Goal: Information Seeking & Learning: Learn about a topic

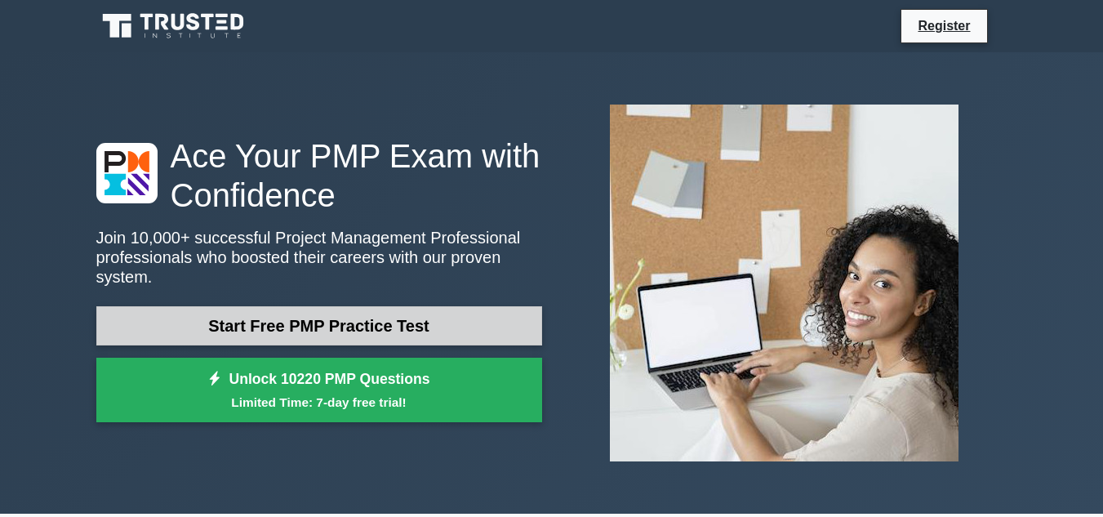
click at [452, 316] on link "Start Free PMP Practice Test" at bounding box center [319, 325] width 446 height 39
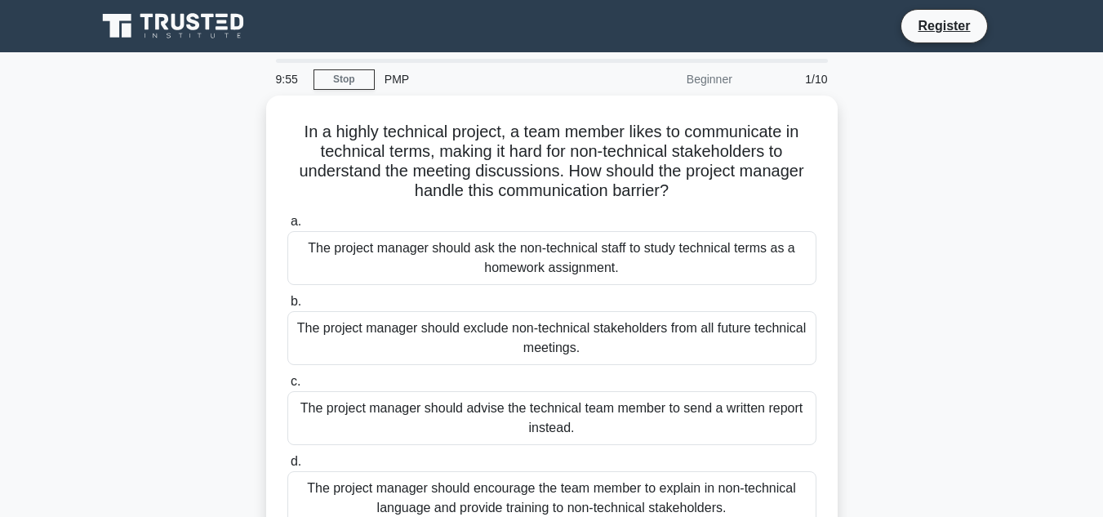
click at [860, 177] on div "In a highly technical project, a team member likes to communicate in technical …" at bounding box center [552, 332] width 931 height 472
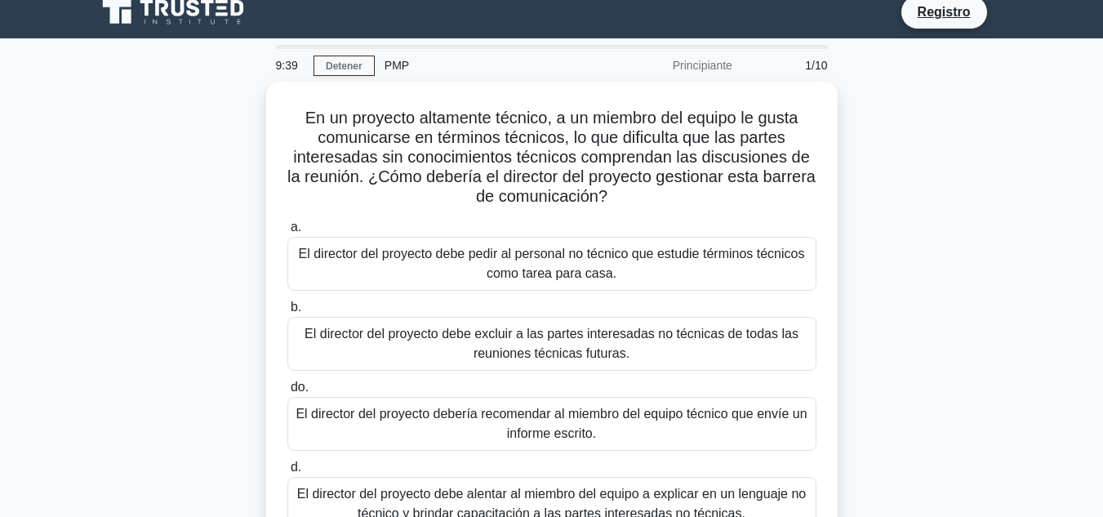
scroll to position [11, 0]
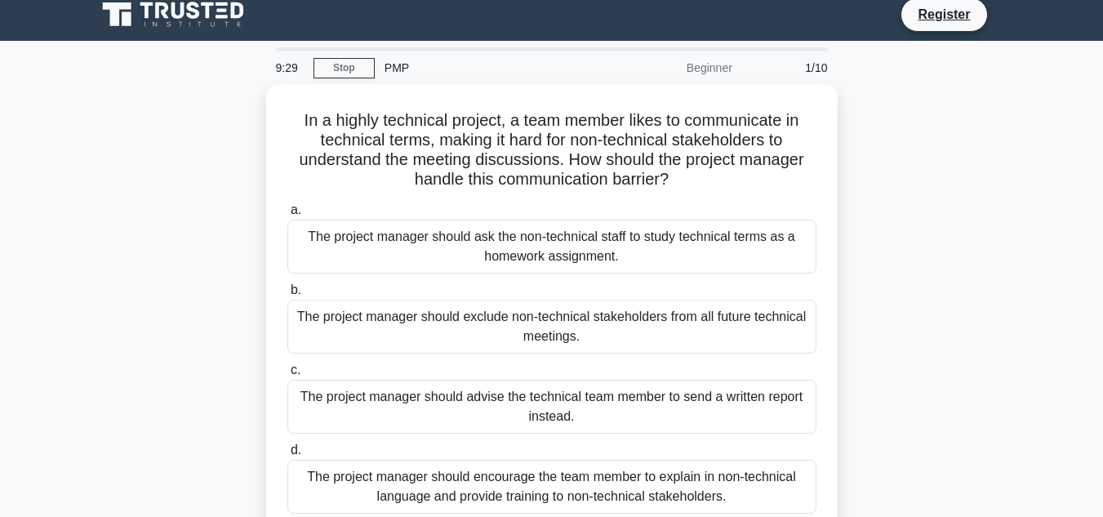
click at [905, 196] on div "In a highly technical project, a team member likes to communicate in technical …" at bounding box center [552, 320] width 931 height 472
click at [354, 67] on link "Stop" at bounding box center [344, 68] width 61 height 20
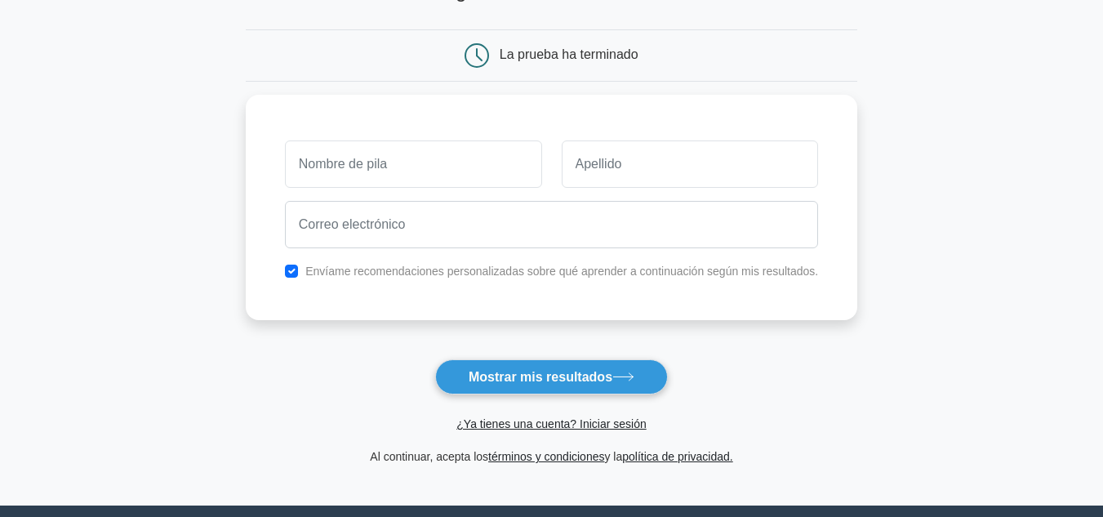
scroll to position [137, 0]
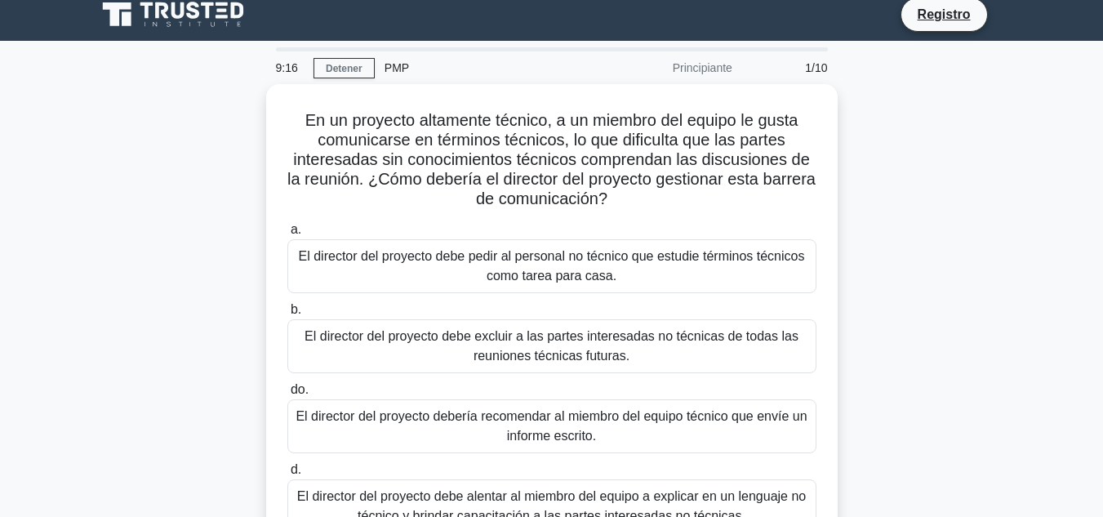
click at [861, 152] on div "En un proyecto altamente técnico, a un miembro del equipo le gusta comunicarse …" at bounding box center [552, 330] width 931 height 492
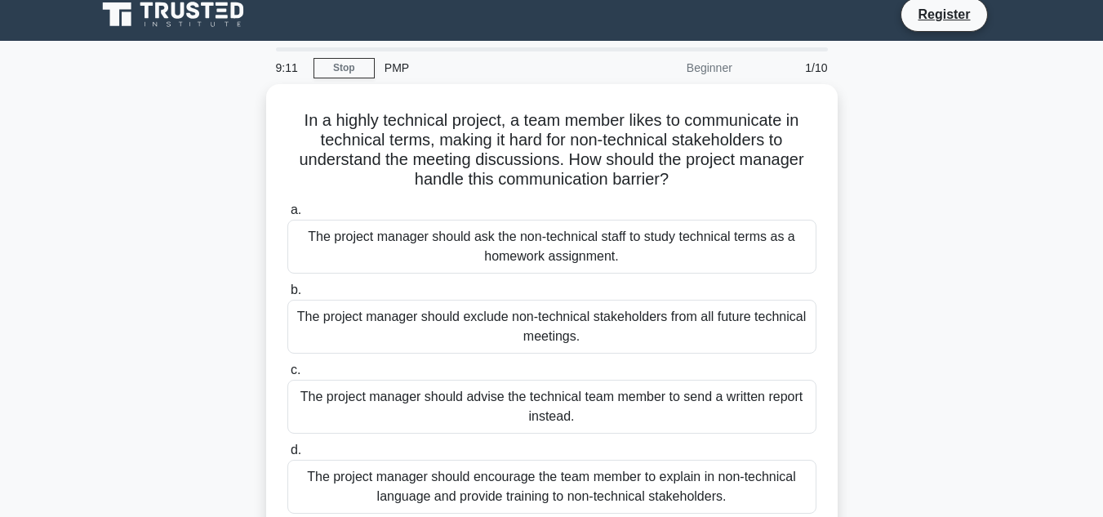
click at [901, 190] on div "In a highly technical project, a team member likes to communicate in technical …" at bounding box center [552, 320] width 931 height 472
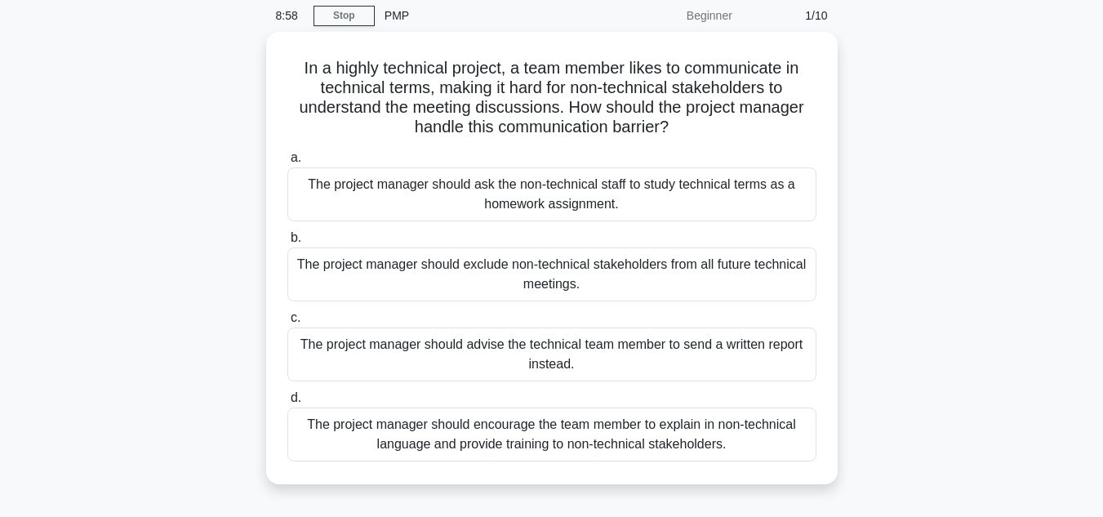
scroll to position [65, 0]
click at [901, 190] on div "In a highly technical project, a team member likes to communicate in technical …" at bounding box center [552, 266] width 931 height 472
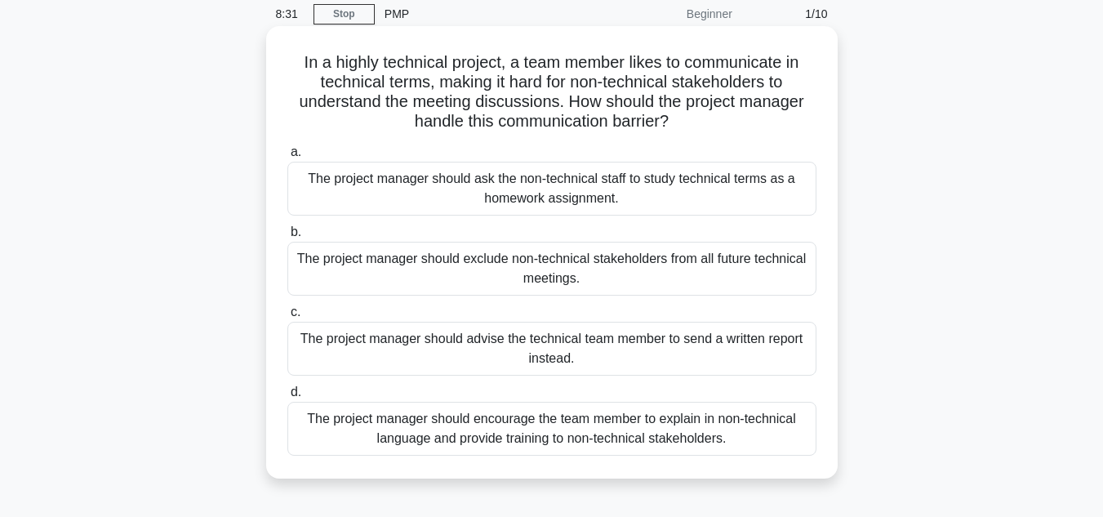
click at [747, 413] on div "The project manager should encourage the team member to explain in non-technica…" at bounding box center [551, 429] width 529 height 54
click at [287, 398] on input "d. The project manager should encourage the team member to explain in non-techn…" at bounding box center [287, 392] width 0 height 11
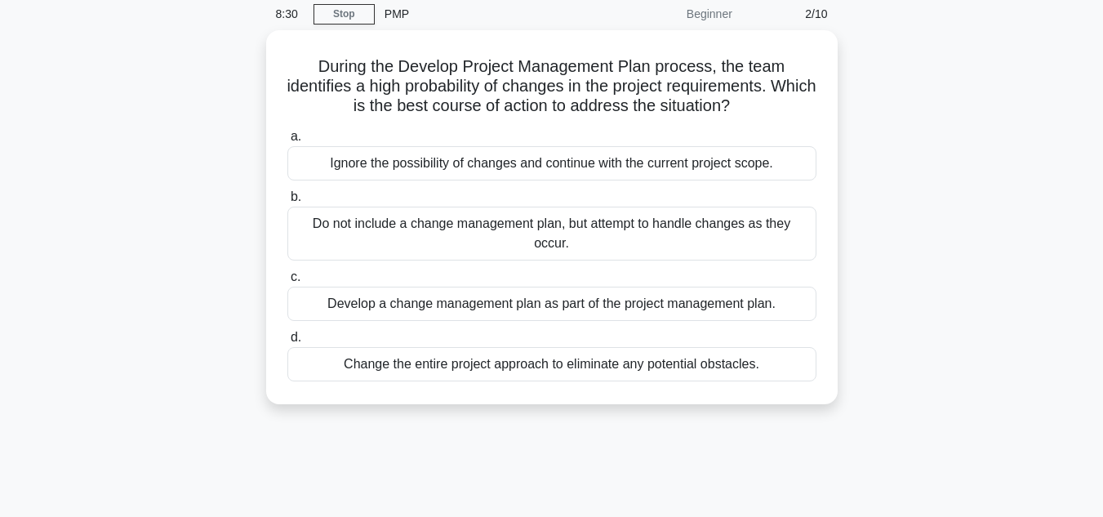
scroll to position [0, 0]
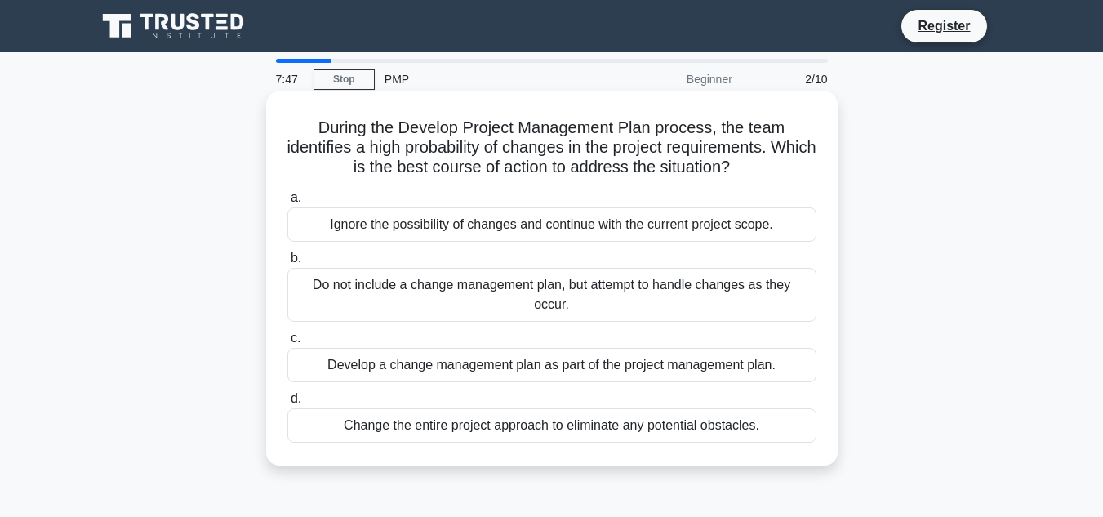
click at [592, 363] on div "Develop a change management plan as part of the project management plan." at bounding box center [551, 365] width 529 height 34
click at [287, 344] on input "c. Develop a change management plan as part of the project management plan." at bounding box center [287, 338] width 0 height 11
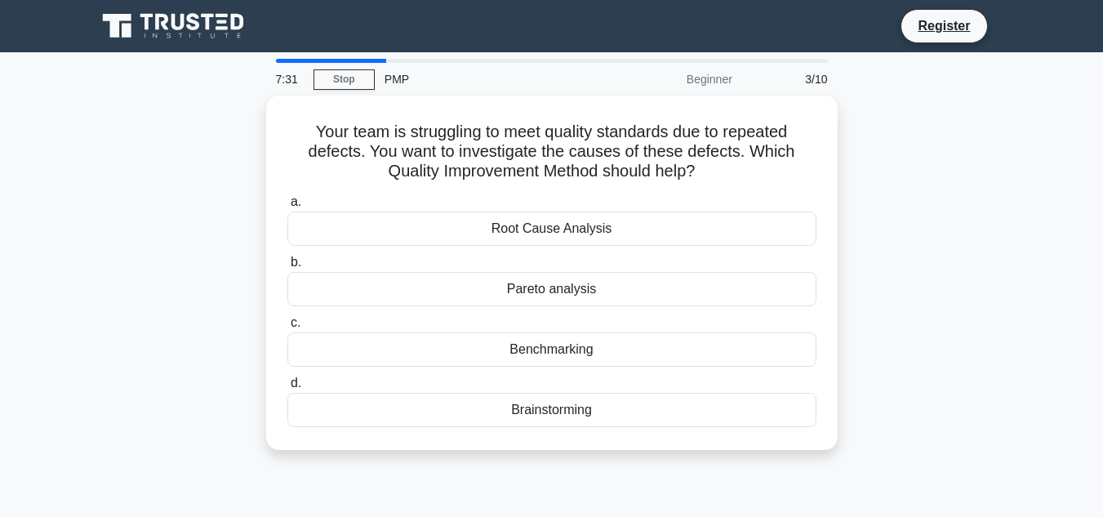
click at [928, 203] on div "Your team is struggling to meet quality standards due to repeated defects. You …" at bounding box center [552, 283] width 931 height 374
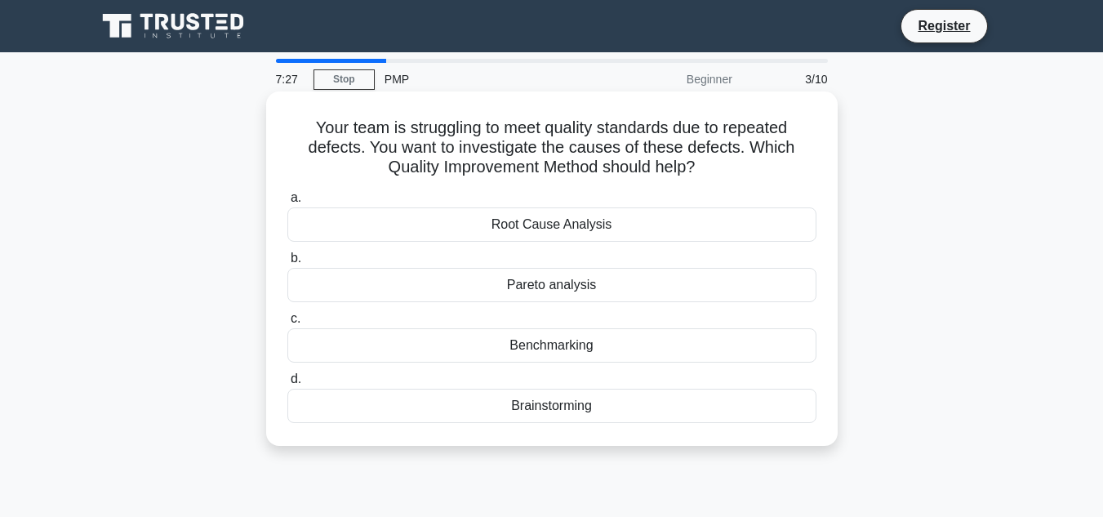
click at [462, 121] on h5 "Your team is struggling to meet quality standards due to repeated defects. You …" at bounding box center [552, 148] width 533 height 60
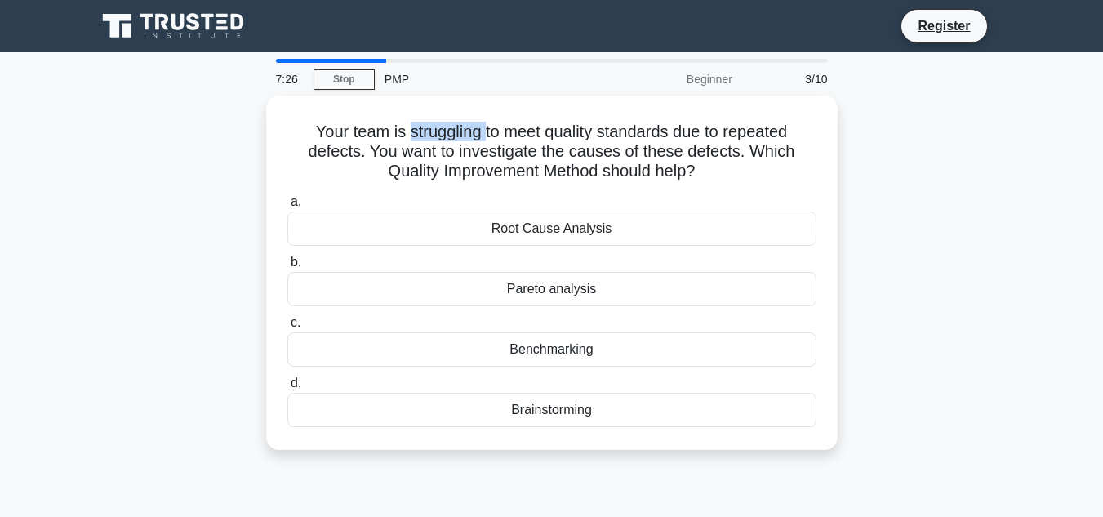
copy h5 "struggling"
click at [916, 116] on div "Your team is struggling to meet quality standards due to repeated defects. You …" at bounding box center [552, 283] width 931 height 374
click at [915, 201] on div "Your team is struggling to meet quality standards due to repeated defects. You …" at bounding box center [552, 283] width 931 height 374
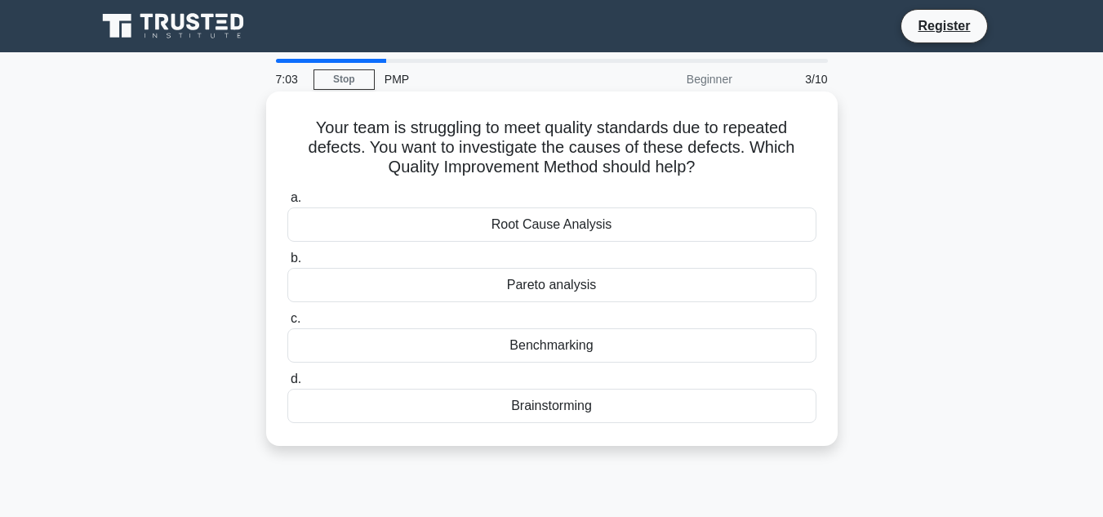
drag, startPoint x: 863, startPoint y: 216, endPoint x: 488, endPoint y: 228, distance: 375.9
click at [488, 228] on div "Your team is struggling to meet quality standards due to repeated defects. You …" at bounding box center [552, 283] width 931 height 374
copy div "Root Cause Analysis"
drag, startPoint x: 888, startPoint y: 288, endPoint x: 499, endPoint y: 283, distance: 388.8
click at [499, 283] on div "Your team is struggling to meet quality standards due to repeated defects. You …" at bounding box center [552, 283] width 931 height 374
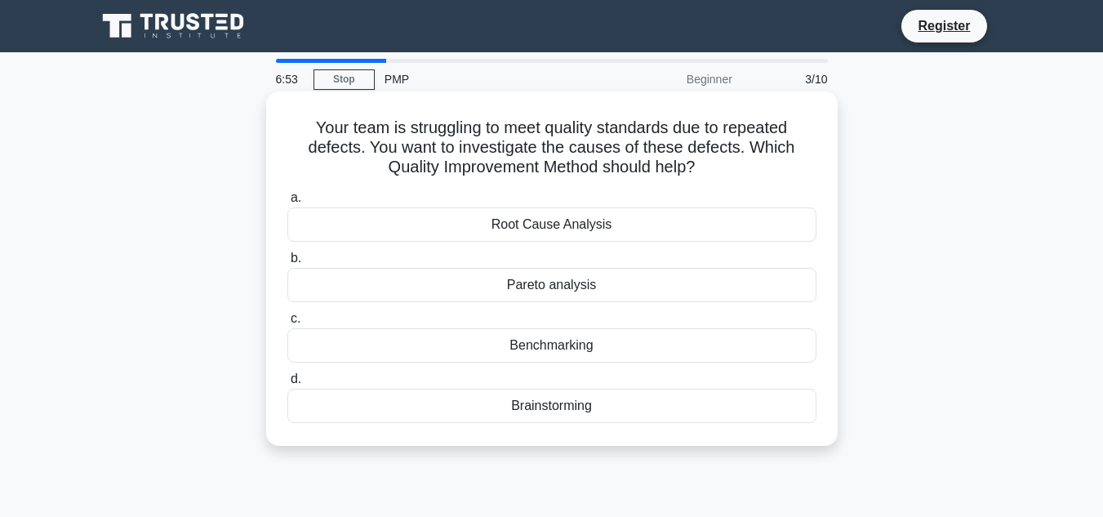
copy div "Pareto analysis"
drag, startPoint x: 854, startPoint y: 339, endPoint x: 489, endPoint y: 353, distance: 364.5
click at [489, 353] on div "Your team is struggling to meet quality standards due to repeated defects. You …" at bounding box center [552, 283] width 931 height 374
copy div "Benchmarking"
drag, startPoint x: 844, startPoint y: 411, endPoint x: 493, endPoint y: 378, distance: 351.9
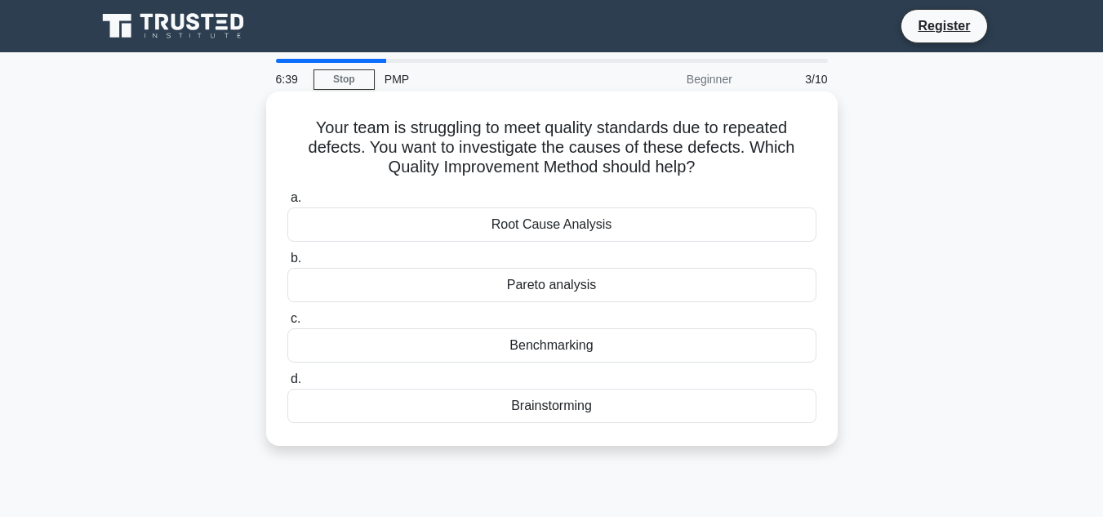
click at [493, 378] on div "Your team is struggling to meet quality standards due to repeated defects. You …" at bounding box center [552, 283] width 931 height 374
copy label "Brainstorming"
click at [578, 336] on div "Benchmarking" at bounding box center [551, 345] width 529 height 34
click at [287, 324] on input "c. Benchmarking" at bounding box center [287, 319] width 0 height 11
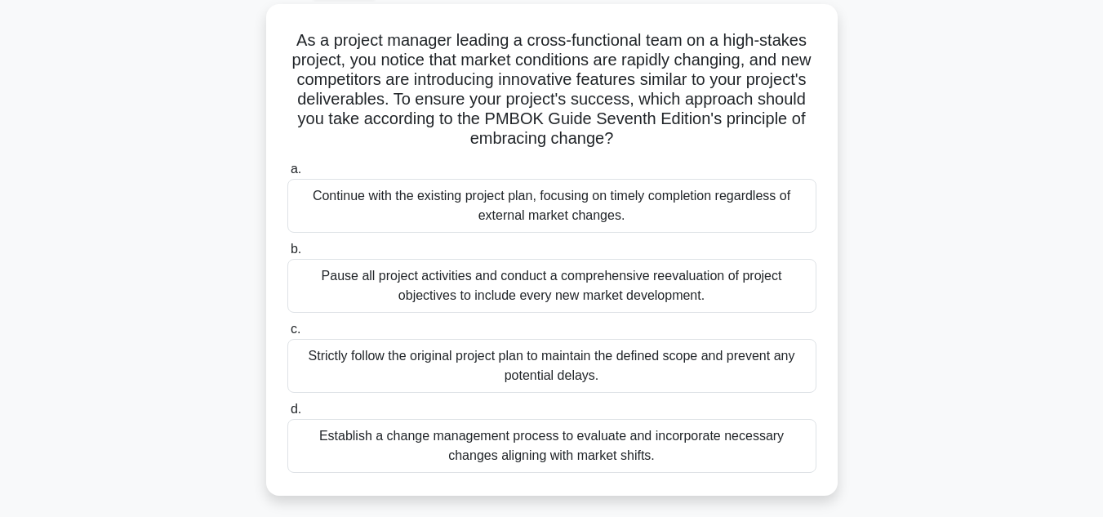
scroll to position [93, 0]
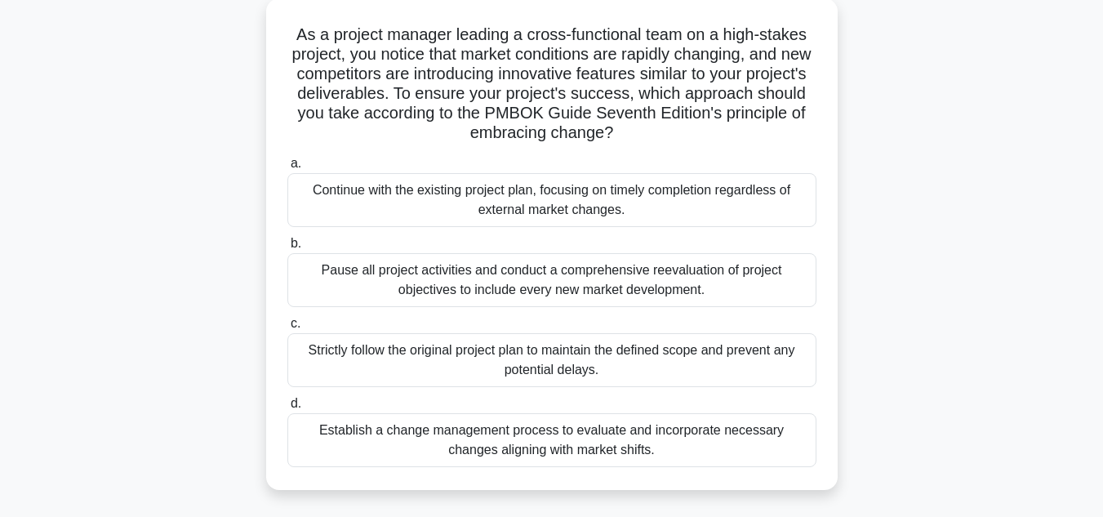
click at [747, 212] on div "Continue with the existing project plan, focusing on timely completion regardle…" at bounding box center [551, 200] width 529 height 54
click at [287, 169] on input "a. Continue with the existing project plan, focusing on timely completion regar…" at bounding box center [287, 163] width 0 height 11
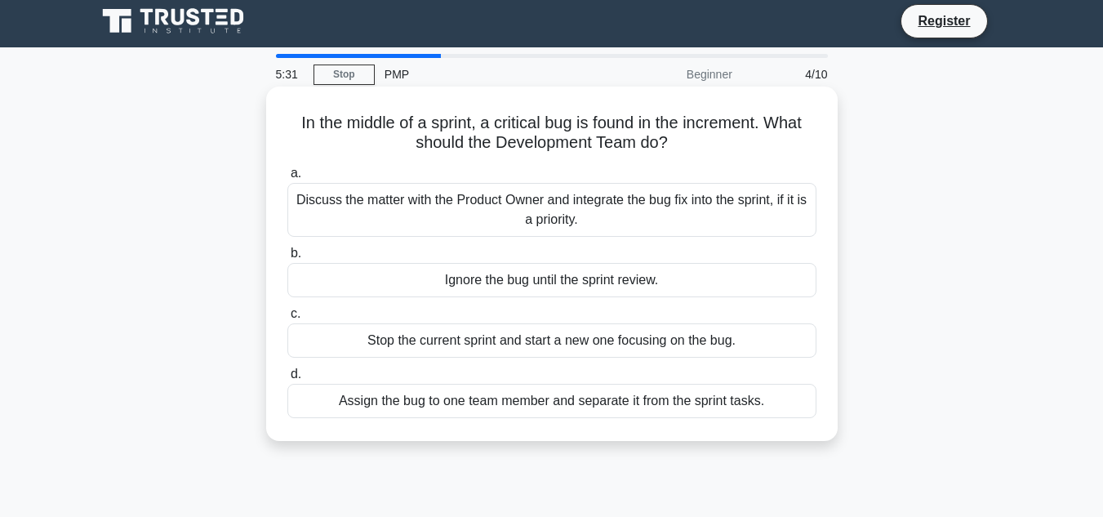
scroll to position [0, 0]
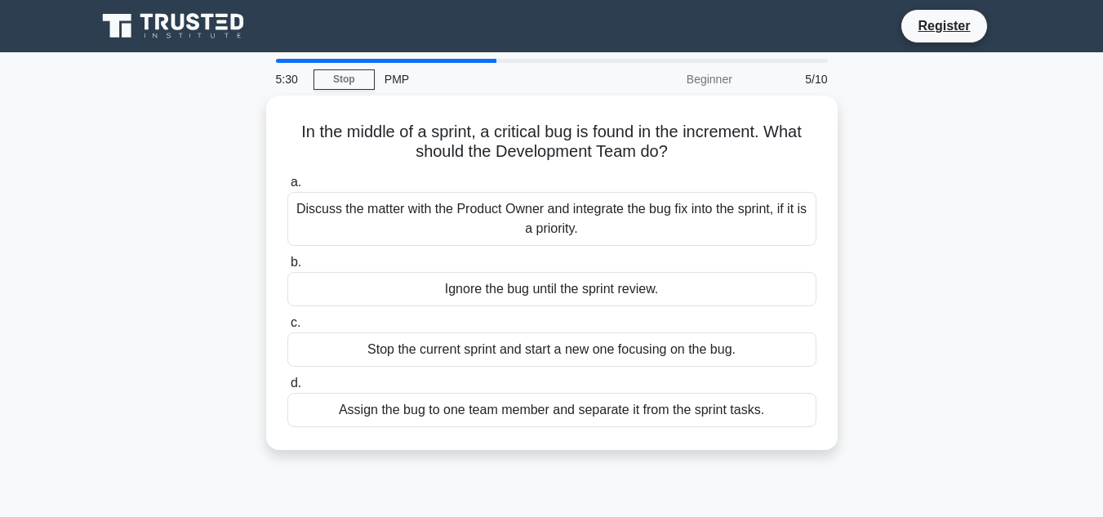
click at [905, 207] on div "In the middle of a sprint, a critical bug is found in the increment. What shoul…" at bounding box center [552, 283] width 931 height 374
click at [884, 152] on div "In the middle of a sprint, a critical bug is found in the increment. What shoul…" at bounding box center [552, 283] width 931 height 374
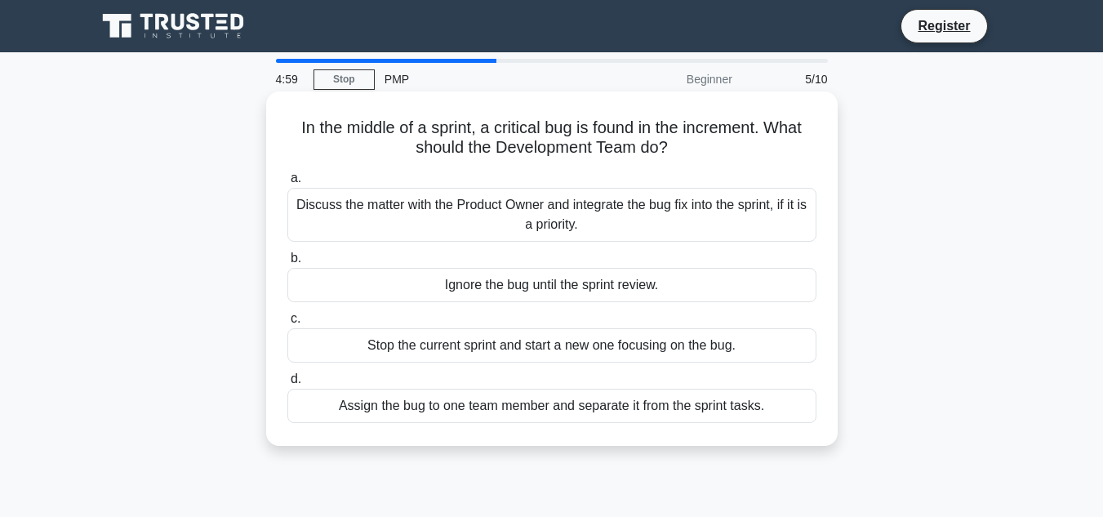
click at [773, 218] on div "Discuss the matter with the Product Owner and integrate the bug fix into the sp…" at bounding box center [551, 215] width 529 height 54
click at [287, 184] on input "a. Discuss the matter with the Product Owner and integrate the bug fix into the…" at bounding box center [287, 178] width 0 height 11
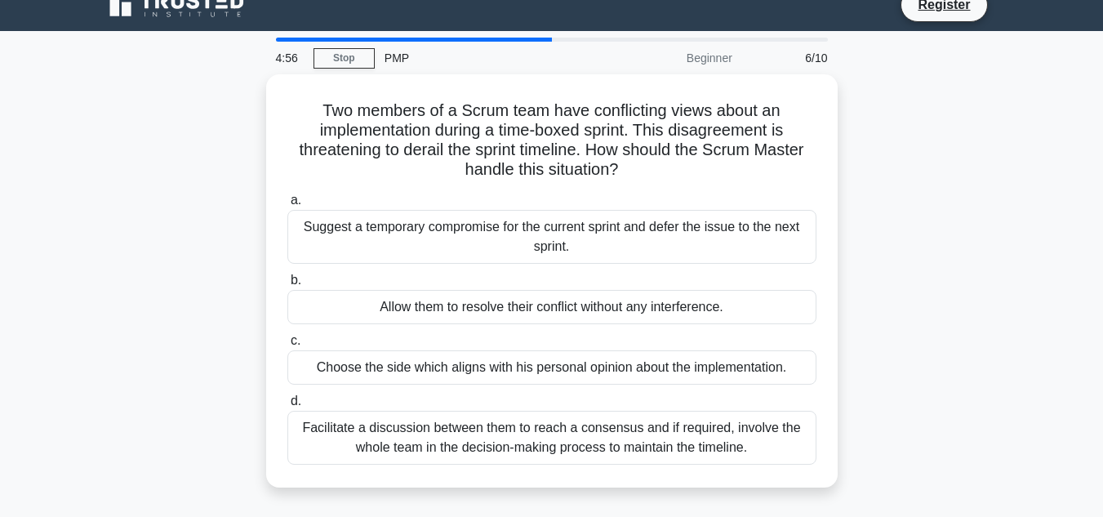
scroll to position [20, 0]
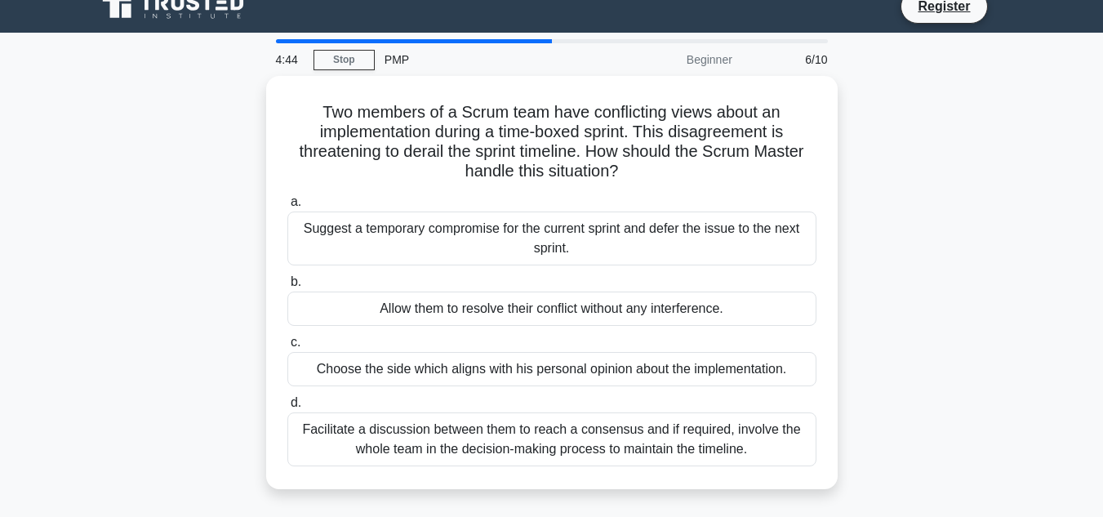
click at [910, 154] on div "Two members of a Scrum team have conflicting views about an implementation duri…" at bounding box center [552, 292] width 931 height 433
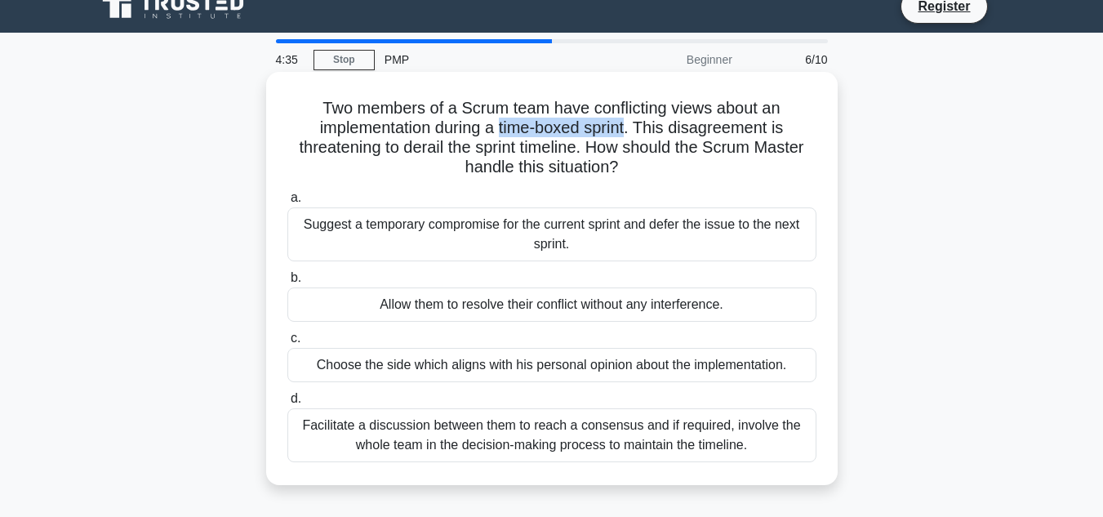
drag, startPoint x: 635, startPoint y: 128, endPoint x: 501, endPoint y: 131, distance: 133.2
click at [501, 131] on h5 "Two members of a Scrum team have conflicting views about an implementation duri…" at bounding box center [552, 138] width 533 height 80
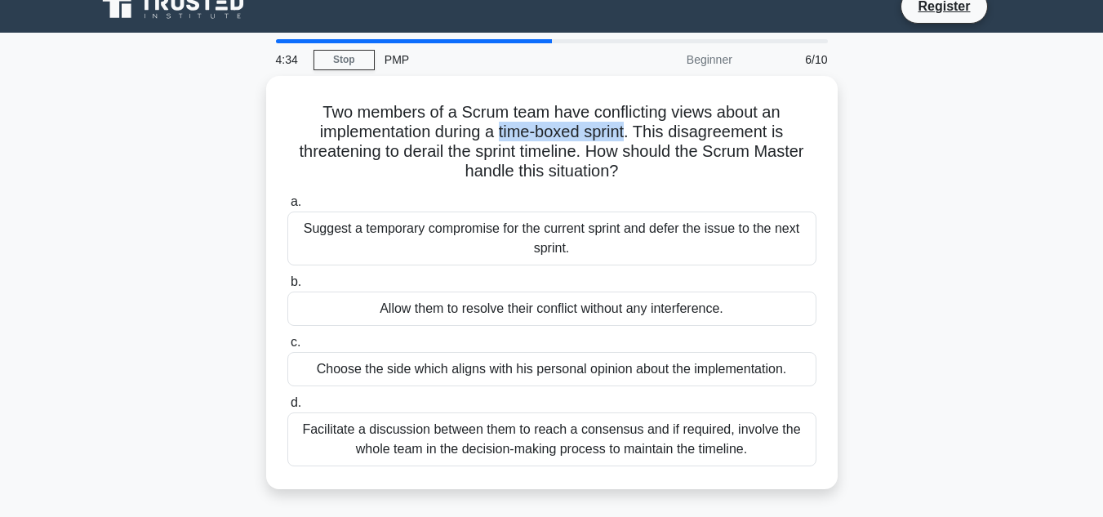
copy h5 "time-boxed sprint"
click at [902, 203] on div "Two members of a Scrum team have conflicting views about an implementation duri…" at bounding box center [552, 292] width 931 height 433
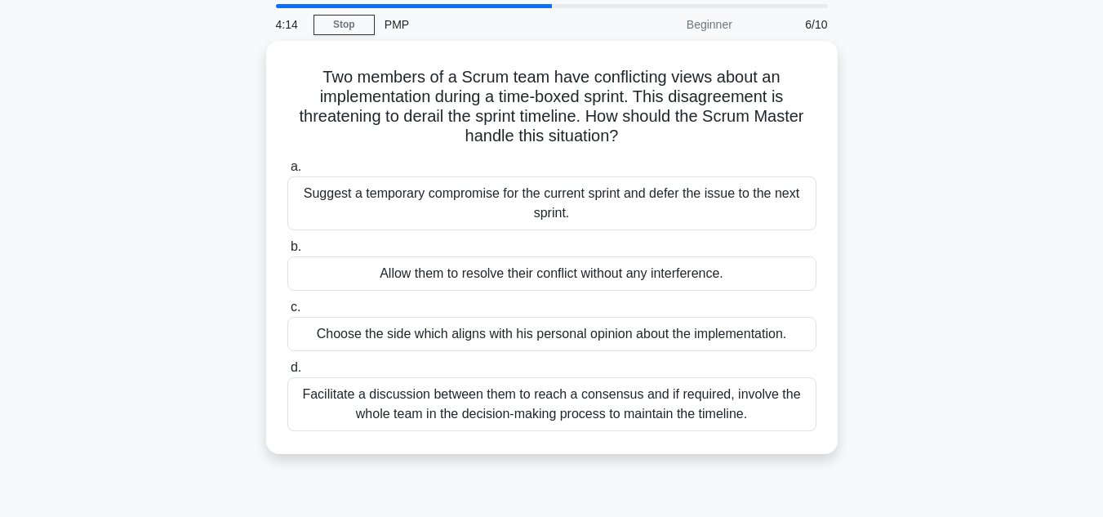
scroll to position [56, 0]
click at [902, 203] on div "Two members of a Scrum team have conflicting views about an implementation duri…" at bounding box center [552, 256] width 931 height 433
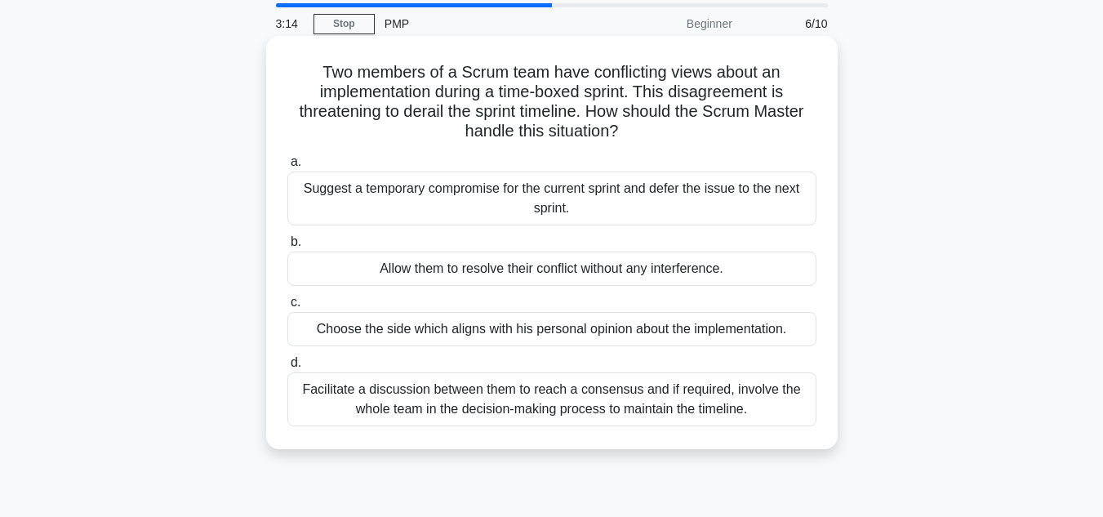
drag, startPoint x: 879, startPoint y: 430, endPoint x: 329, endPoint y: 408, distance: 550.1
click at [329, 408] on div "Two members of a Scrum team have conflicting views about an implementation duri…" at bounding box center [552, 256] width 931 height 433
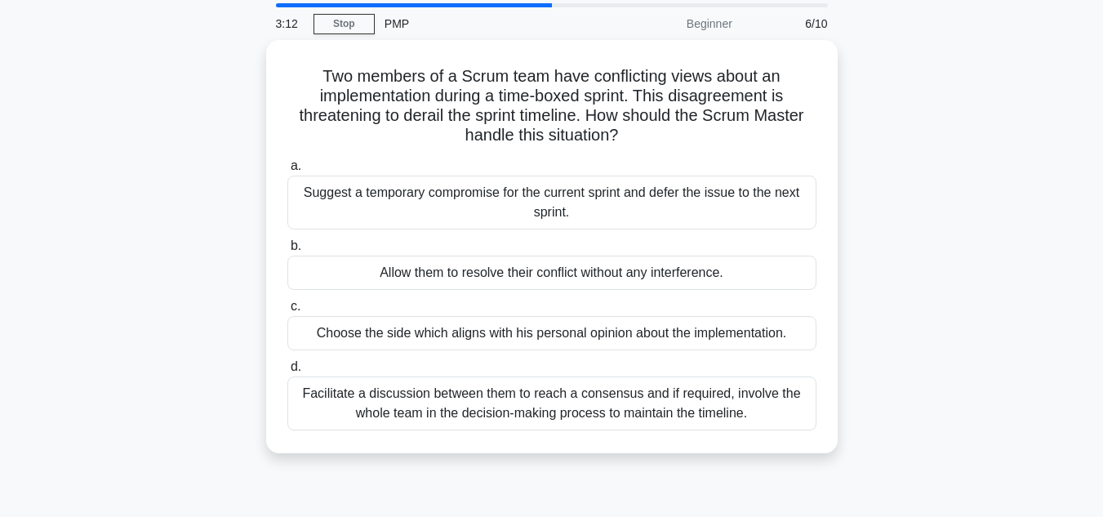
click at [1072, 448] on main "3:12 Stop PMP Beginner 6/10 Two members of a Scrum team have conflicting views …" at bounding box center [551, 412] width 1103 height 830
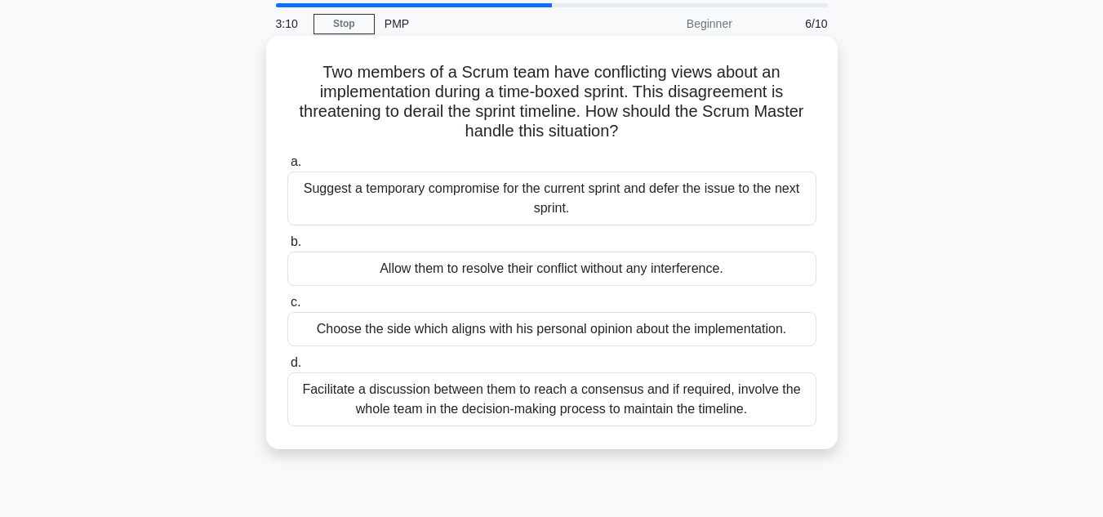
drag, startPoint x: 903, startPoint y: 421, endPoint x: 305, endPoint y: 395, distance: 597.6
click at [305, 395] on div "Two members of a Scrum team have conflicting views about an implementation duri…" at bounding box center [552, 256] width 931 height 433
copy div "Facilitate a discussion between them to reach a consensus and if required, invo…"
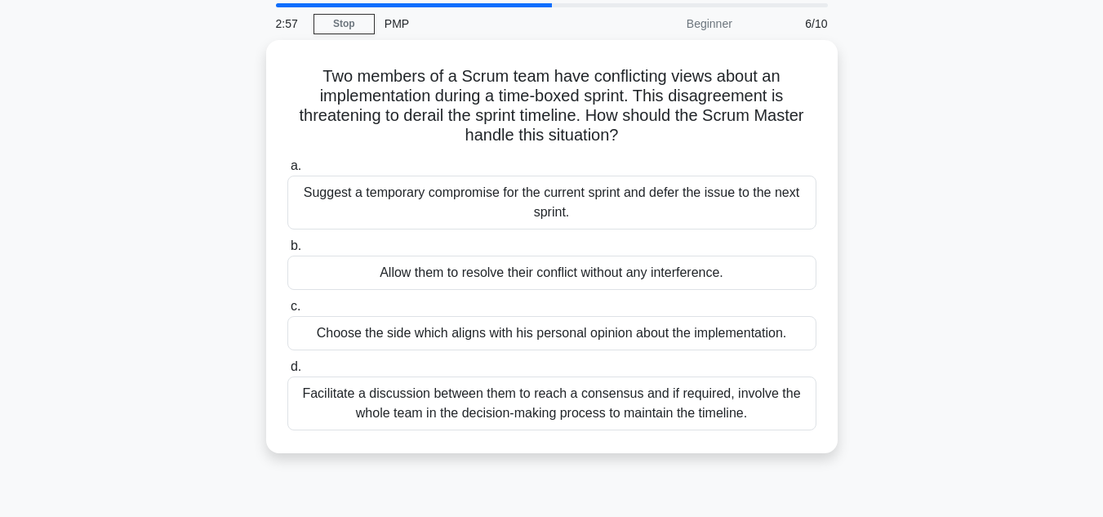
click at [918, 361] on div "Two members of a Scrum team have conflicting views about an implementation duri…" at bounding box center [552, 256] width 931 height 433
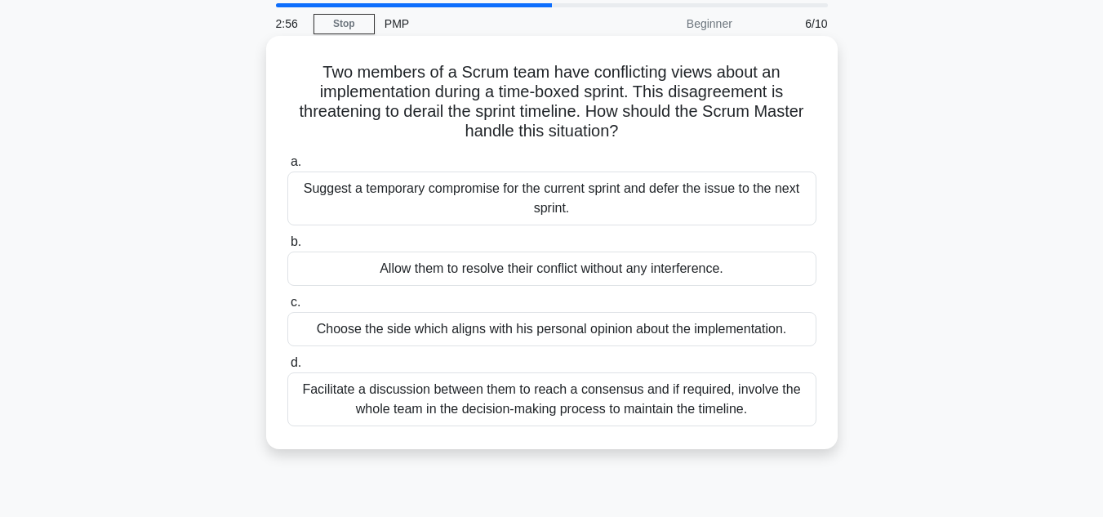
click at [718, 417] on div "Facilitate a discussion between them to reach a consensus and if required, invo…" at bounding box center [551, 399] width 529 height 54
click at [287, 368] on input "d. Facilitate a discussion between them to reach a consensus and if required, i…" at bounding box center [287, 363] width 0 height 11
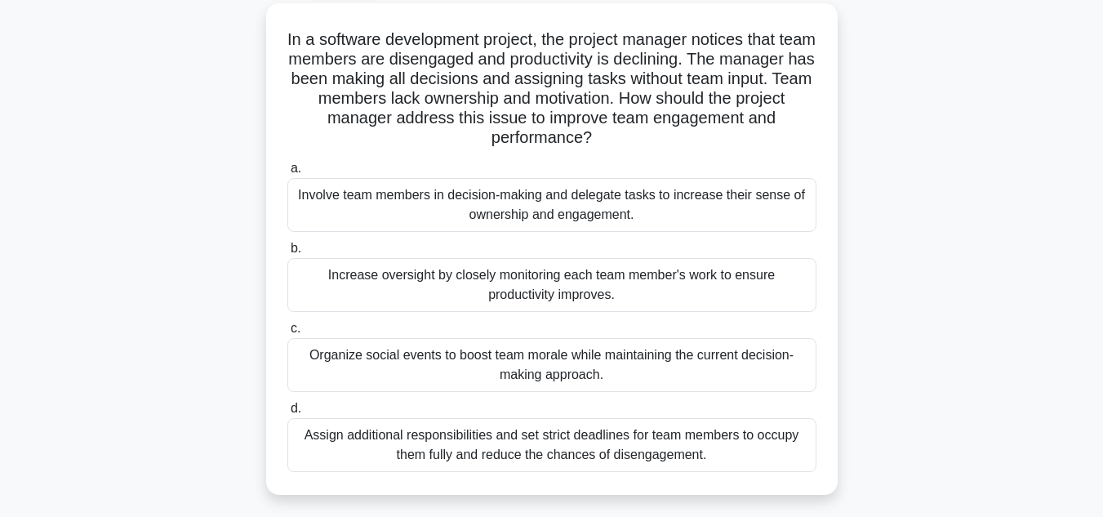
scroll to position [93, 0]
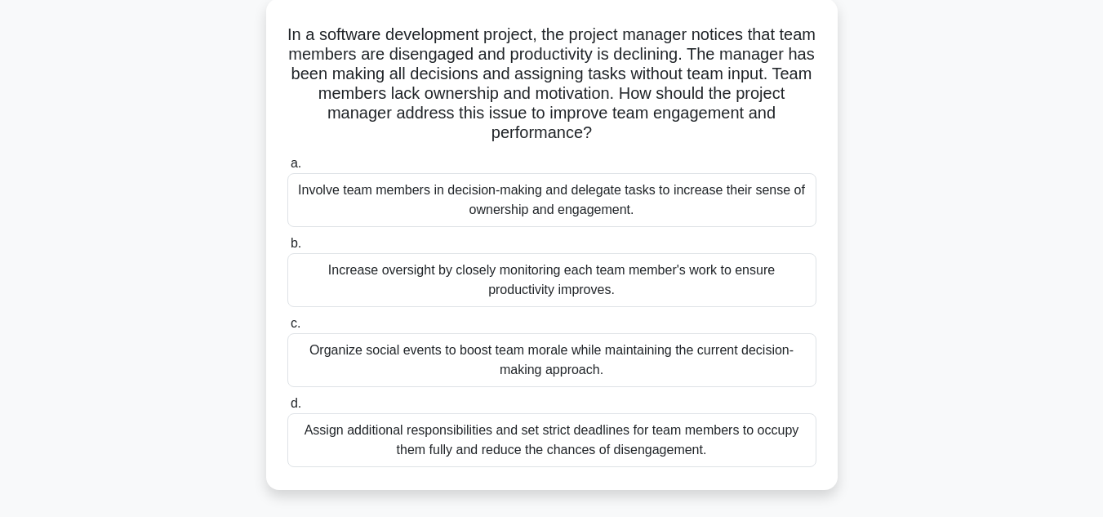
click at [520, 56] on h5 "In a software development project, the project manager notices that team member…" at bounding box center [552, 84] width 533 height 119
copy h5 "disengaged"
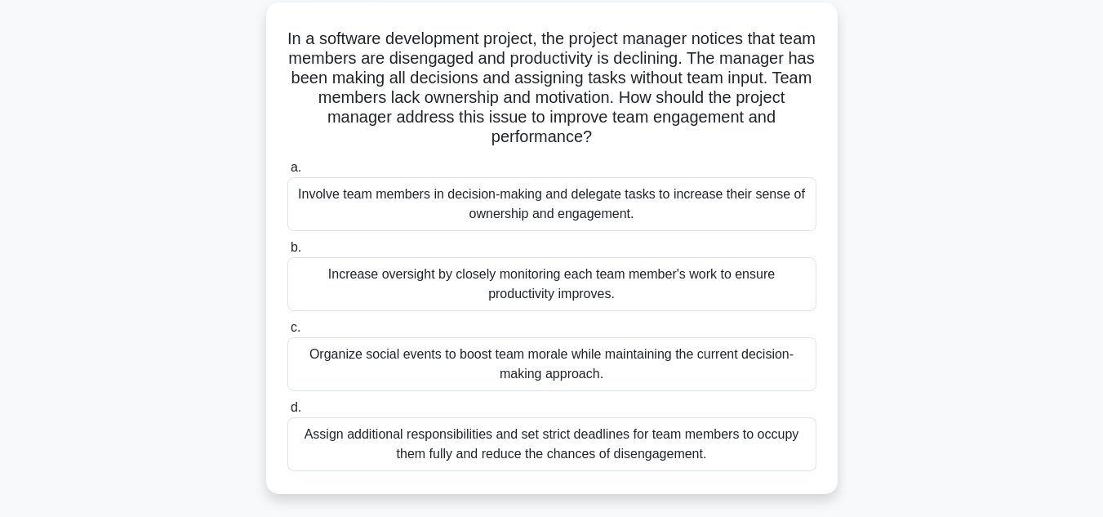
click at [920, 106] on div "In a software development project, the project manager notices that team member…" at bounding box center [552, 257] width 931 height 511
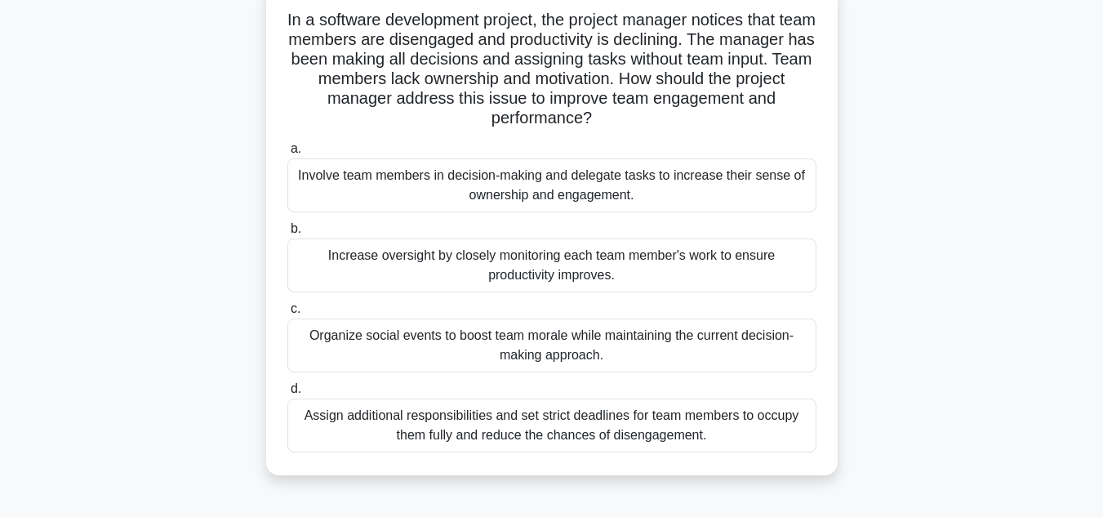
scroll to position [114, 0]
click at [910, 112] on div "In a software development project, the project manager notices that team member…" at bounding box center [552, 237] width 931 height 511
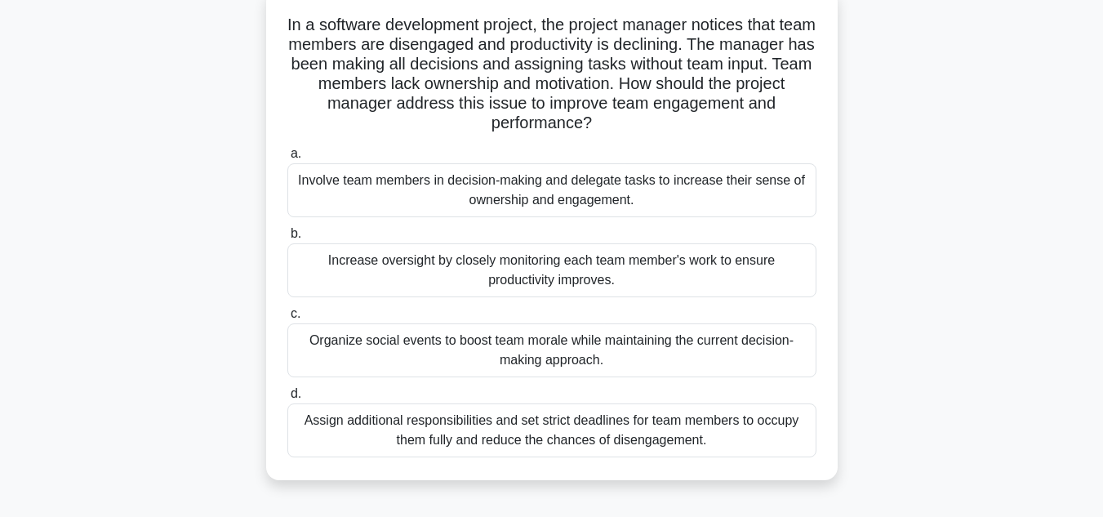
scroll to position [106, 0]
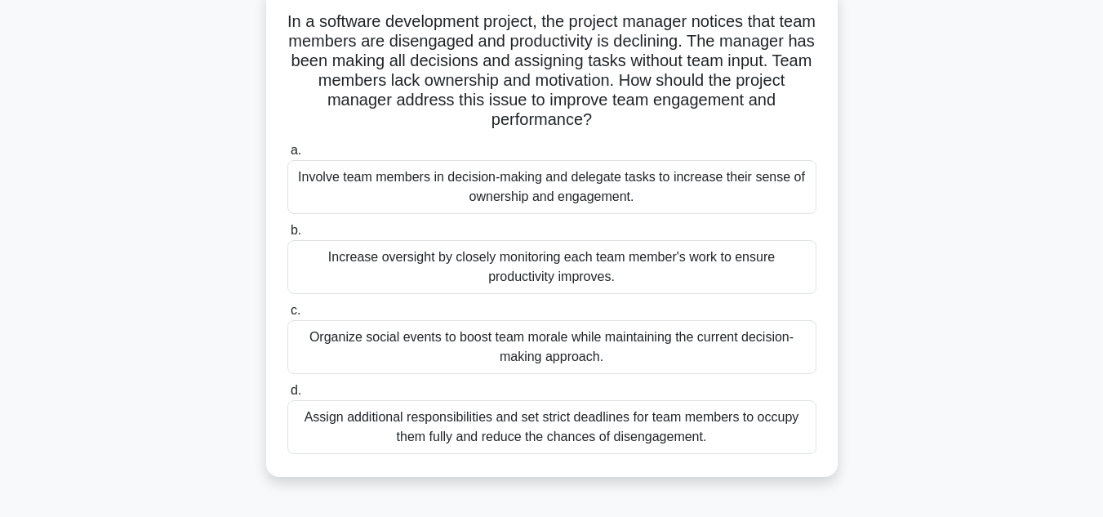
drag, startPoint x: 855, startPoint y: 289, endPoint x: 282, endPoint y: 244, distance: 575.1
click at [282, 244] on div "In a software development project, the project manager notices that team member…" at bounding box center [552, 244] width 931 height 511
copy div "Increase oversight by closely monitoring each team member's work to ensure prod…"
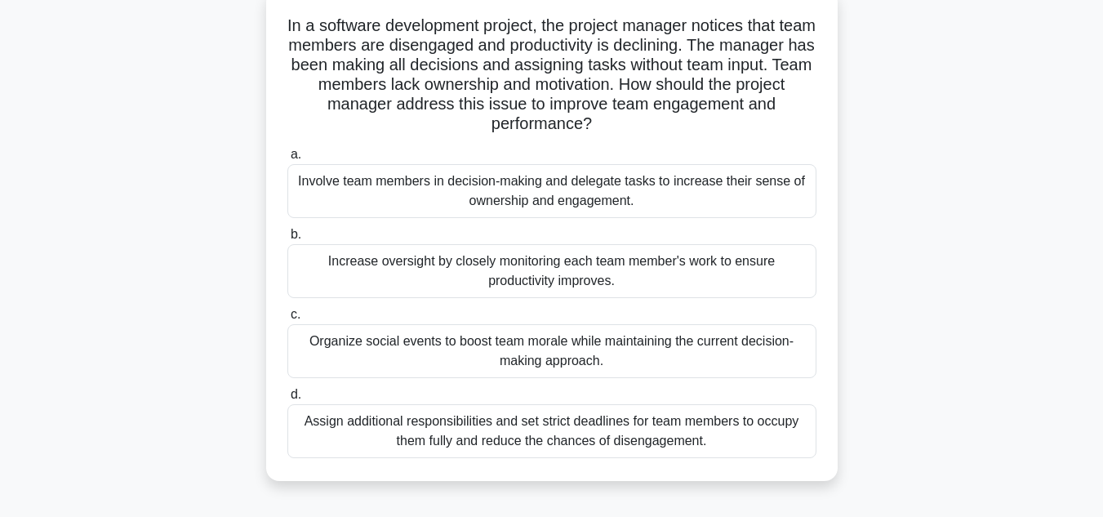
click at [930, 176] on div "In a software development project, the project manager notices that team member…" at bounding box center [552, 244] width 931 height 511
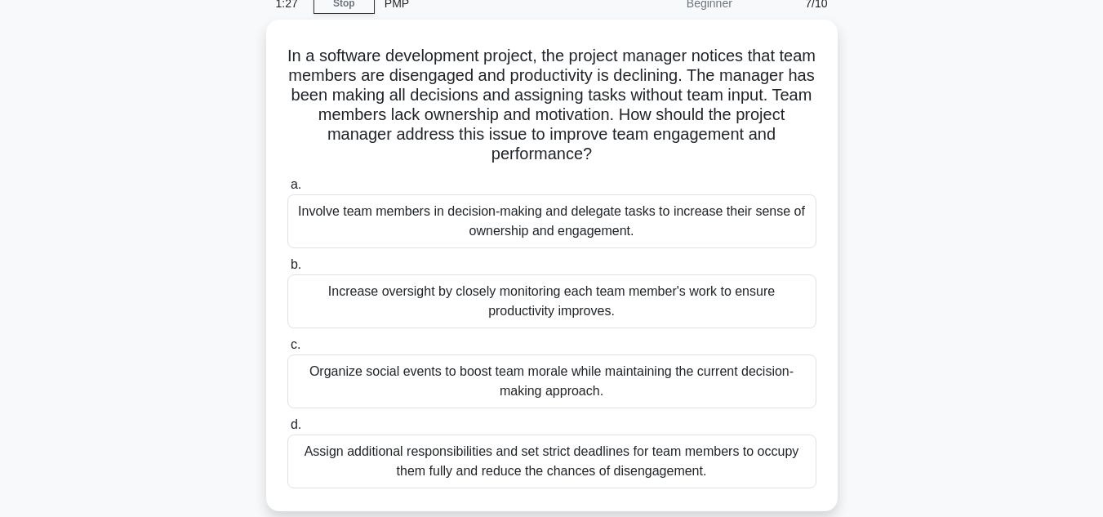
scroll to position [74, 0]
drag, startPoint x: 876, startPoint y: 238, endPoint x: 286, endPoint y: 220, distance: 590.8
click at [286, 220] on div "In a software development project, the project manager notices that team member…" at bounding box center [552, 277] width 931 height 511
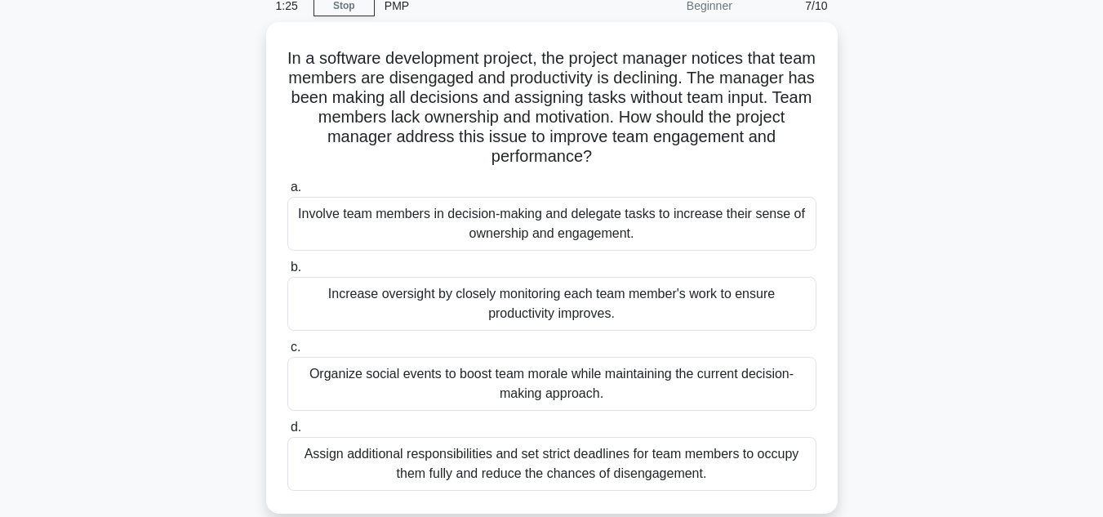
copy div "Involve team members in decision-making and delegate tasks to increase their se…"
click at [886, 212] on div "In a software development project, the project manager notices that team member…" at bounding box center [552, 277] width 931 height 511
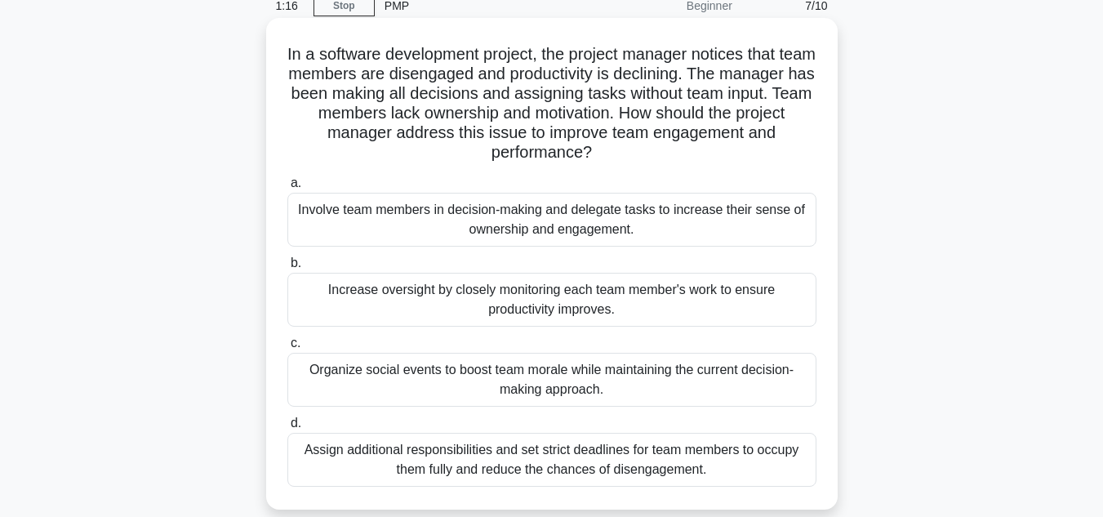
drag, startPoint x: 886, startPoint y: 212, endPoint x: 746, endPoint y: 292, distance: 161.7
click at [746, 292] on div "In a software development project, the project manager notices that team member…" at bounding box center [552, 277] width 931 height 511
click at [746, 292] on div "Increase oversight by closely monitoring each team member's work to ensure prod…" at bounding box center [551, 300] width 529 height 54
click at [287, 269] on input "b. Increase oversight by closely monitoring each team member's work to ensure p…" at bounding box center [287, 263] width 0 height 11
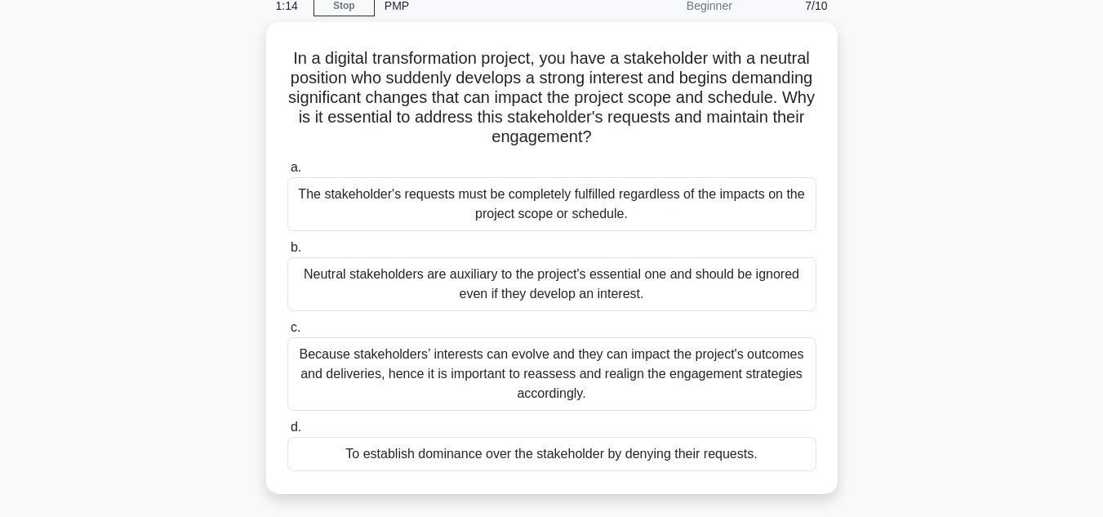
click at [937, 240] on div "In a digital transformation project, you have a stakeholder with a neutral posi…" at bounding box center [552, 268] width 931 height 492
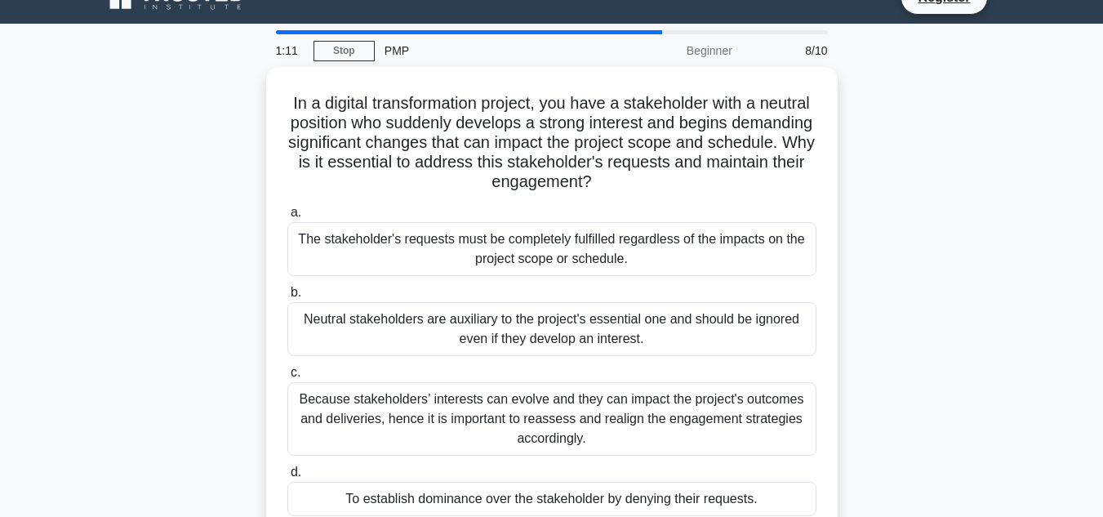
scroll to position [29, 0]
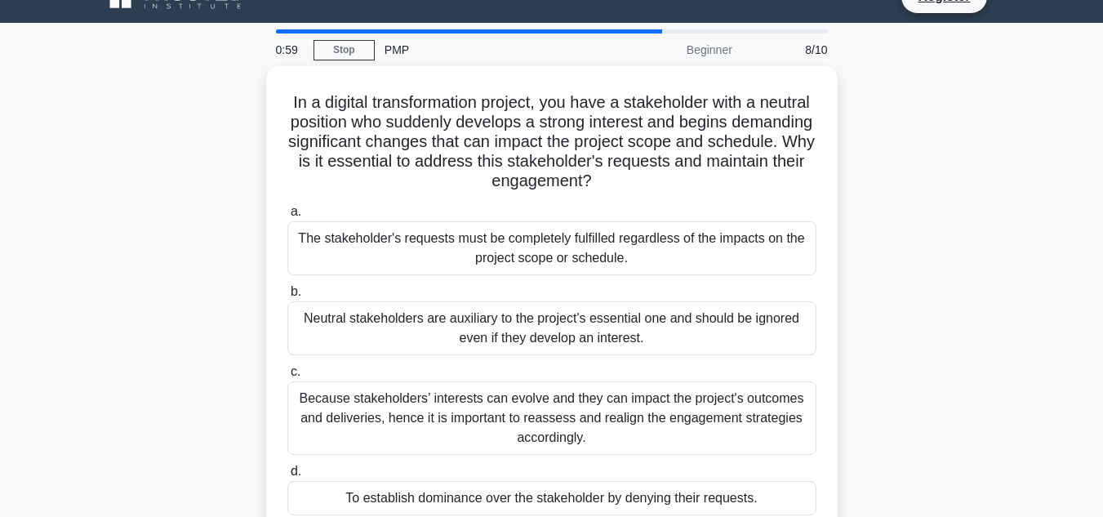
click at [896, 256] on div "In a digital transformation project, you have a stakeholder with a neutral posi…" at bounding box center [552, 312] width 931 height 492
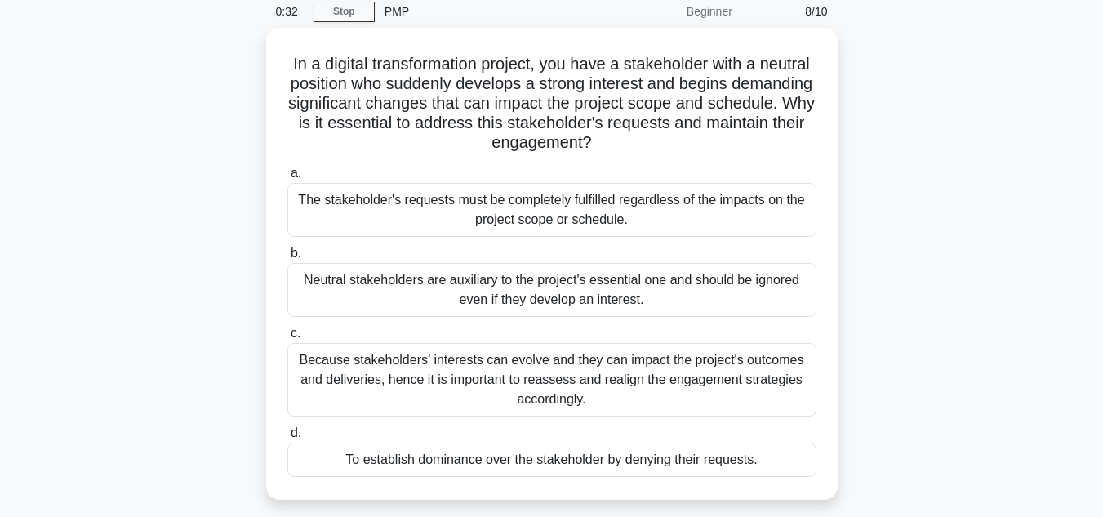
scroll to position [67, 0]
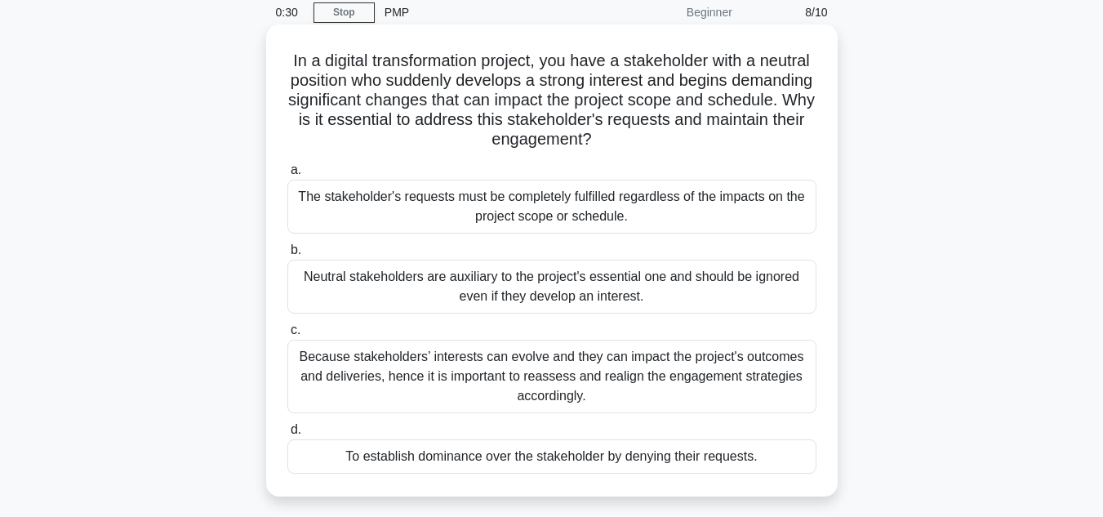
click at [761, 227] on div "The stakeholder's requests must be completely fulfilled regardless of the impac…" at bounding box center [551, 207] width 529 height 54
click at [287, 176] on input "a. The stakeholder's requests must be completely fulfilled regardless of the im…" at bounding box center [287, 170] width 0 height 11
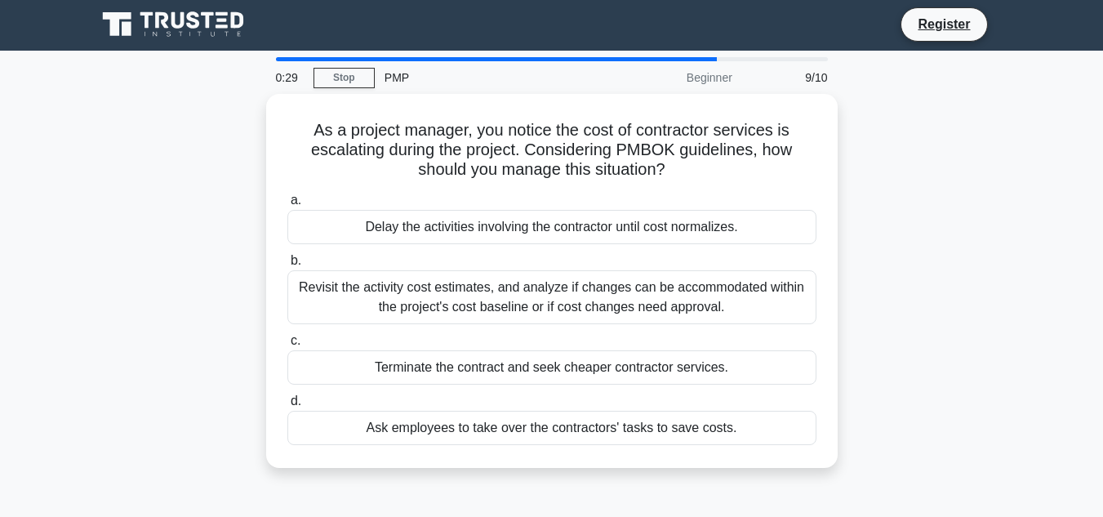
scroll to position [0, 0]
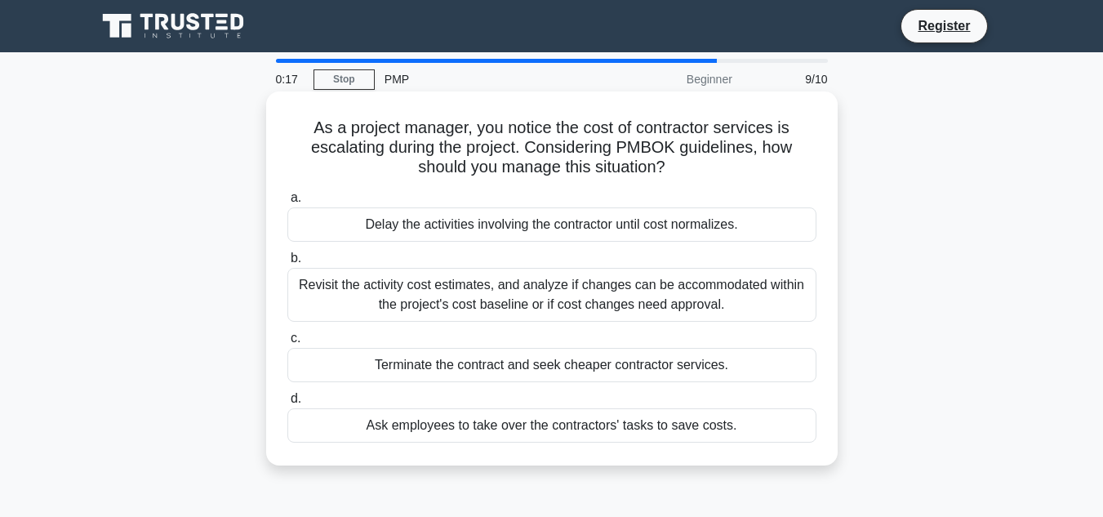
click at [778, 279] on div "Revisit the activity cost estimates, and analyze if changes can be accommodated…" at bounding box center [551, 295] width 529 height 54
click at [287, 264] on input "b. Revisit the activity cost estimates, and analyze if changes can be accommoda…" at bounding box center [287, 258] width 0 height 11
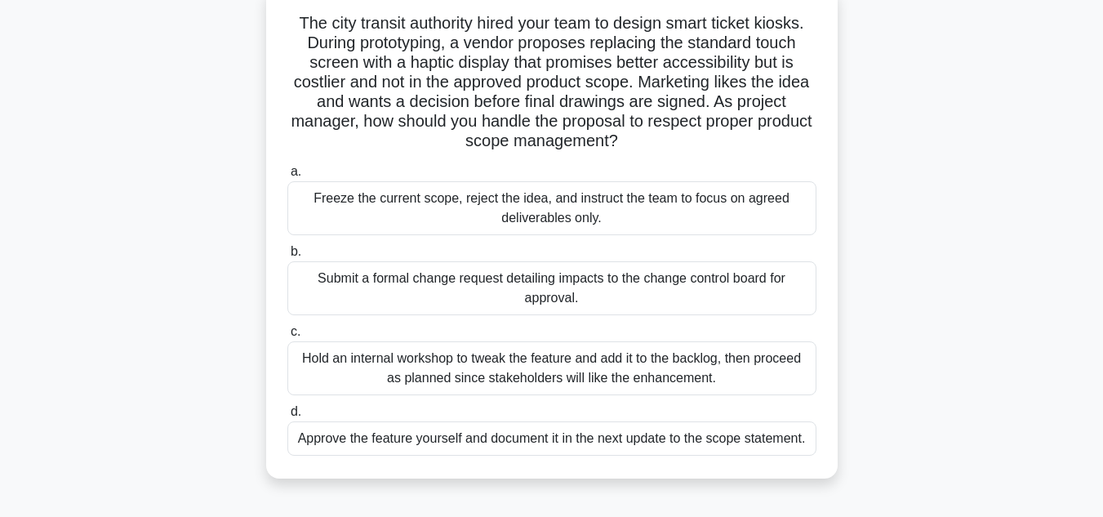
scroll to position [163, 0]
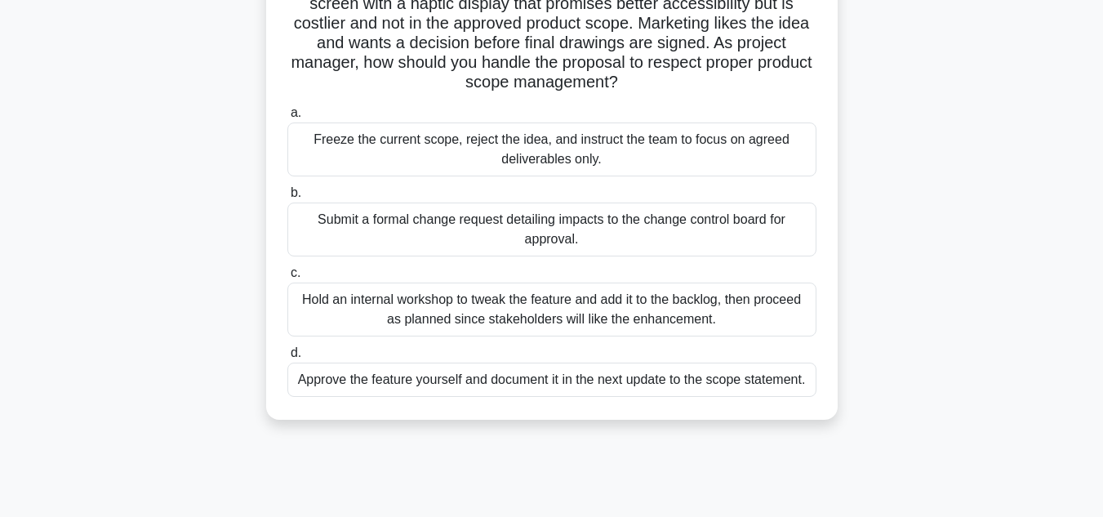
click at [677, 308] on div "Hold an internal workshop to tweak the feature and add it to the backlog, then …" at bounding box center [551, 310] width 529 height 54
click at [287, 279] on input "c. Hold an internal workshop to tweak the feature and add it to the backlog, th…" at bounding box center [287, 273] width 0 height 11
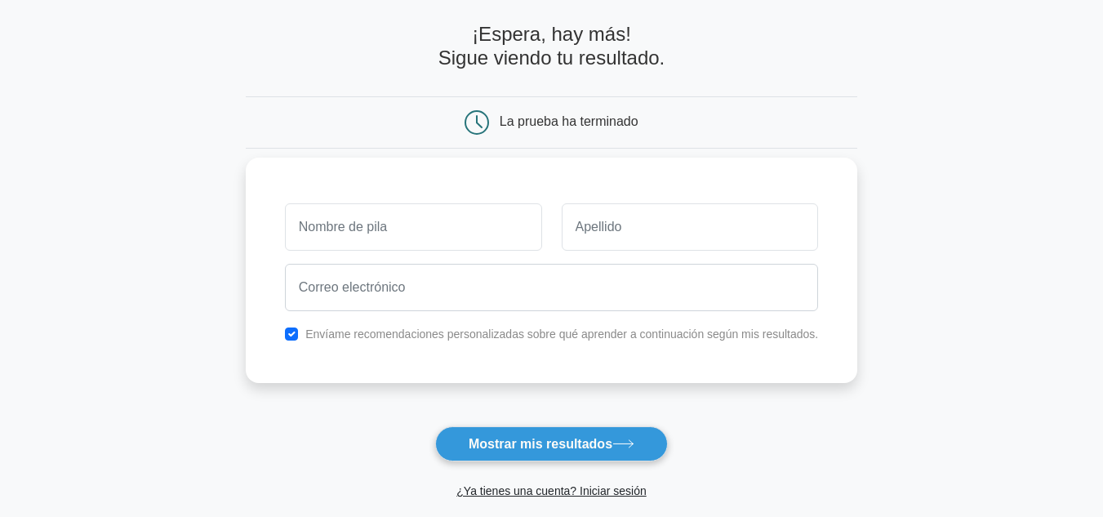
click at [667, 318] on div at bounding box center [552, 287] width 554 height 60
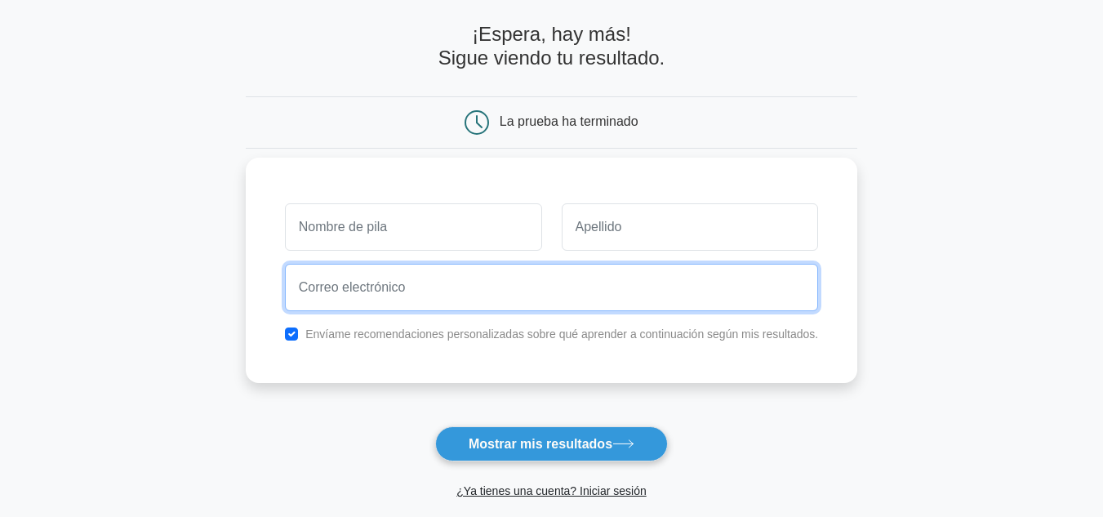
click at [664, 291] on input "email" at bounding box center [552, 287] width 534 height 47
type input "nancyvillagran34@gmail.com"
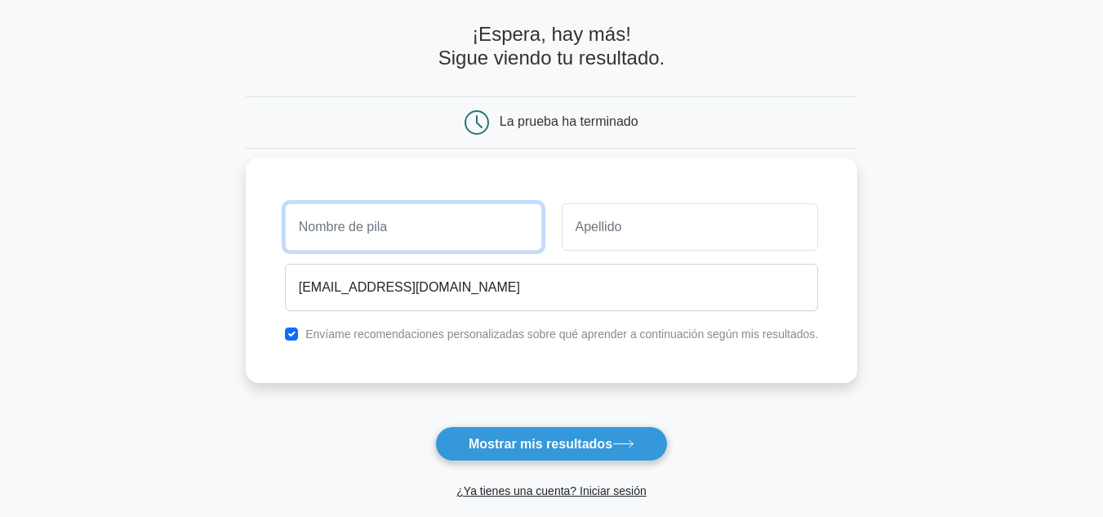
click at [443, 238] on input "text" at bounding box center [413, 226] width 257 height 47
type input "nancy"
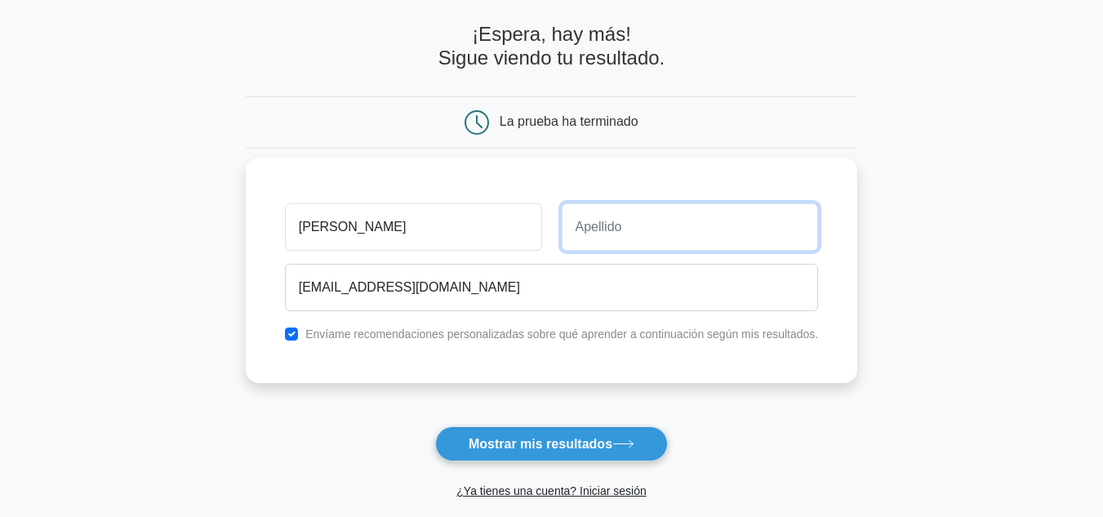
click at [599, 232] on input "text" at bounding box center [690, 226] width 257 height 47
type input "Villagrán"
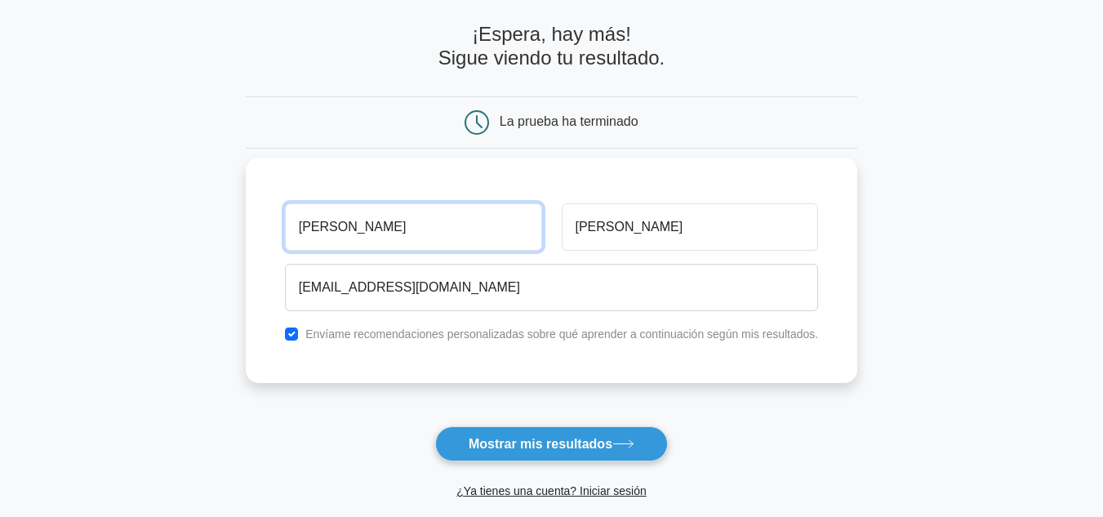
click at [394, 212] on input "nancy" at bounding box center [413, 226] width 257 height 47
type input "n"
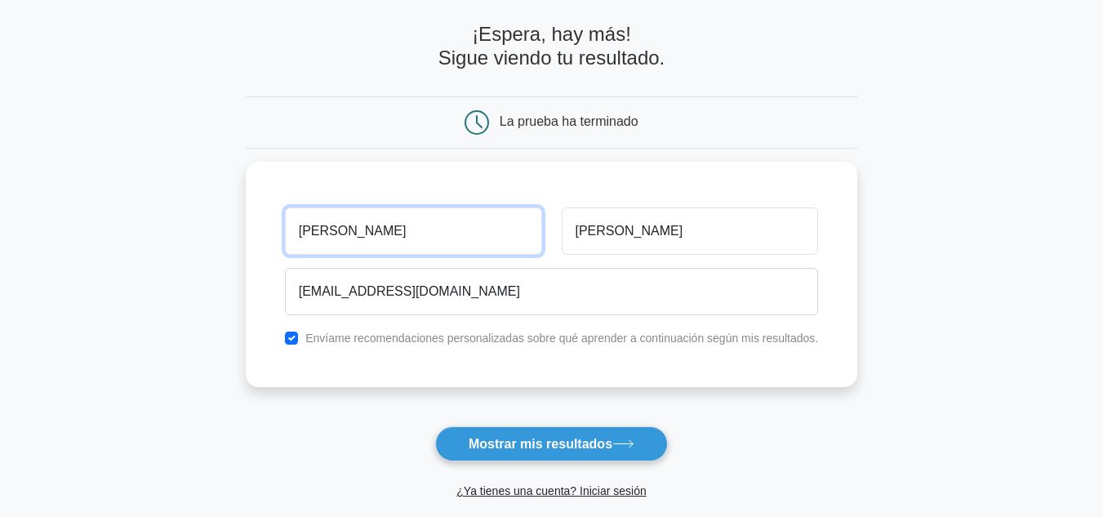
type input "[PERSON_NAME]"
click at [608, 157] on form "¡Espera, hay más! Sigue viendo tu resultado. La prueba ha terminado Nancy" at bounding box center [552, 278] width 613 height 510
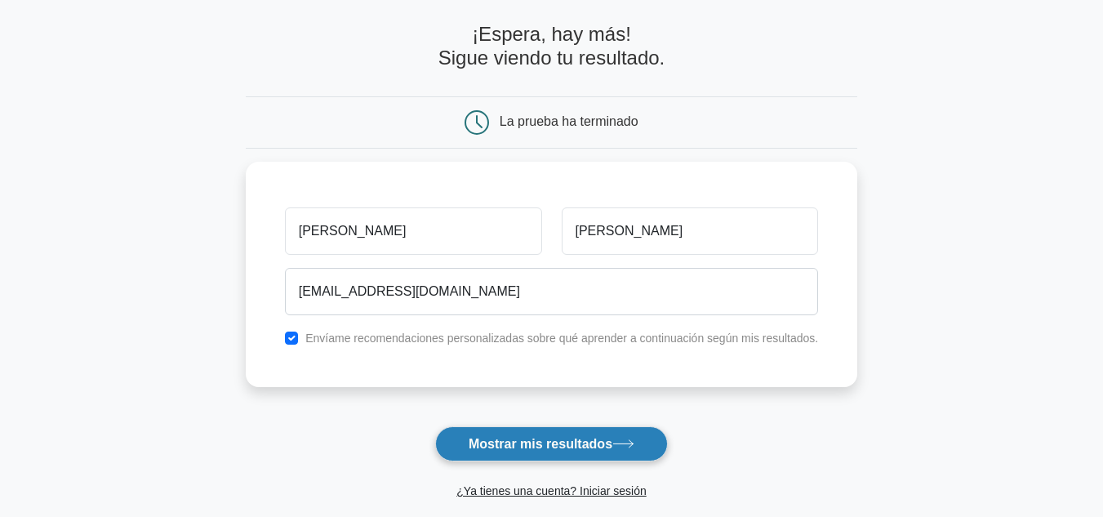
click at [573, 443] on font "Mostrar mis resultados" at bounding box center [541, 444] width 144 height 14
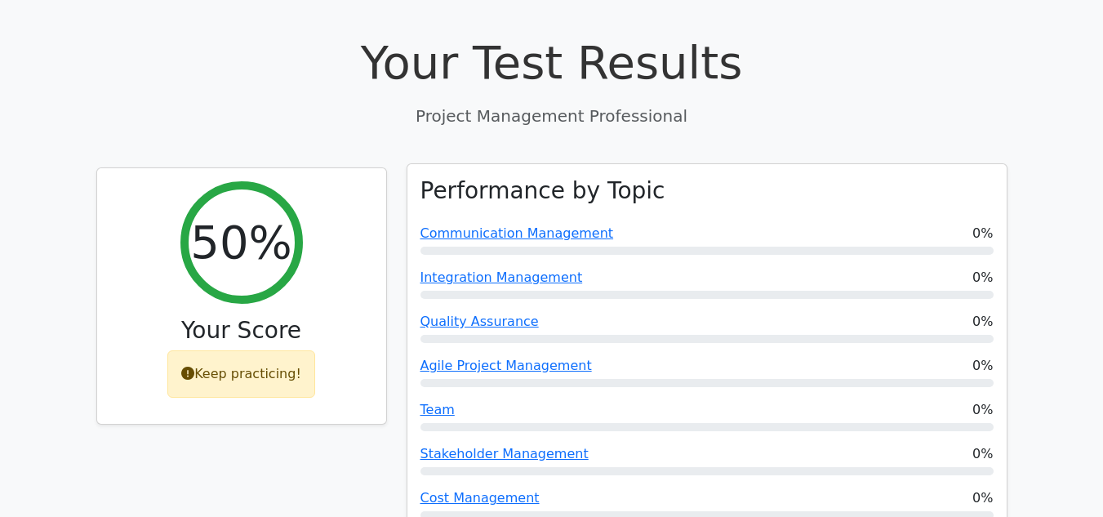
scroll to position [566, 0]
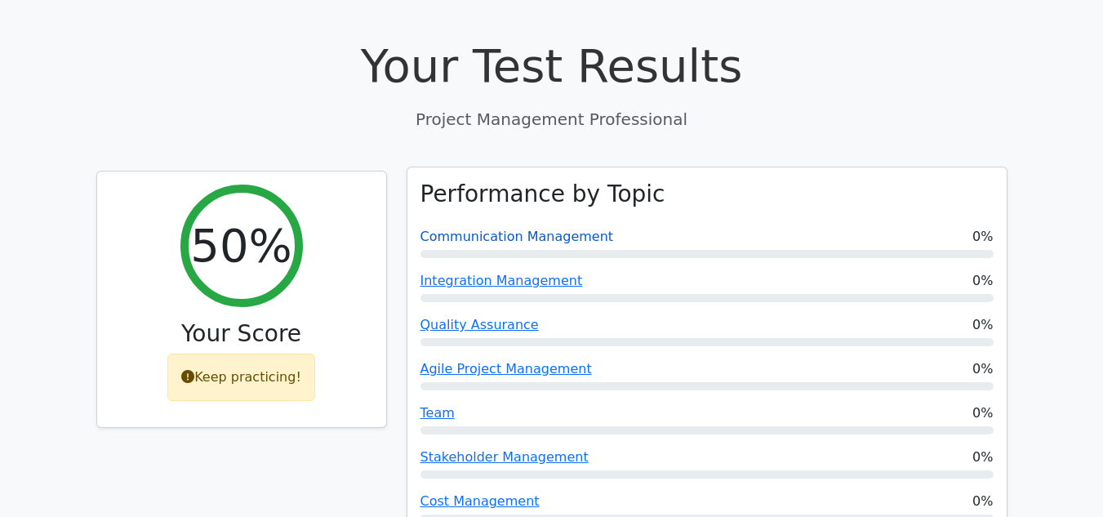
click at [545, 229] on link "Communication Management" at bounding box center [518, 237] width 194 height 16
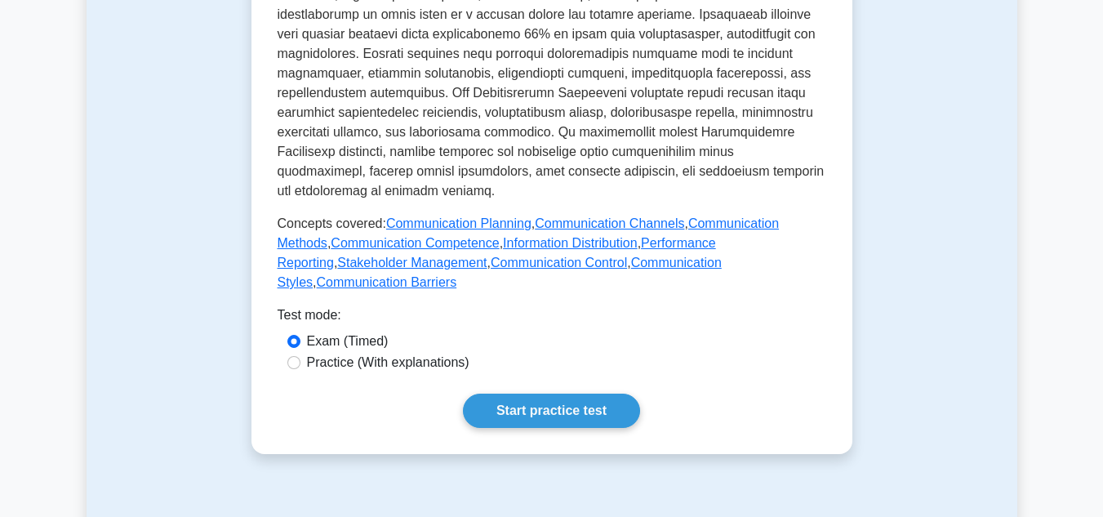
scroll to position [744, 0]
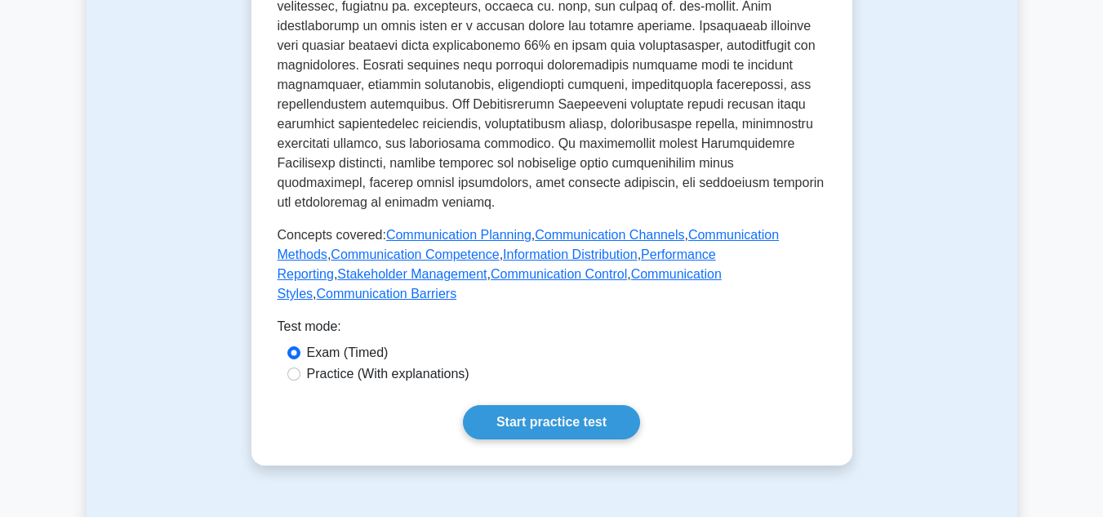
click at [302, 364] on div "Practice (With explanations)" at bounding box center [551, 374] width 529 height 20
click at [289, 364] on div "Practice (With explanations)" at bounding box center [551, 374] width 529 height 20
click at [292, 368] on input "Practice (With explanations)" at bounding box center [293, 374] width 13 height 13
radio input "true"
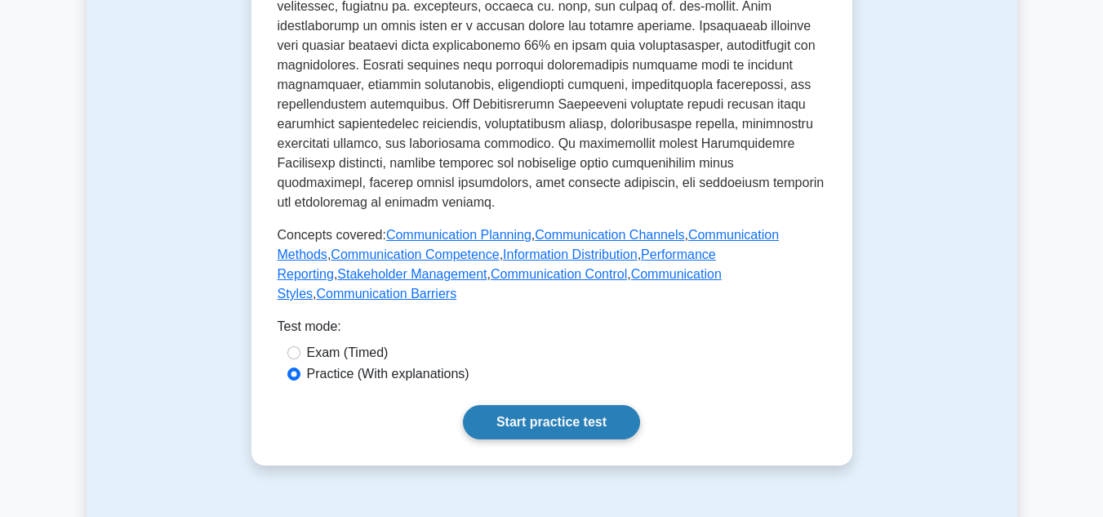
click at [586, 405] on link "Start practice test" at bounding box center [551, 422] width 177 height 34
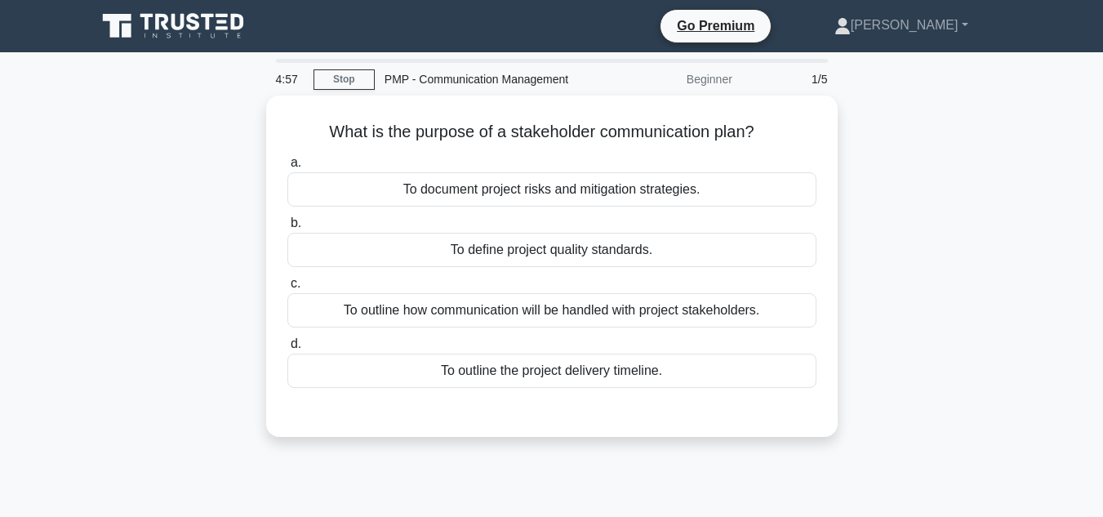
click at [880, 127] on div "What is the purpose of a stakeholder communication plan? .spinner_0XTQ{transfor…" at bounding box center [552, 276] width 931 height 361
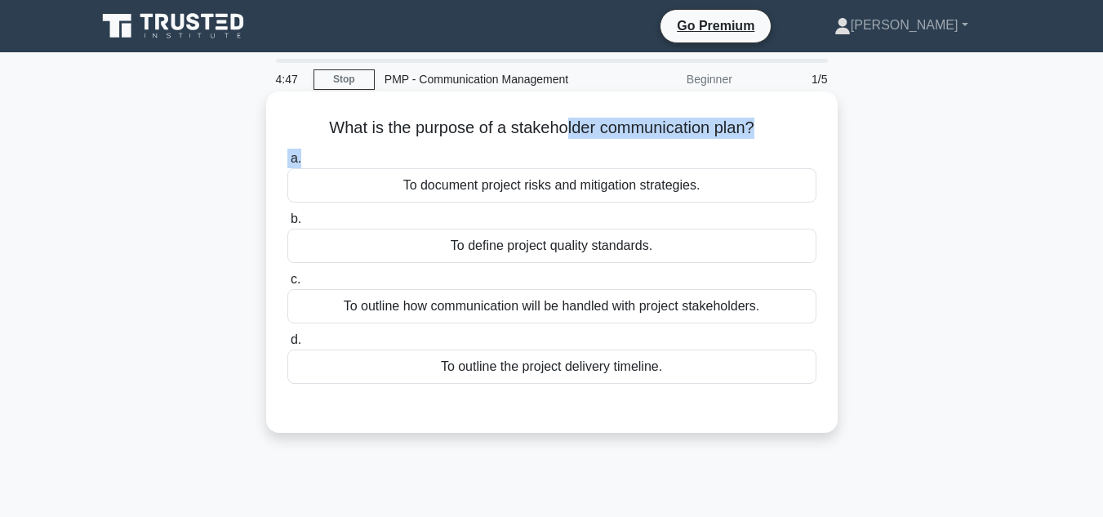
drag, startPoint x: 559, startPoint y: 143, endPoint x: 562, endPoint y: 132, distance: 10.9
click at [562, 132] on div "What is the purpose of a stakeholder communication plan? .spinner_0XTQ{transfor…" at bounding box center [552, 262] width 559 height 328
click at [562, 132] on h5 "What is the purpose of a stakeholder communication plan? .spinner_0XTQ{transfor…" at bounding box center [552, 128] width 533 height 21
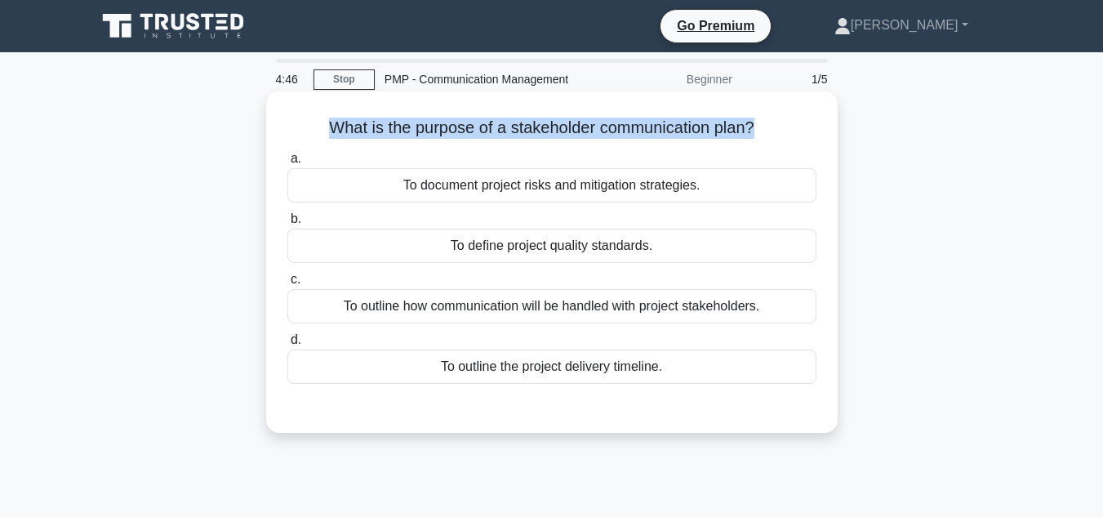
click at [562, 132] on h5 "What is the purpose of a stakeholder communication plan? .spinner_0XTQ{transfor…" at bounding box center [552, 128] width 533 height 21
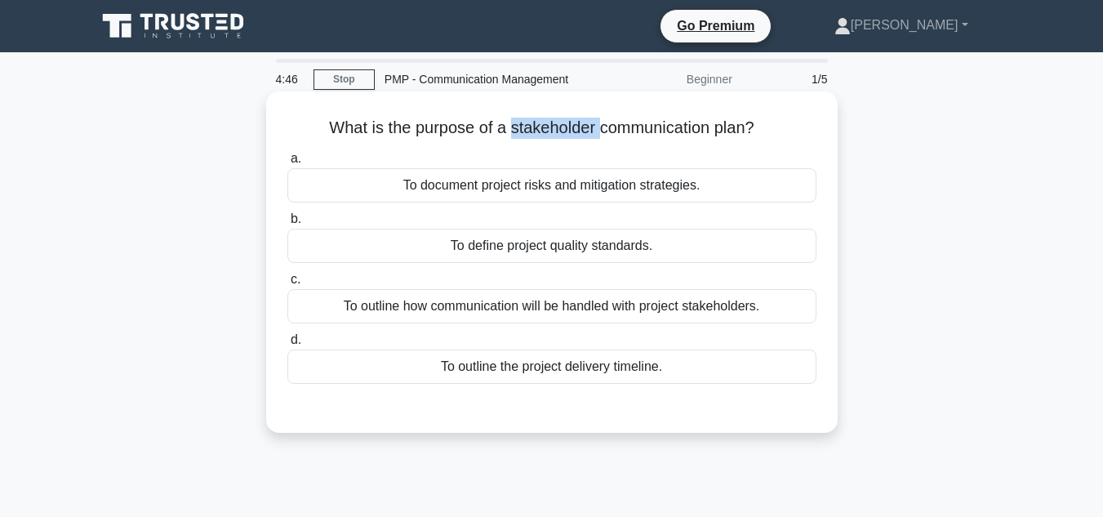
click at [562, 132] on h5 "What is the purpose of a stakeholder communication plan? .spinner_0XTQ{transfor…" at bounding box center [552, 128] width 533 height 21
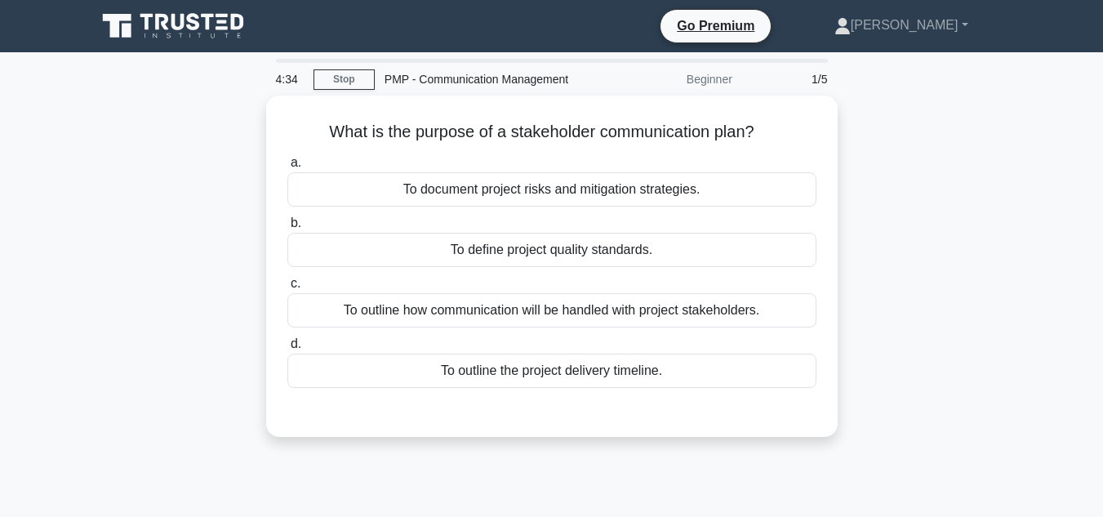
click at [871, 194] on div "What is the purpose of a stakeholder communication plan? .spinner_0XTQ{transfor…" at bounding box center [552, 276] width 931 height 361
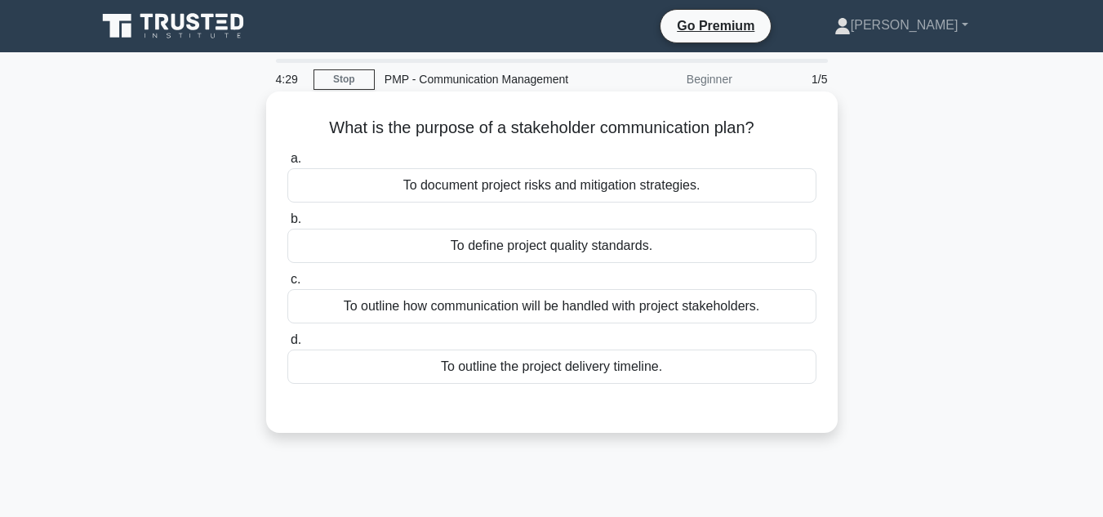
click at [693, 189] on div "To document project risks and mitigation strategies." at bounding box center [551, 185] width 529 height 34
click at [287, 164] on input "a. To document project risks and mitigation strategies." at bounding box center [287, 159] width 0 height 11
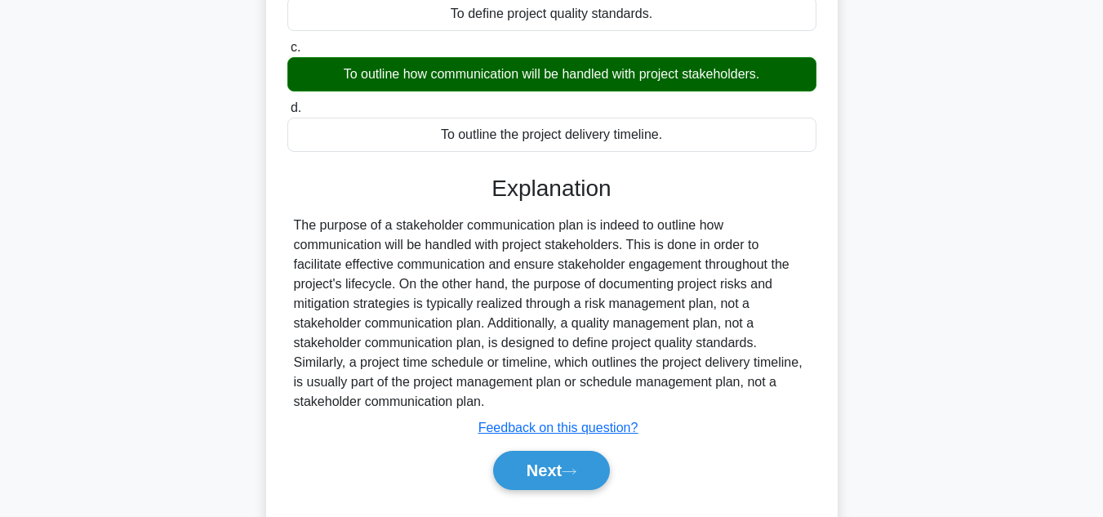
scroll to position [238, 0]
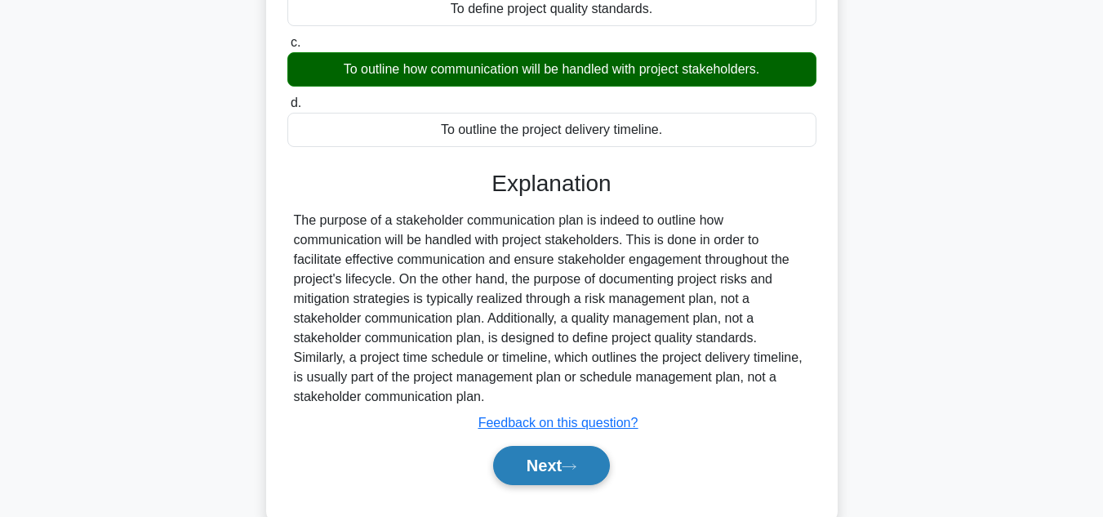
click at [607, 466] on button "Next" at bounding box center [551, 465] width 117 height 39
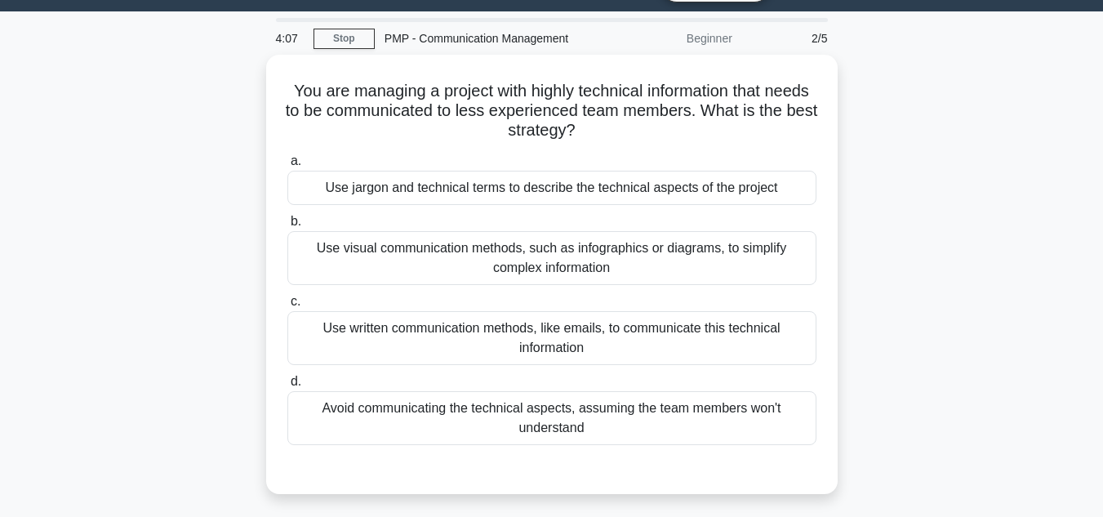
scroll to position [39, 0]
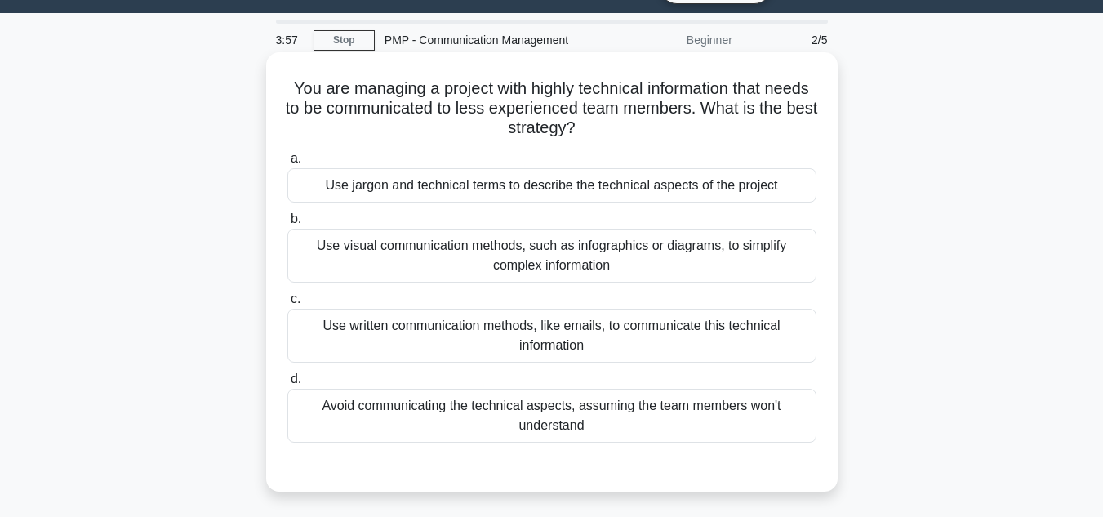
click at [780, 185] on div "Use jargon and technical terms to describe the technical aspects of the project" at bounding box center [551, 185] width 529 height 34
click at [287, 164] on input "a. Use jargon and technical terms to describe the technical aspects of the proj…" at bounding box center [287, 159] width 0 height 11
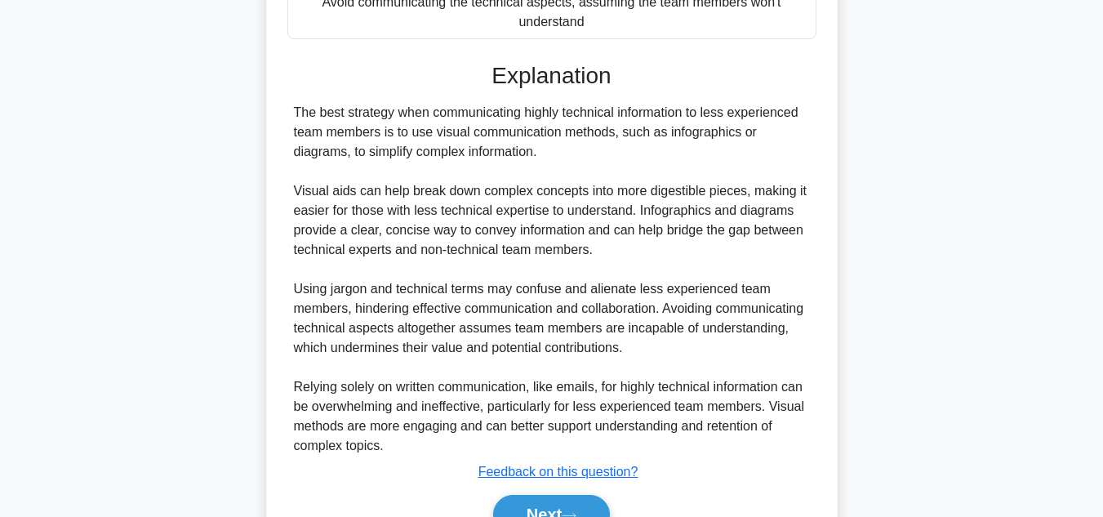
scroll to position [532, 0]
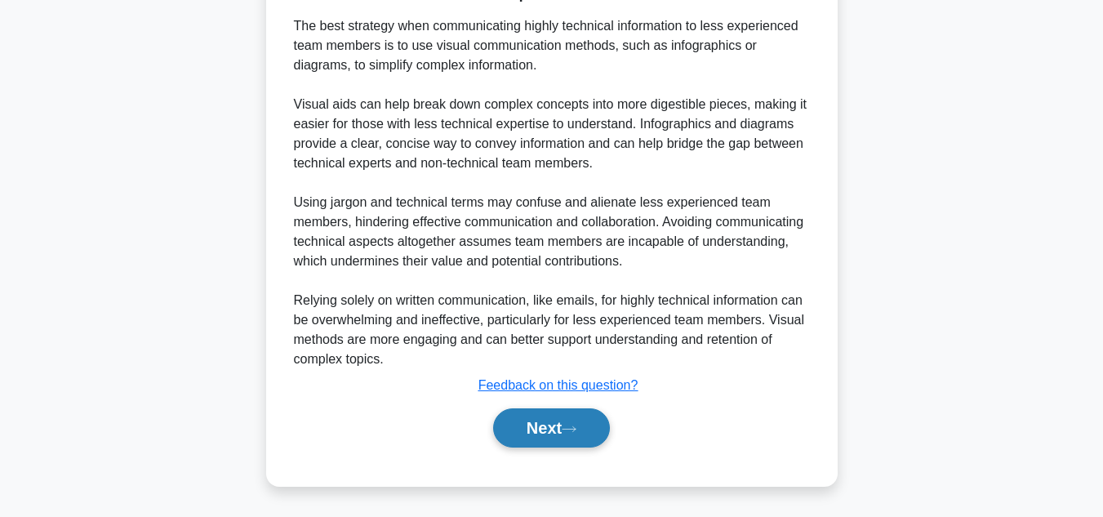
click at [564, 428] on button "Next" at bounding box center [551, 427] width 117 height 39
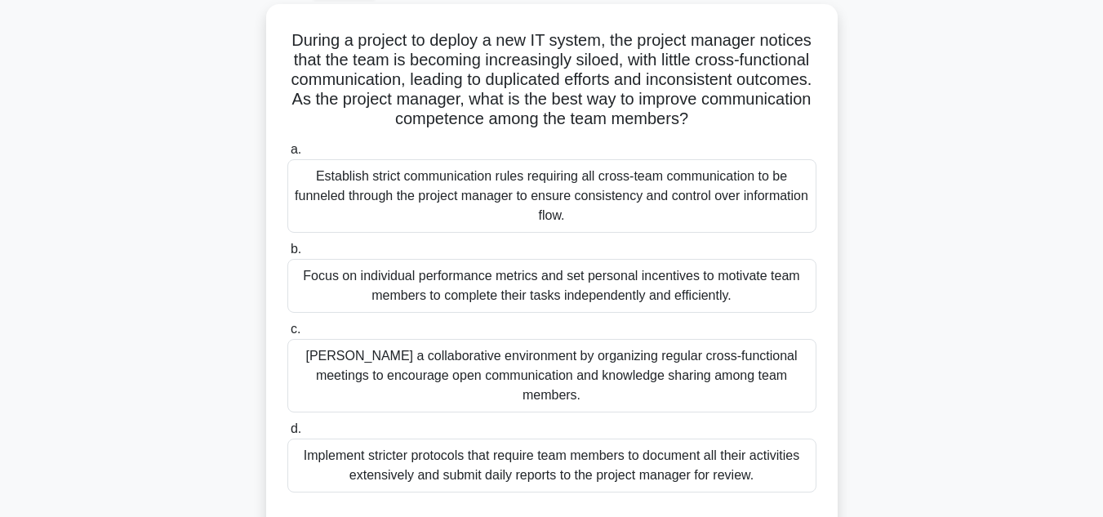
scroll to position [93, 0]
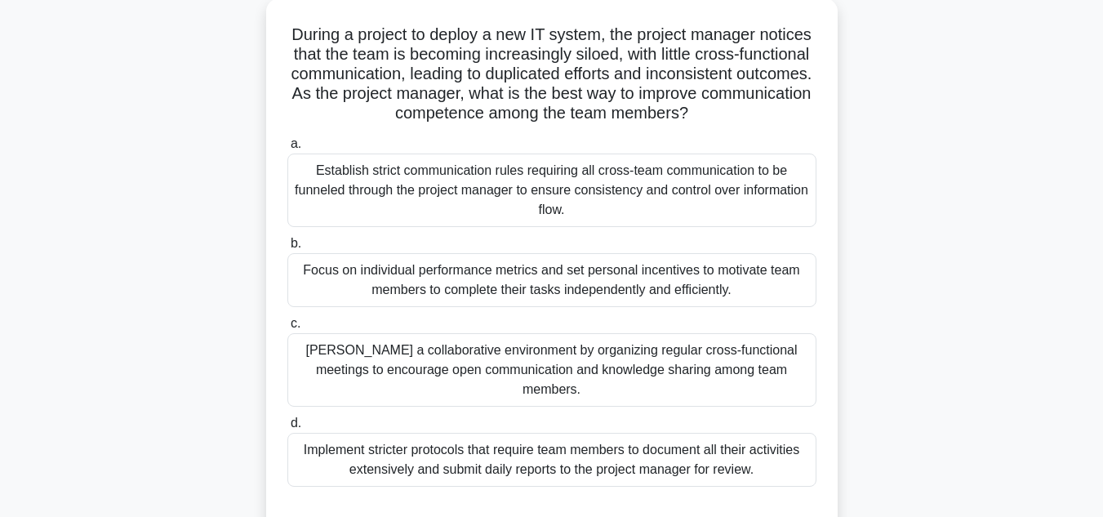
click at [713, 348] on div "Foster a collaborative environment by organizing regular cross-functional meeti…" at bounding box center [551, 370] width 529 height 74
click at [287, 329] on input "c. Foster a collaborative environment by organizing regular cross-functional me…" at bounding box center [287, 324] width 0 height 11
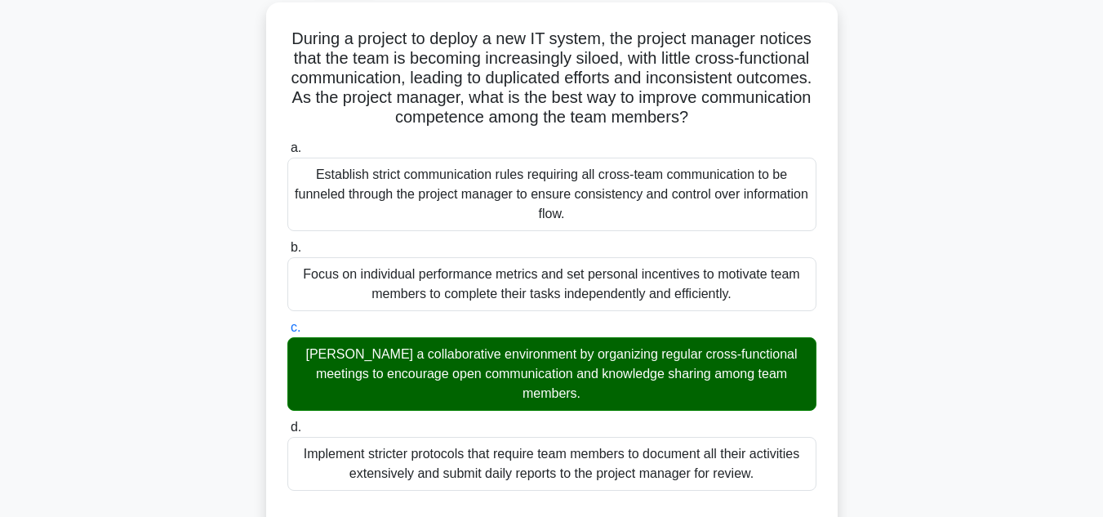
click at [895, 345] on div "During a project to deploy a new IT system, the project manager notices that th…" at bounding box center [552, 444] width 931 height 885
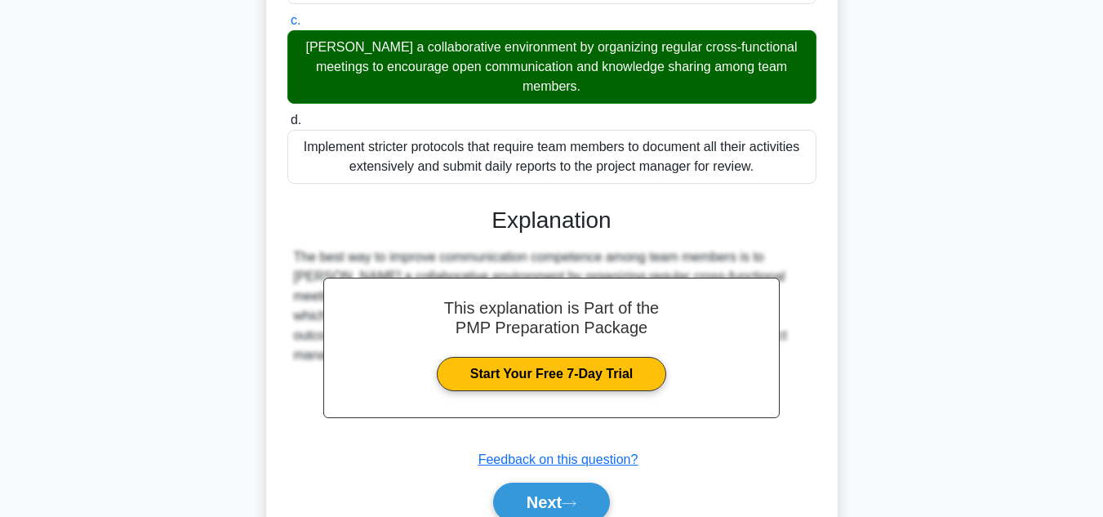
scroll to position [452, 0]
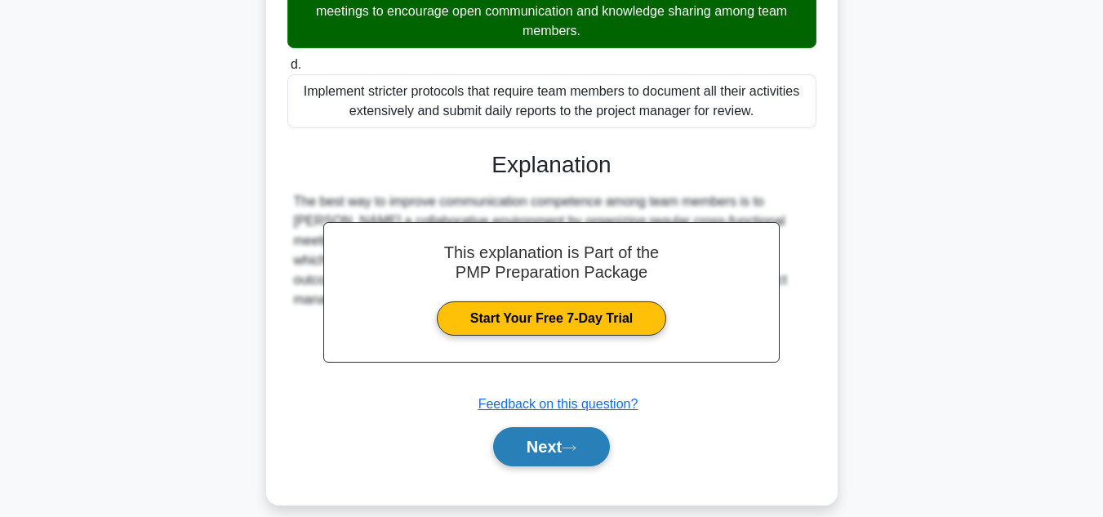
click at [568, 427] on button "Next" at bounding box center [551, 446] width 117 height 39
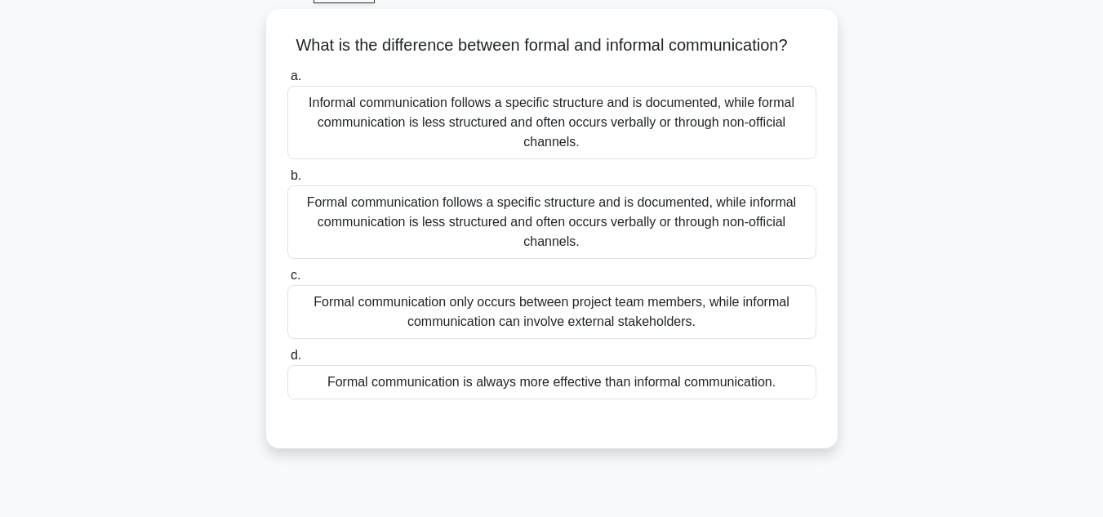
scroll to position [87, 0]
click at [903, 308] on div "What is the difference between formal and informal communication? .spinner_0XTQ…" at bounding box center [552, 237] width 931 height 459
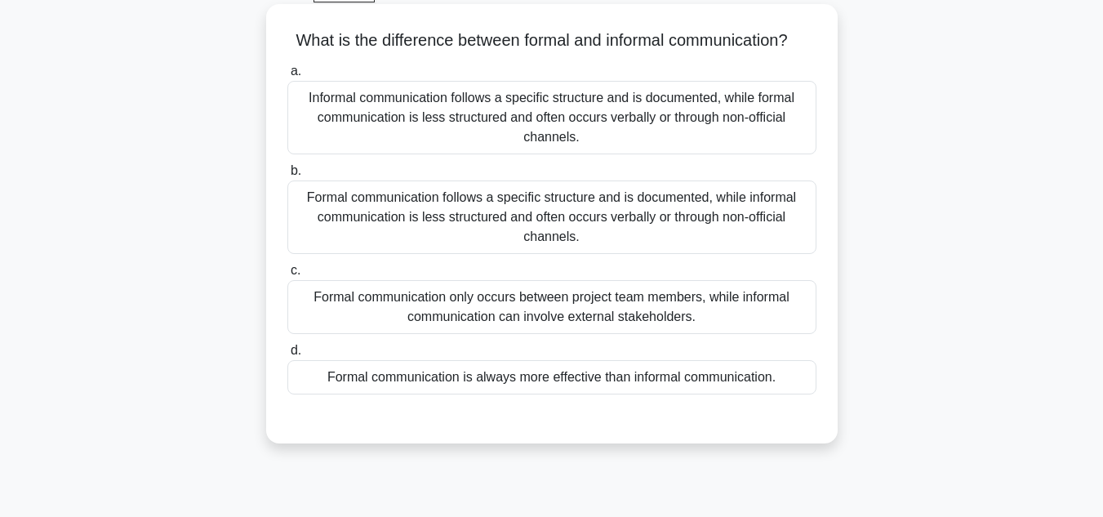
click at [738, 242] on div "Formal communication follows a specific structure and is documented, while info…" at bounding box center [551, 218] width 529 height 74
click at [287, 176] on input "b. Formal communication follows a specific structure and is documented, while i…" at bounding box center [287, 171] width 0 height 11
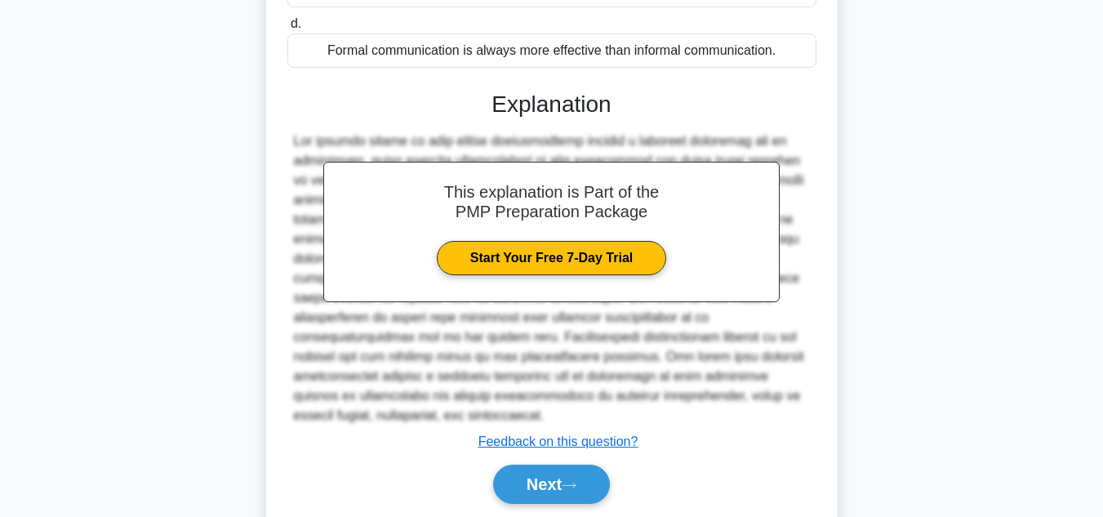
scroll to position [415, 0]
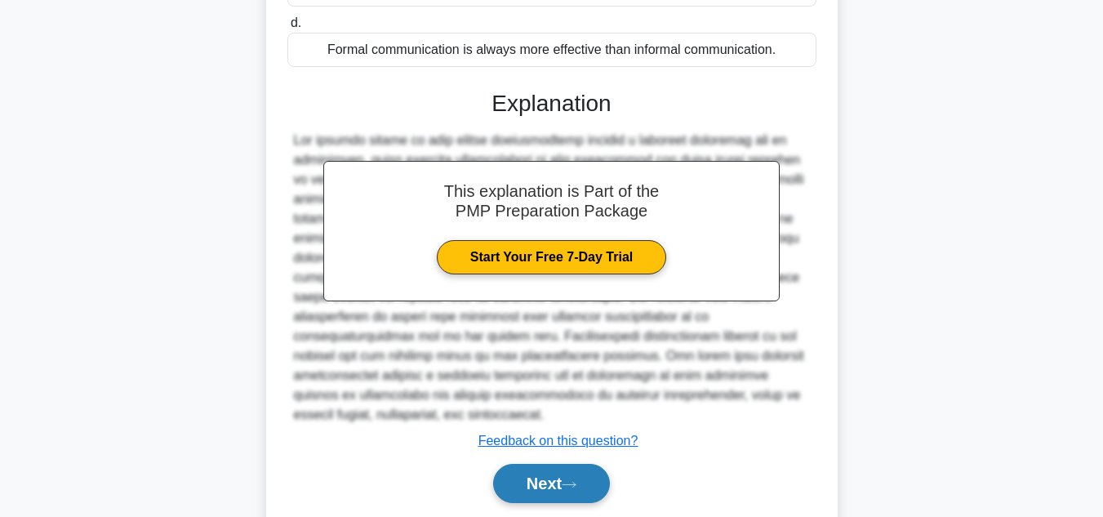
click at [590, 499] on button "Next" at bounding box center [551, 483] width 117 height 39
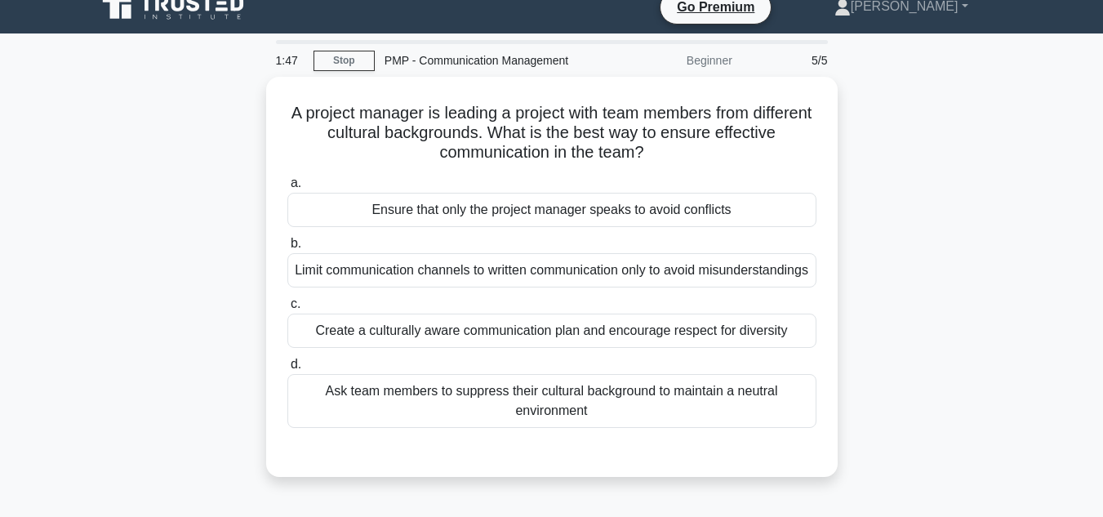
scroll to position [18, 0]
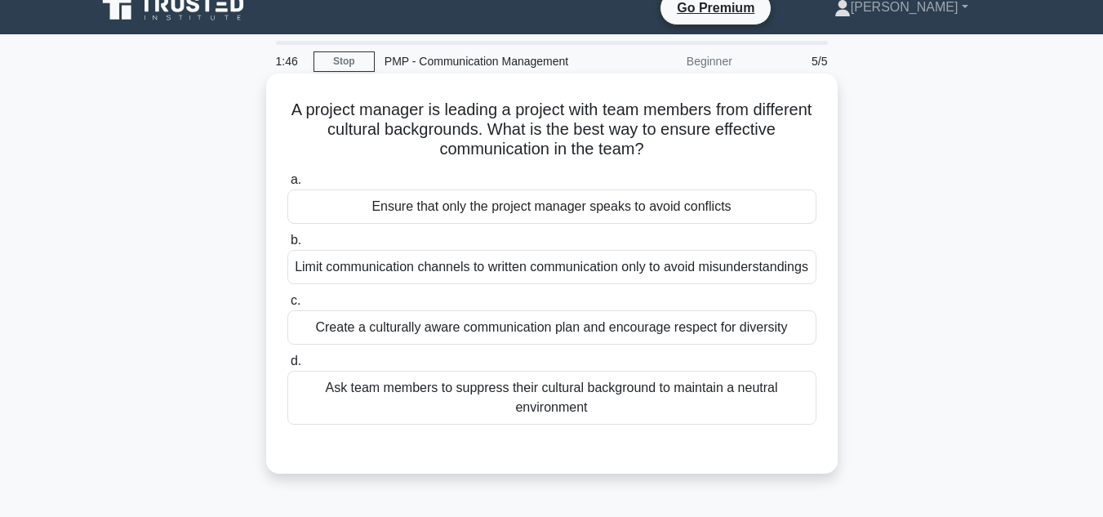
click at [761, 345] on div "Create a culturally aware communication plan and encourage respect for diversity" at bounding box center [551, 327] width 529 height 34
click at [287, 306] on input "c. Create a culturally aware communication plan and encourage respect for diver…" at bounding box center [287, 301] width 0 height 11
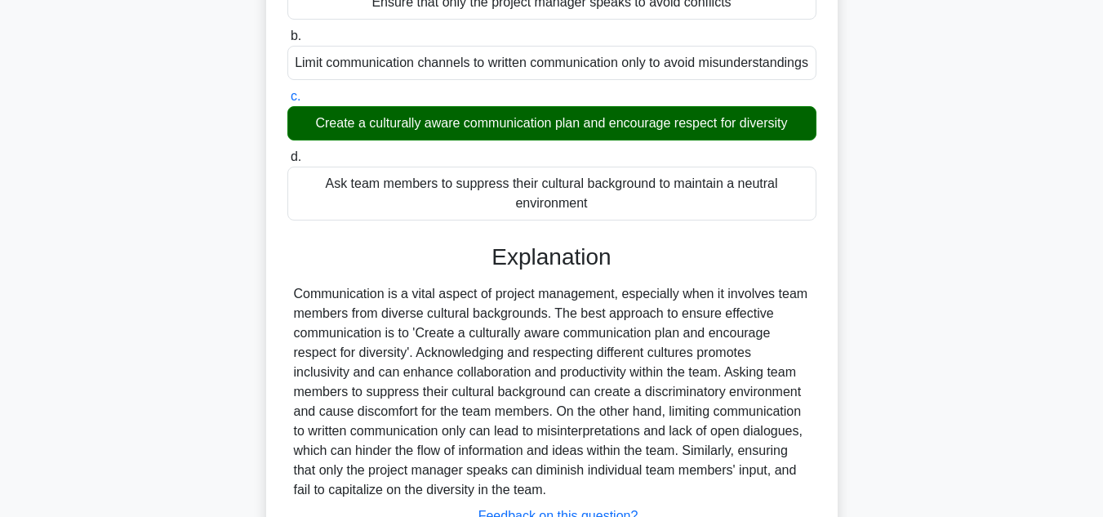
scroll to position [373, 0]
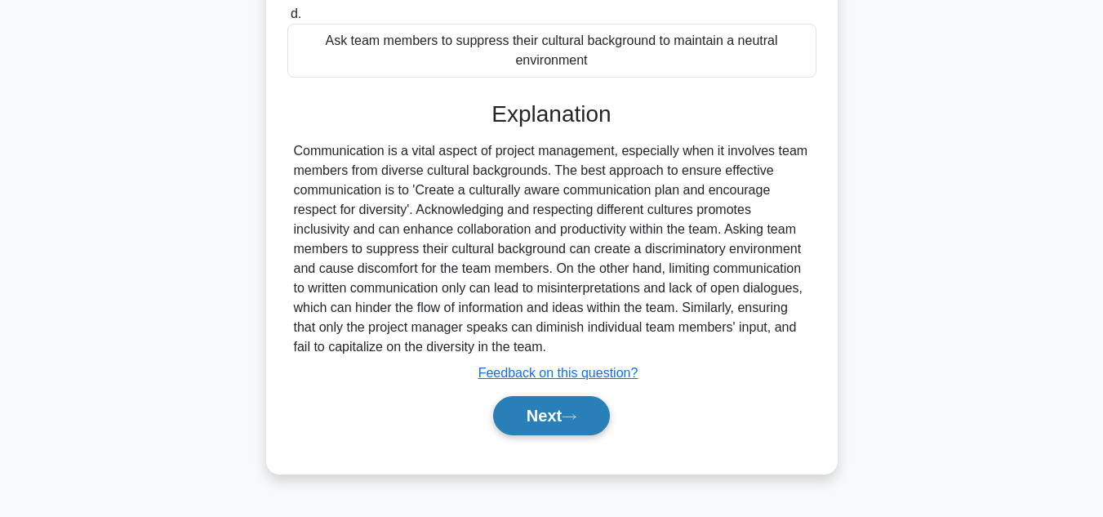
click at [575, 423] on button "Next" at bounding box center [551, 415] width 117 height 39
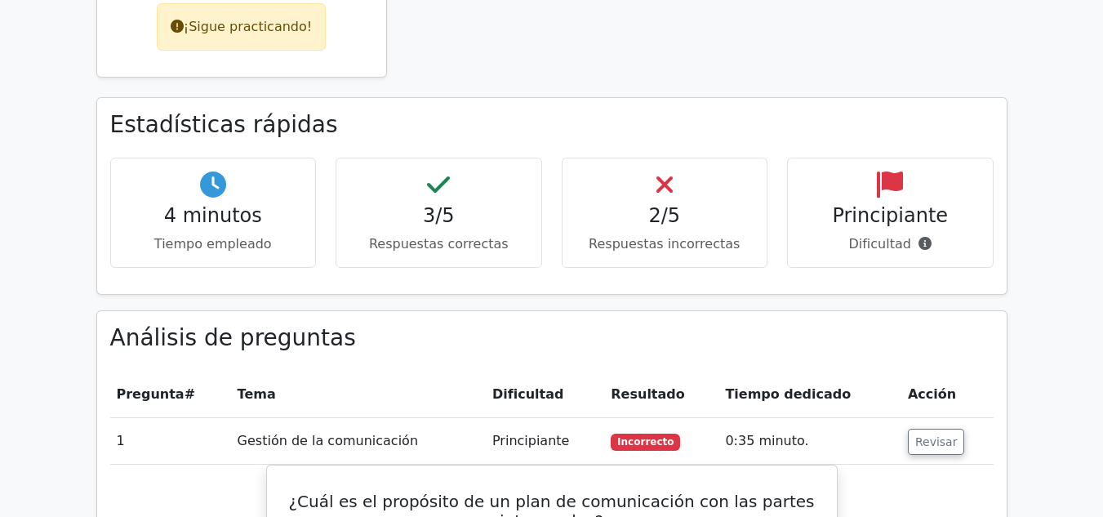
scroll to position [956, 0]
click at [919, 436] on font "Revisar" at bounding box center [937, 442] width 42 height 13
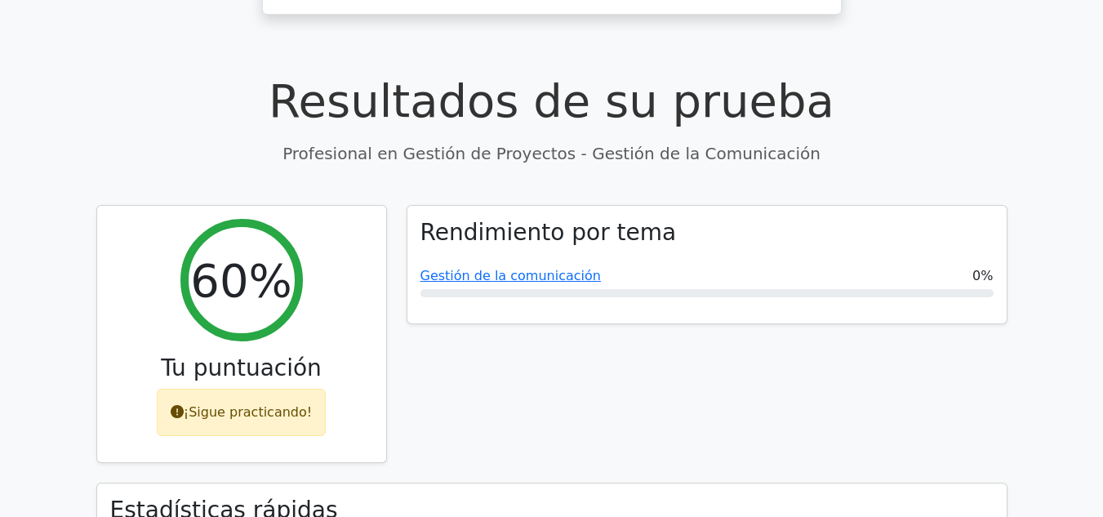
scroll to position [558, 0]
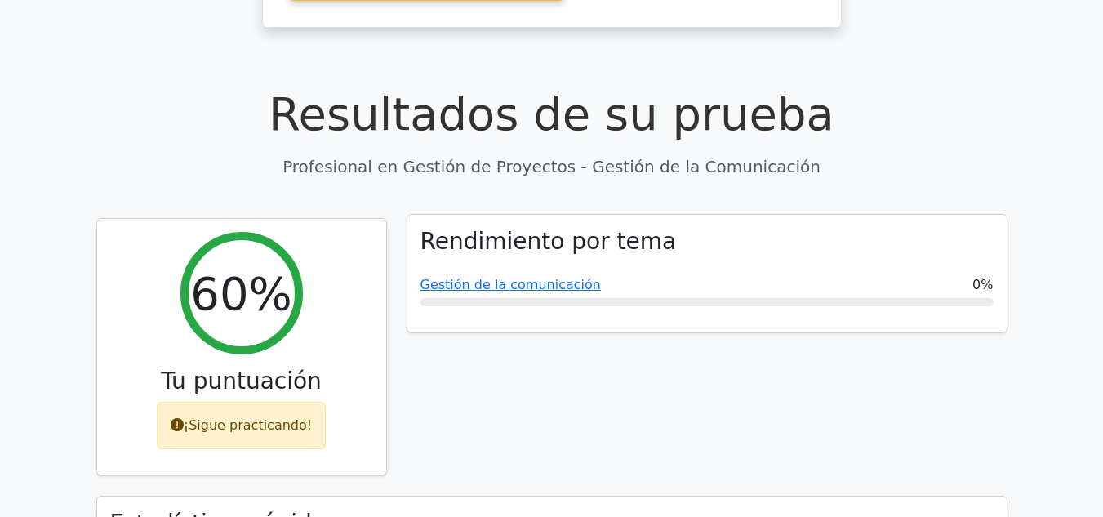
click at [586, 275] on div "Gestión de la comunicación 0%" at bounding box center [707, 285] width 573 height 20
click at [562, 277] on font "Gestión de la comunicación" at bounding box center [511, 285] width 181 height 16
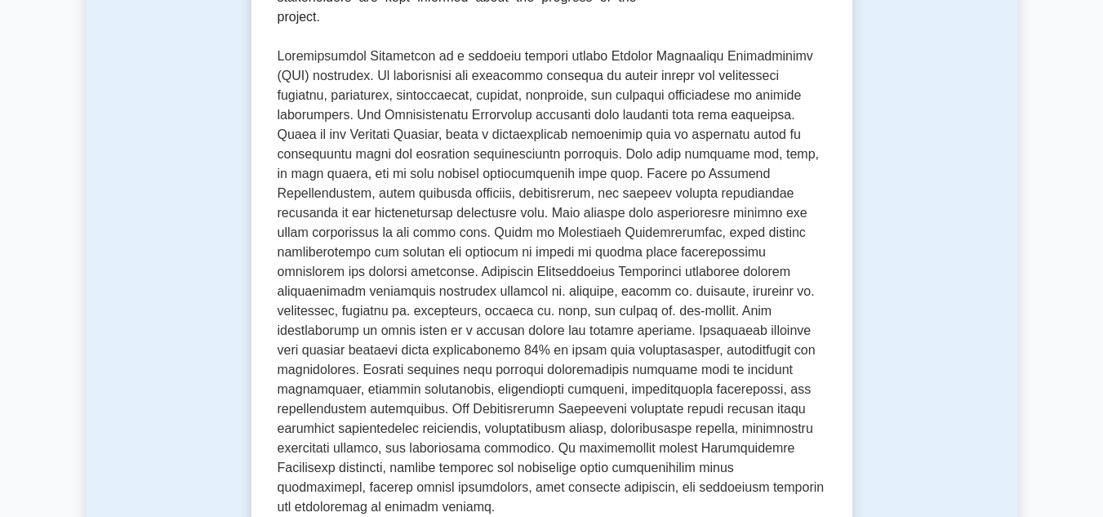
scroll to position [439, 0]
click at [618, 55] on p at bounding box center [552, 282] width 549 height 470
copy p "ensure"
click at [819, 49] on p at bounding box center [552, 282] width 549 height 470
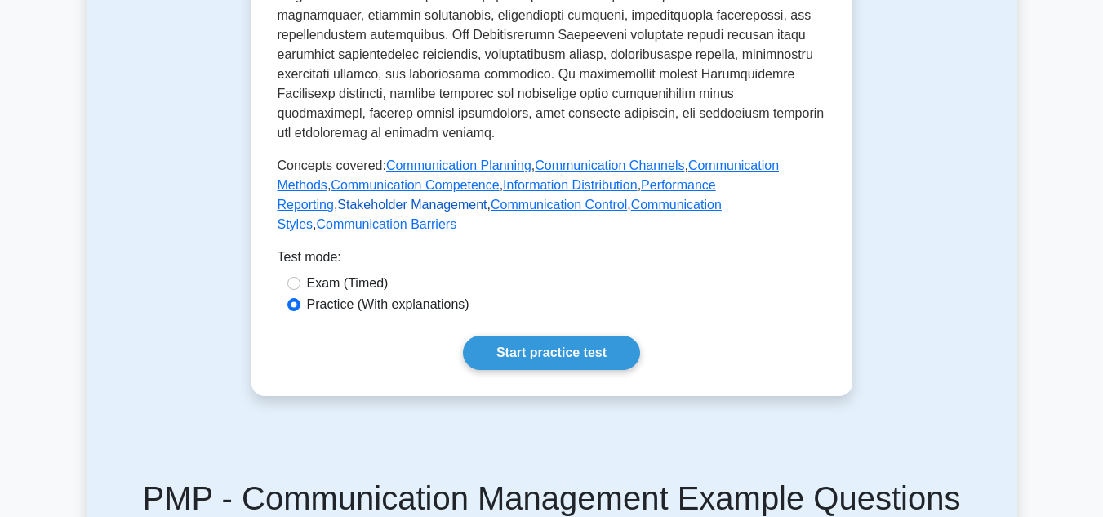
scroll to position [815, 0]
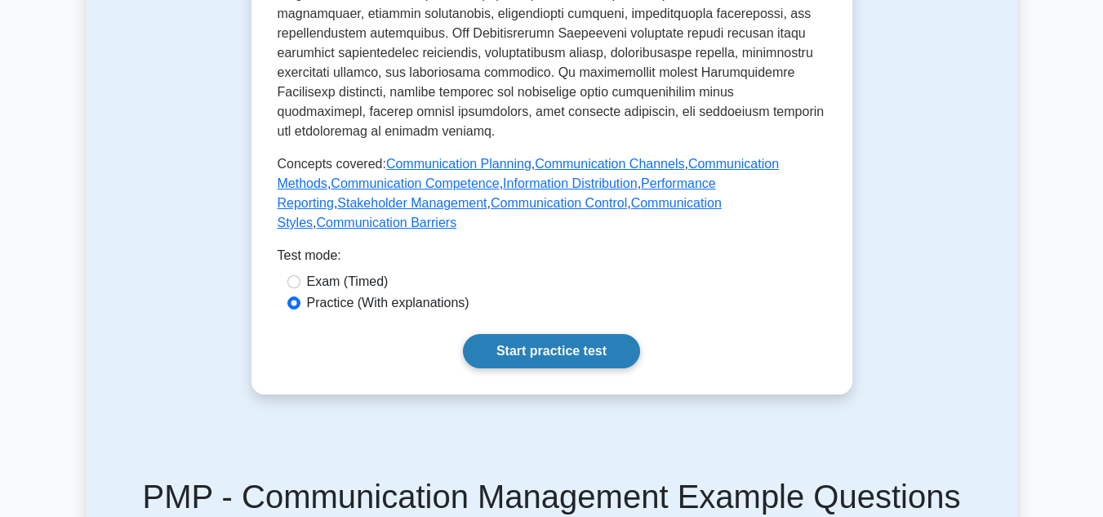
click at [524, 334] on link "Start practice test" at bounding box center [551, 351] width 177 height 34
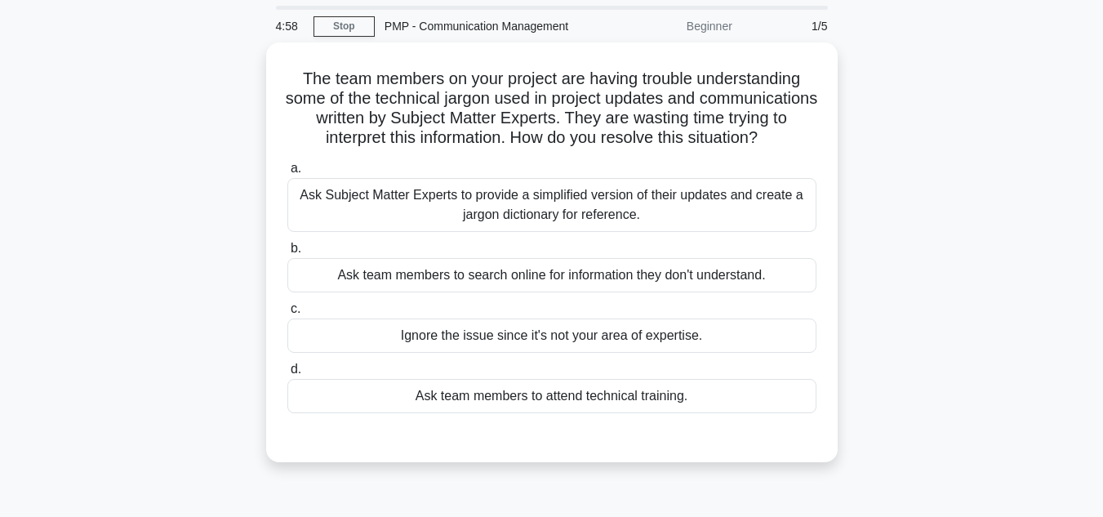
scroll to position [54, 0]
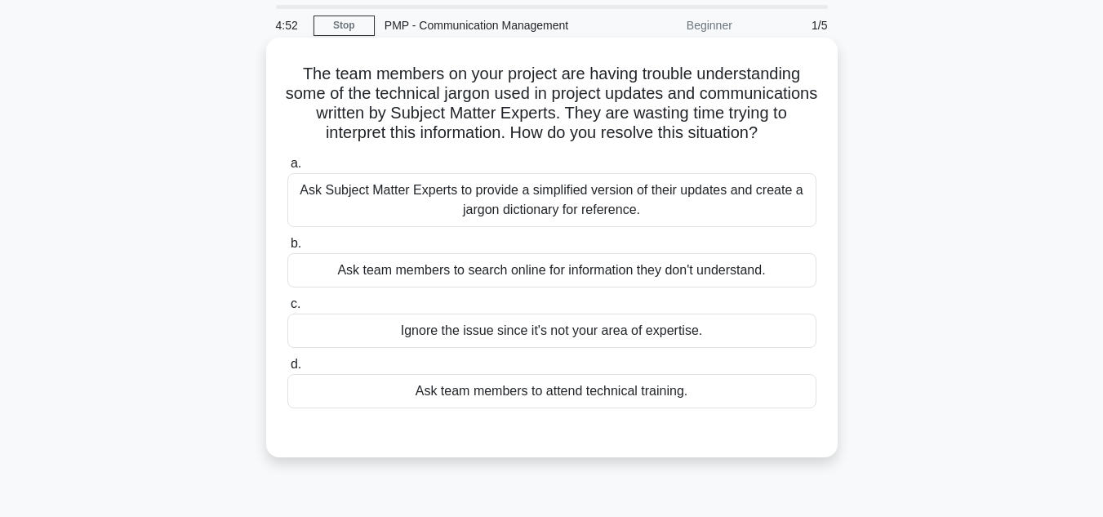
click at [522, 100] on h5 "The team members on your project are having trouble understanding some of the t…" at bounding box center [552, 104] width 533 height 80
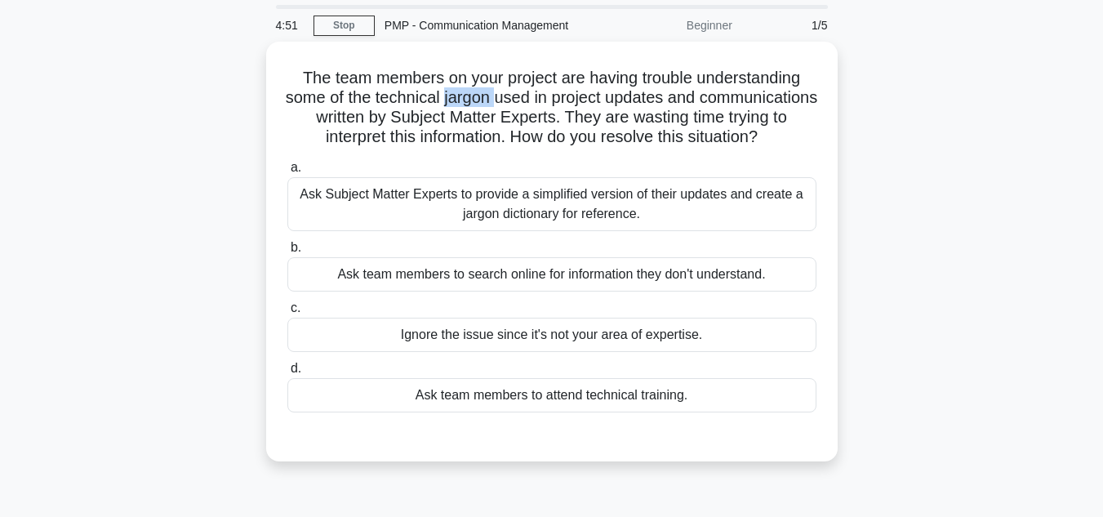
copy h5 "jargon"
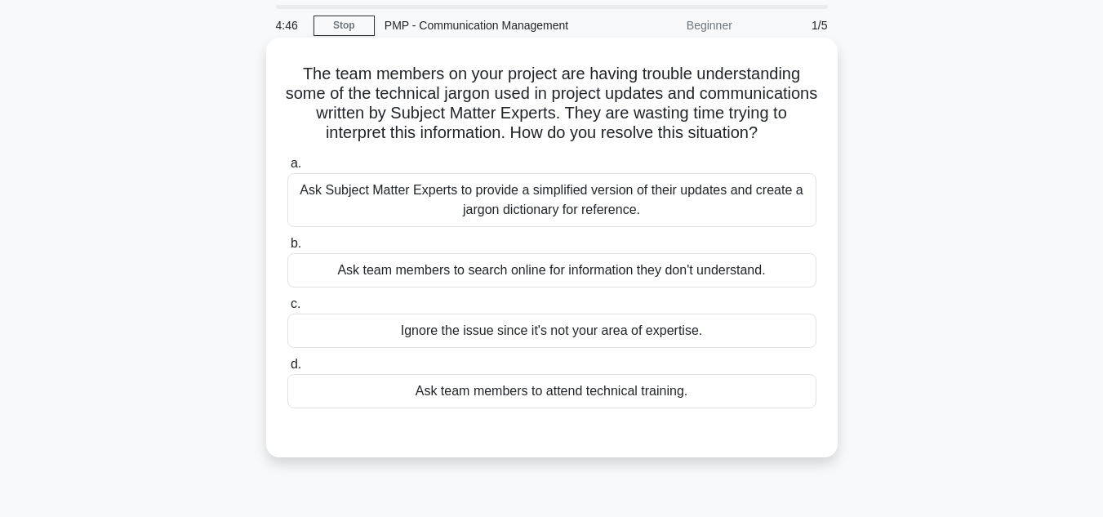
click at [792, 113] on h5 "The team members on your project are having trouble understanding some of the t…" at bounding box center [552, 104] width 533 height 80
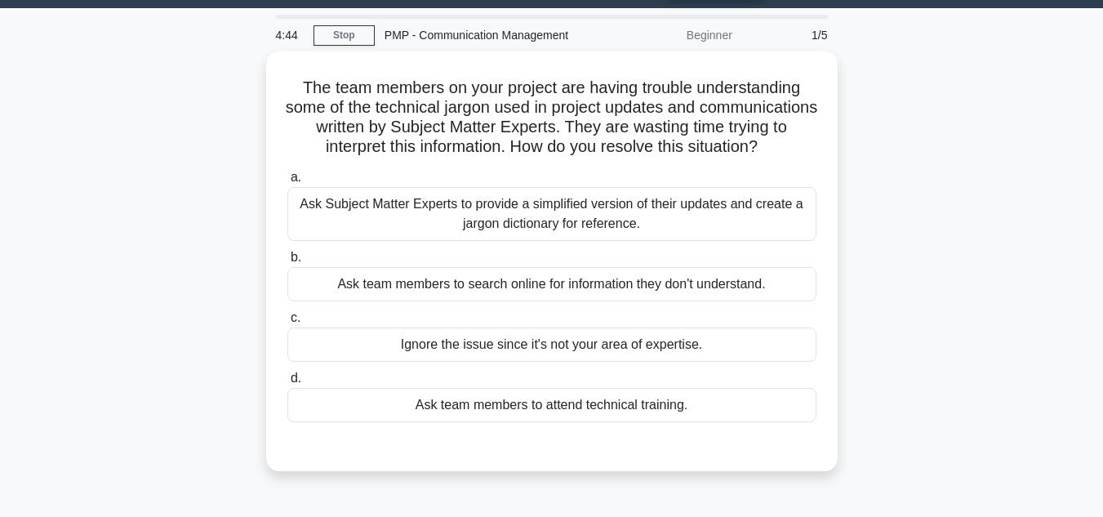
scroll to position [43, 0]
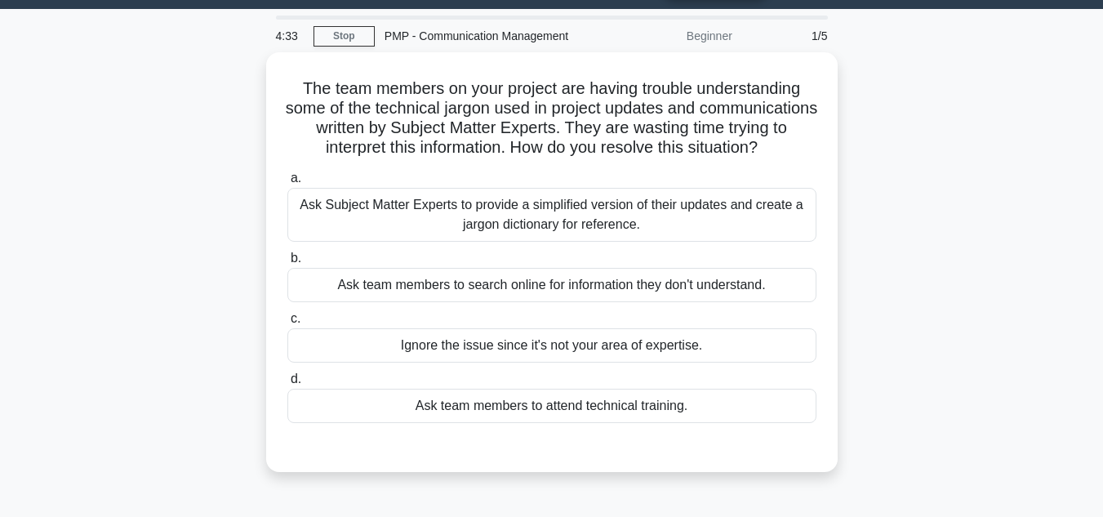
click at [869, 156] on div "The team members on your project are having trouble understanding some of the t…" at bounding box center [552, 271] width 931 height 439
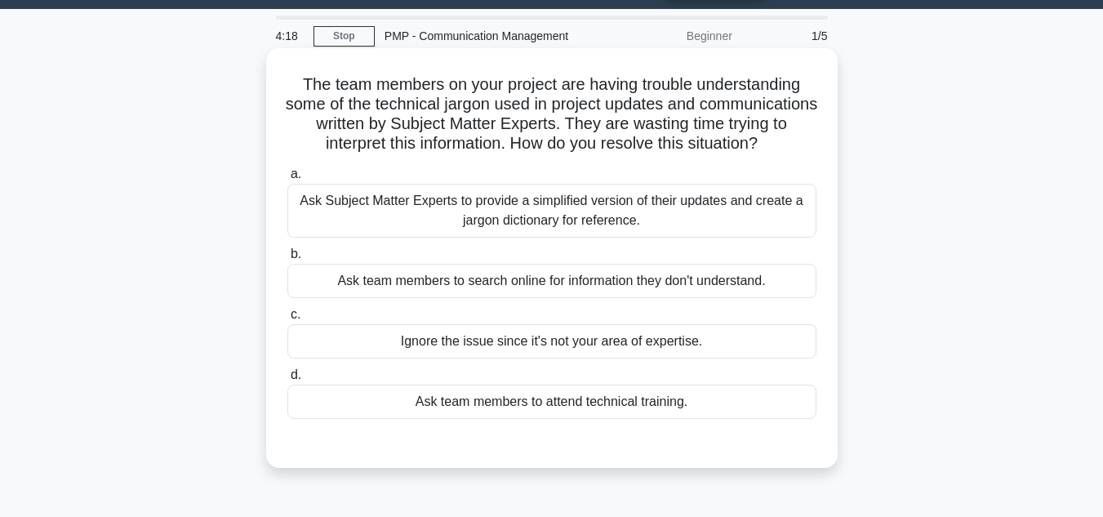
click at [756, 230] on div "Ask Subject Matter Experts to provide a simplified version of their updates and…" at bounding box center [551, 211] width 529 height 54
click at [287, 180] on input "a. Ask Subject Matter Experts to provide a simplified version of their updates …" at bounding box center [287, 174] width 0 height 11
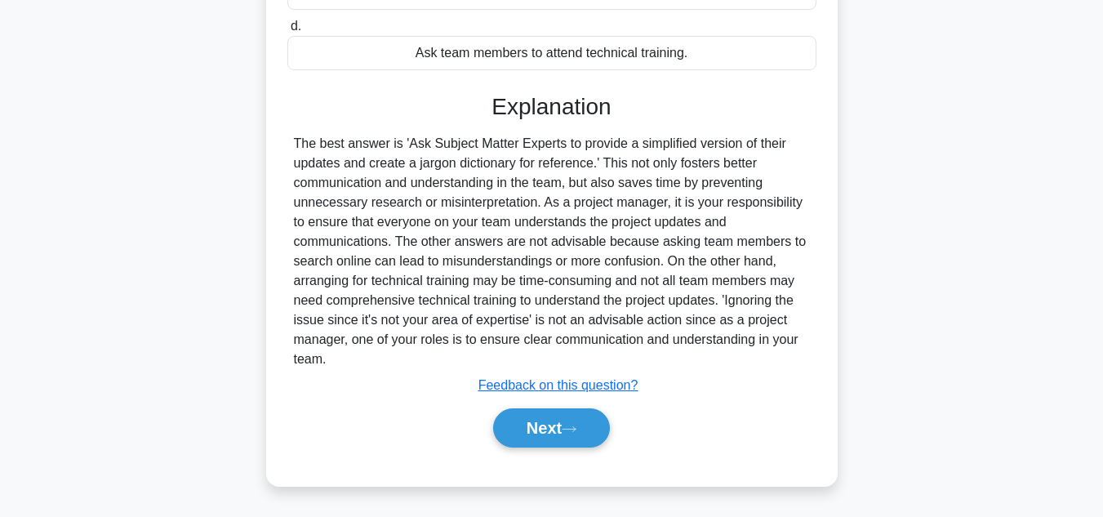
scroll to position [397, 0]
click at [562, 443] on button "Next" at bounding box center [551, 427] width 117 height 39
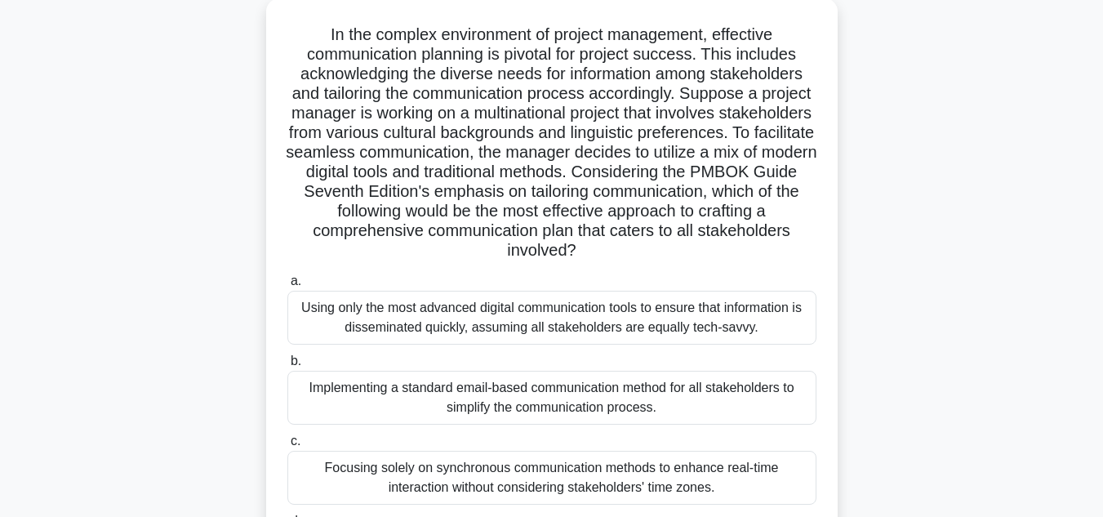
scroll to position [102, 0]
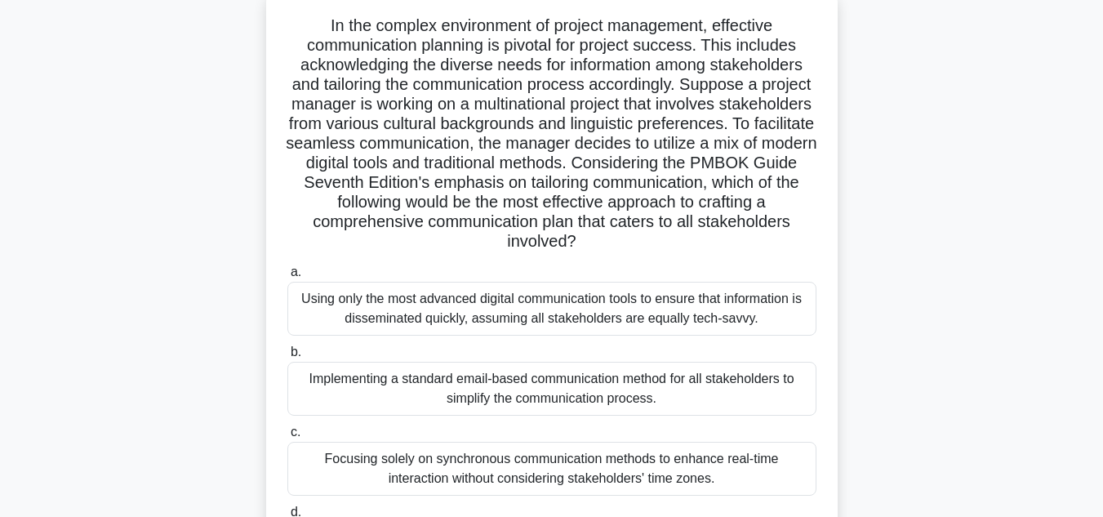
click at [540, 40] on h5 "In the complex environment of project management, effective communication plann…" at bounding box center [552, 134] width 533 height 237
copy h5 "pivotal"
click at [800, 125] on h5 "In the complex environment of project management, effective communication plann…" at bounding box center [552, 134] width 533 height 237
click at [347, 60] on h5 "In the complex environment of project management, effective communication plann…" at bounding box center [552, 134] width 533 height 237
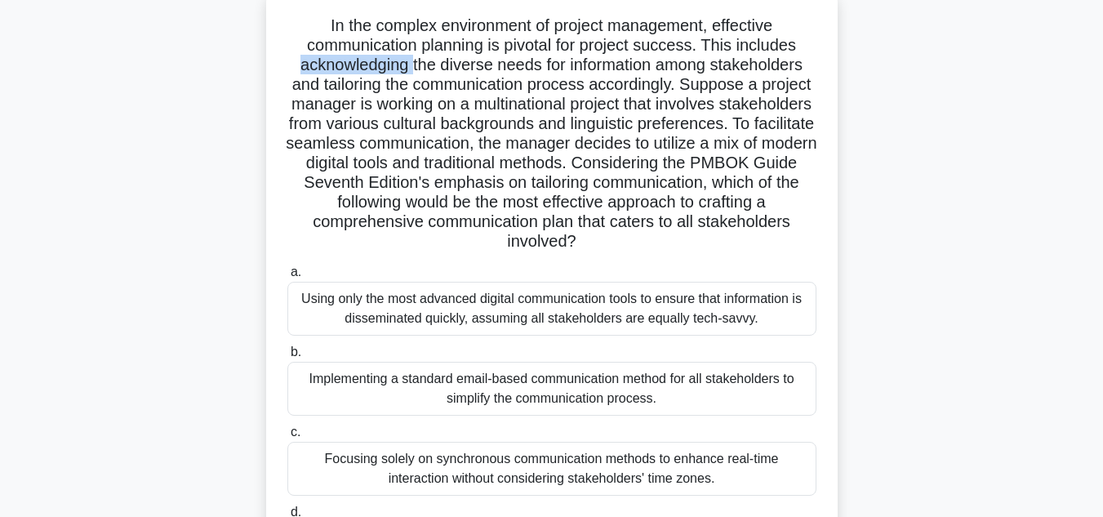
click at [347, 60] on h5 "In the complex environment of project management, effective communication plann…" at bounding box center [552, 134] width 533 height 237
copy h5 "acknowledging"
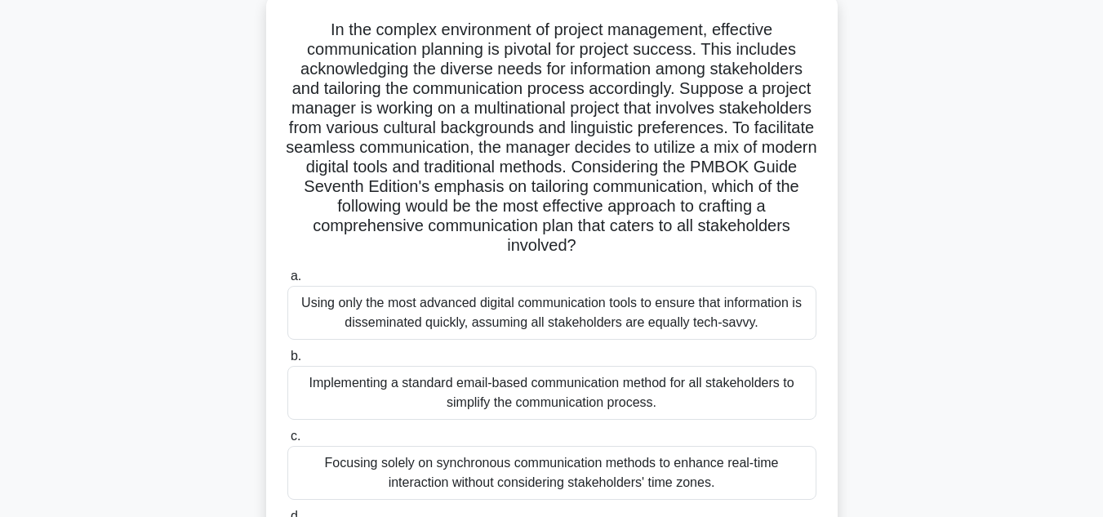
click at [937, 230] on div "In the complex environment of project management, effective communication plann…" at bounding box center [552, 330] width 931 height 675
click at [860, 166] on div "In the complex environment of project management, effective communication plann…" at bounding box center [552, 330] width 931 height 675
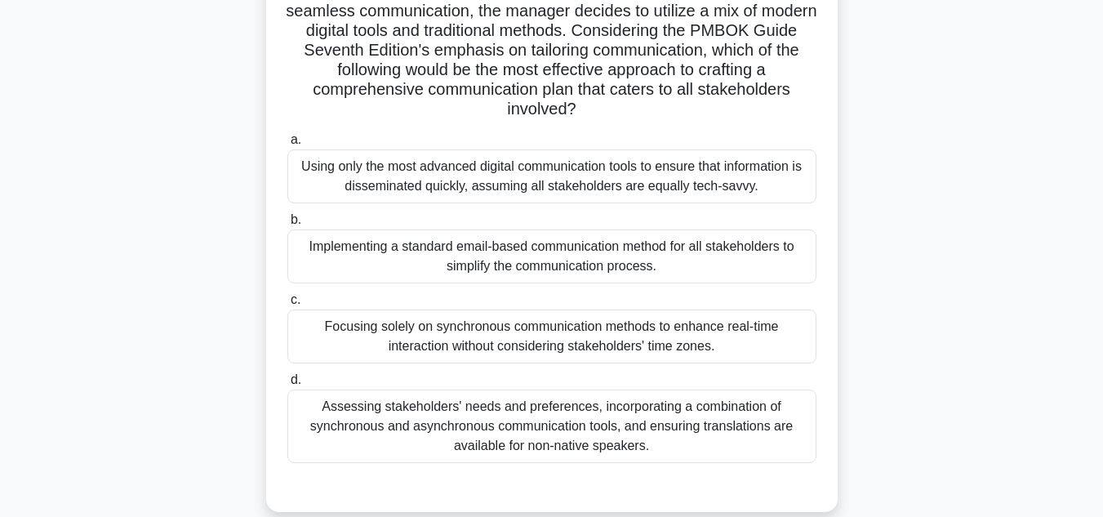
scroll to position [238, 0]
drag, startPoint x: 856, startPoint y: 143, endPoint x: 872, endPoint y: 190, distance: 50.1
click at [872, 190] on div "In the complex environment of project management, effective communication plann…" at bounding box center [552, 195] width 931 height 675
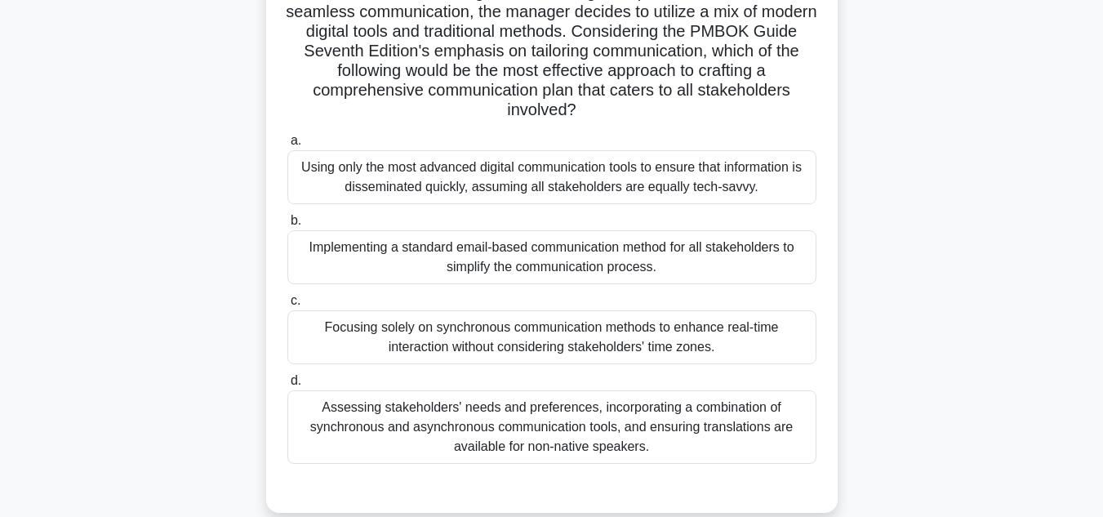
drag, startPoint x: 872, startPoint y: 190, endPoint x: 914, endPoint y: 177, distance: 43.7
click at [914, 177] on div "In the complex environment of project management, effective communication plann…" at bounding box center [552, 195] width 931 height 675
click at [890, 201] on div "In the complex environment of project management, effective communication plann…" at bounding box center [552, 195] width 931 height 675
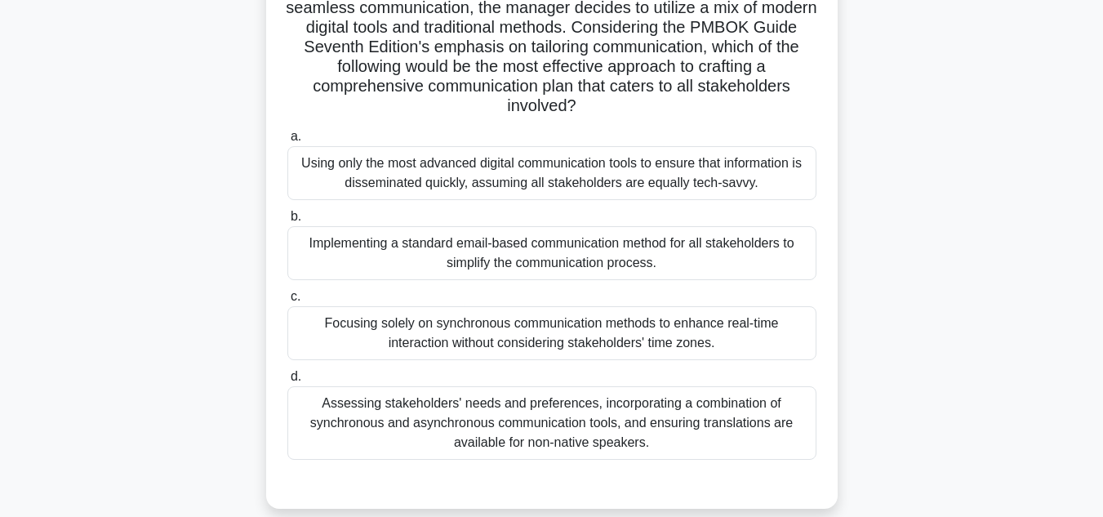
click at [693, 412] on div "Assessing stakeholders' needs and preferences, incorporating a combination of s…" at bounding box center [551, 423] width 529 height 74
click at [287, 382] on input "d. Assessing stakeholders' needs and preferences, incorporating a combination o…" at bounding box center [287, 377] width 0 height 11
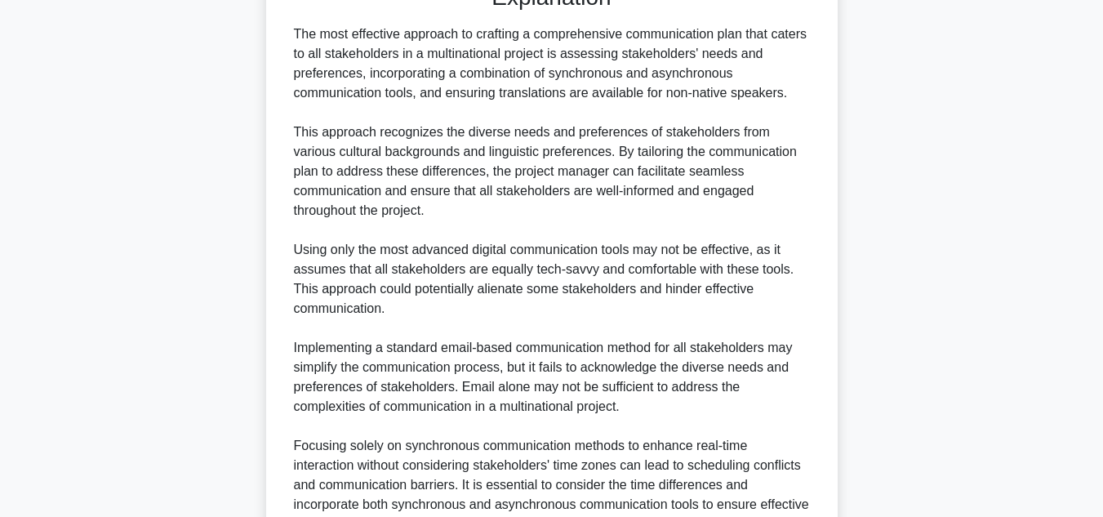
scroll to position [883, 0]
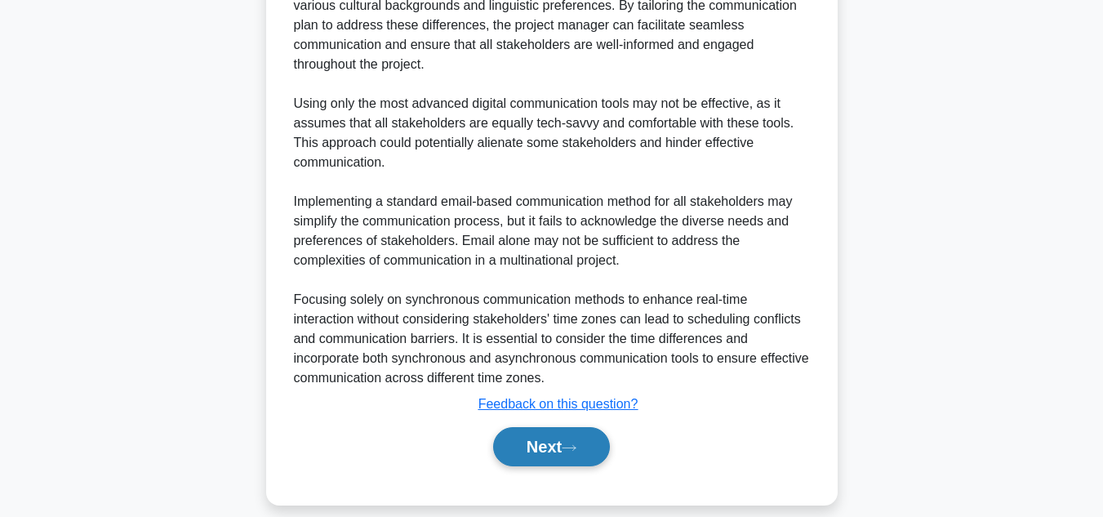
click at [576, 439] on button "Next" at bounding box center [551, 446] width 117 height 39
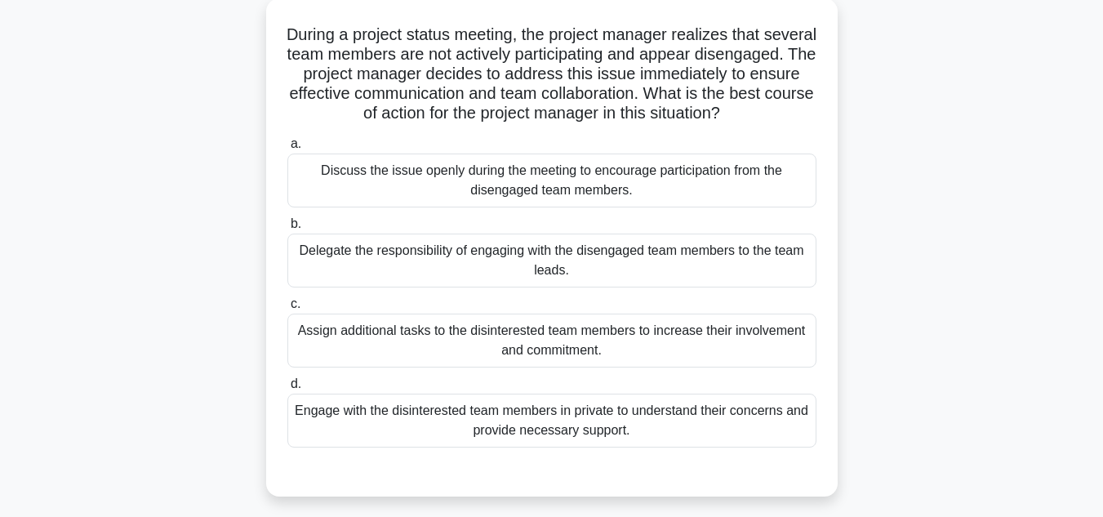
scroll to position [98, 0]
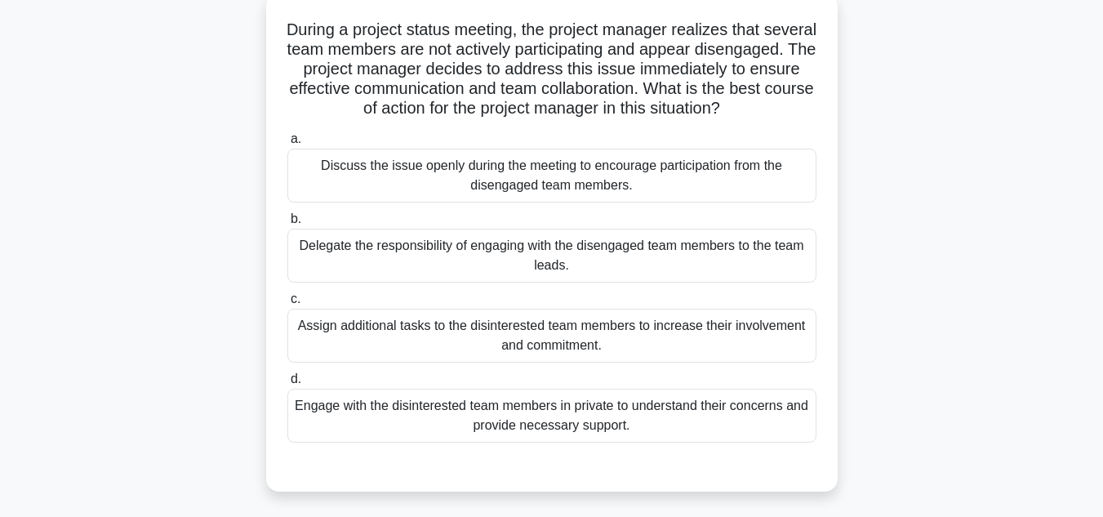
click at [390, 74] on h5 "During a project status meeting, the project manager realizes that several team…" at bounding box center [552, 70] width 533 height 100
copy h5 "disengaged"
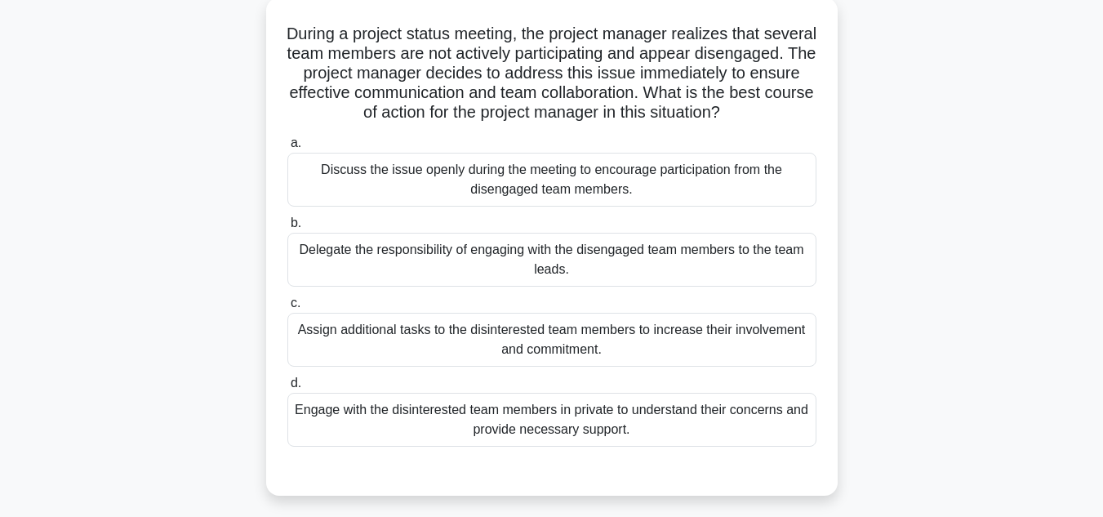
click at [907, 139] on div "During a project status meeting, the project manager realizes that several team…" at bounding box center [552, 257] width 931 height 518
click at [862, 82] on div "During a project status meeting, the project manager realizes that several team…" at bounding box center [552, 257] width 931 height 518
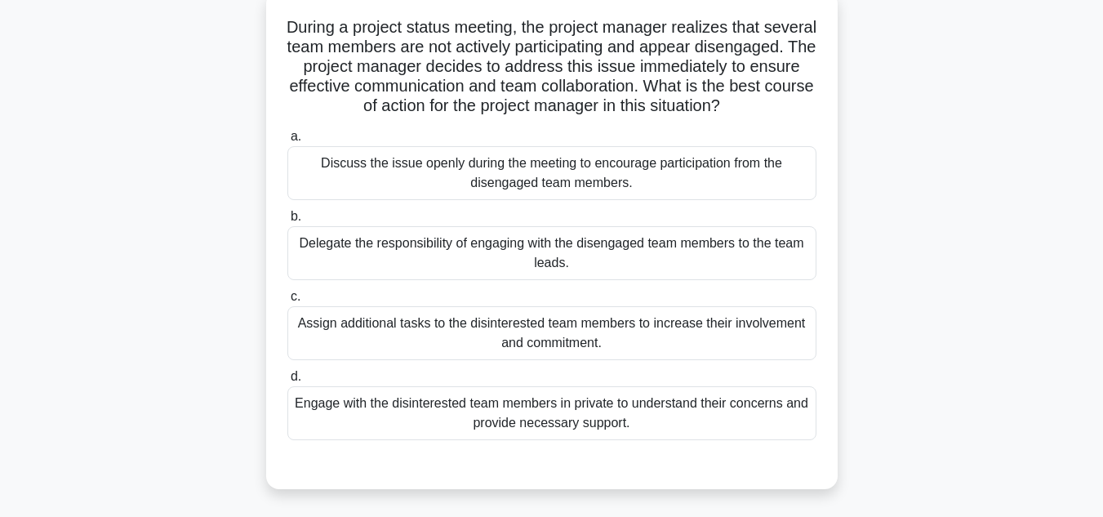
scroll to position [105, 0]
click at [871, 162] on div "During a project status meeting, the project manager realizes that several team…" at bounding box center [552, 249] width 931 height 518
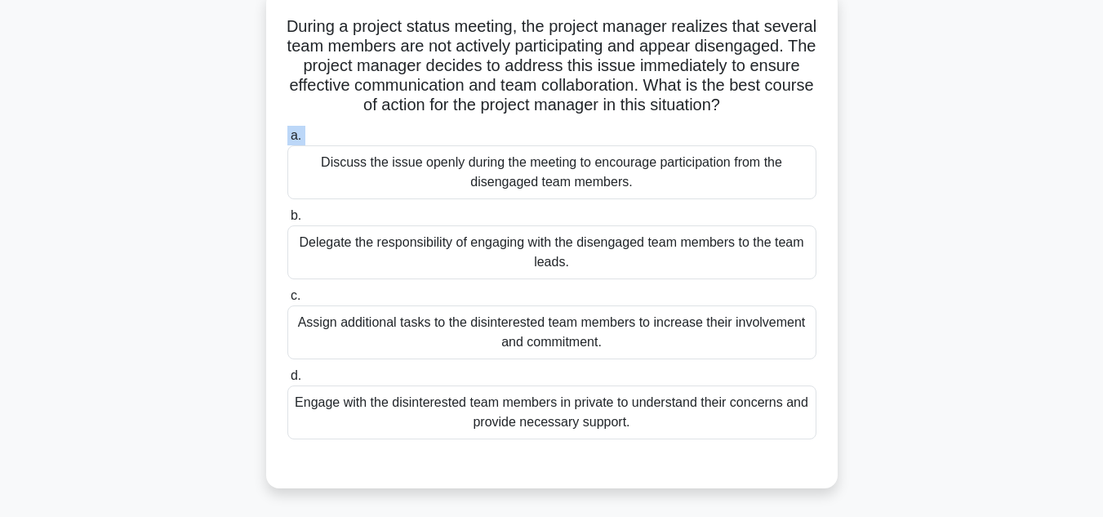
click at [871, 162] on div "During a project status meeting, the project manager realizes that several team…" at bounding box center [552, 249] width 931 height 518
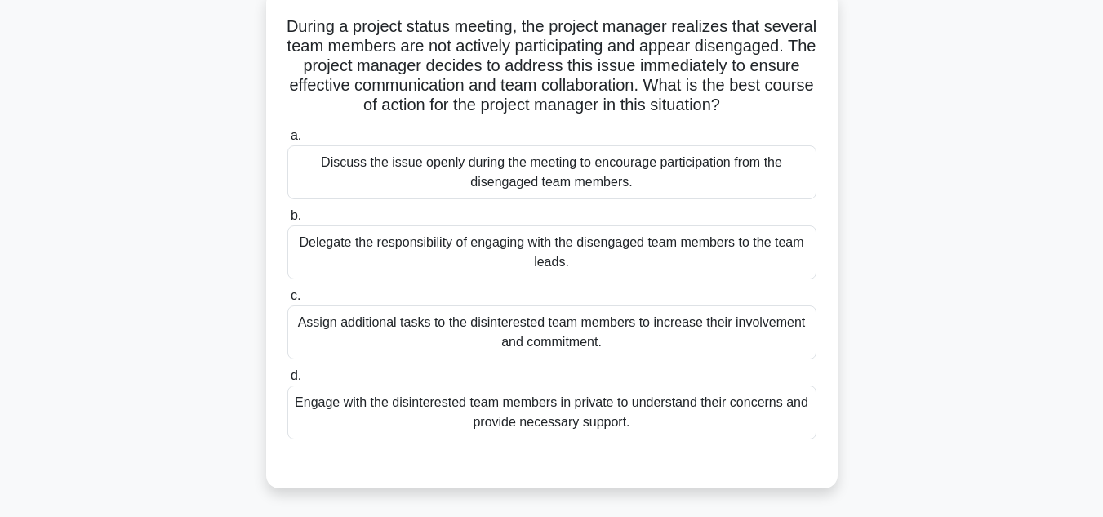
click at [871, 162] on div "During a project status meeting, the project manager realizes that several team…" at bounding box center [552, 249] width 931 height 518
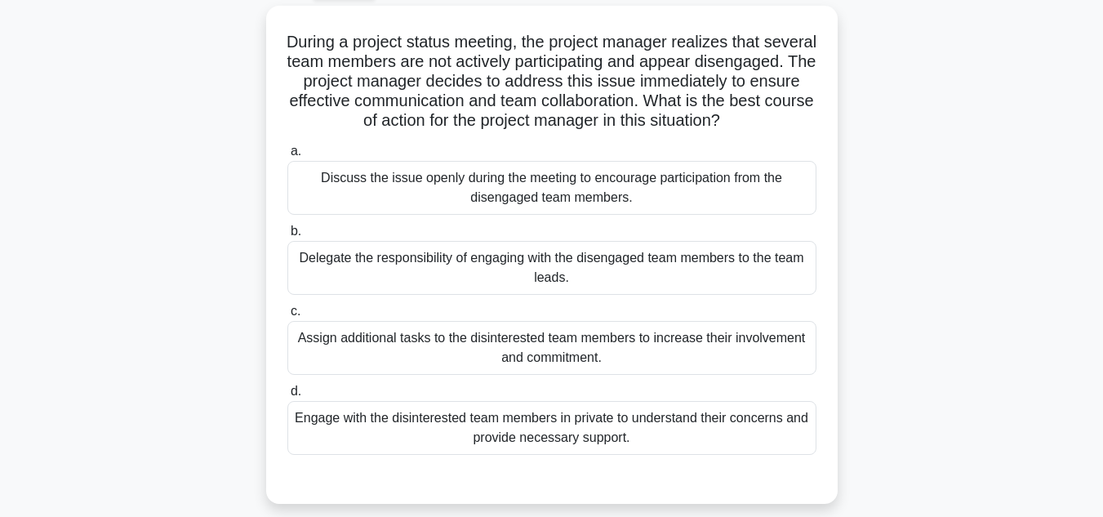
scroll to position [88, 0]
click at [871, 162] on div "During a project status meeting, the project manager realizes that several team…" at bounding box center [552, 266] width 931 height 518
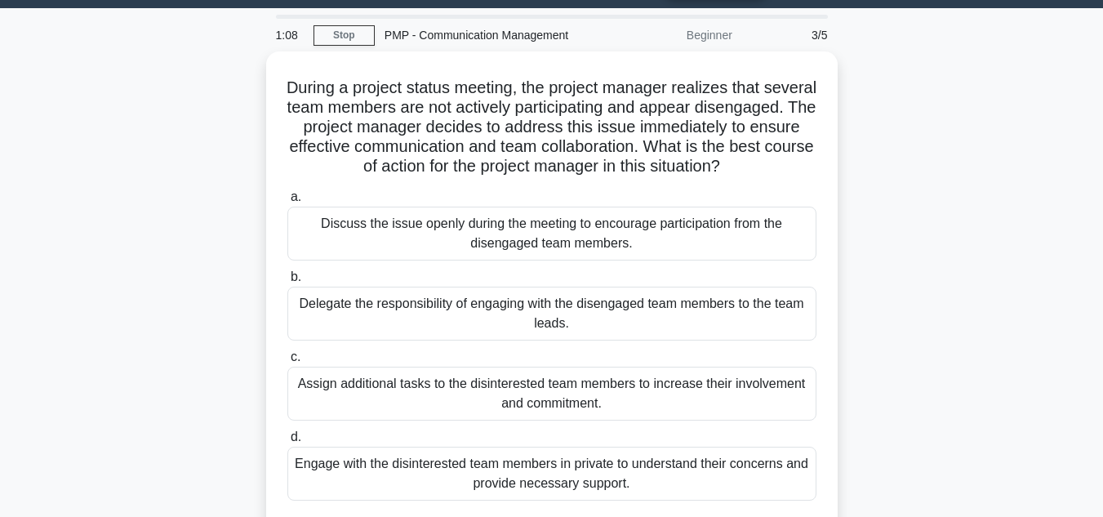
scroll to position [43, 0]
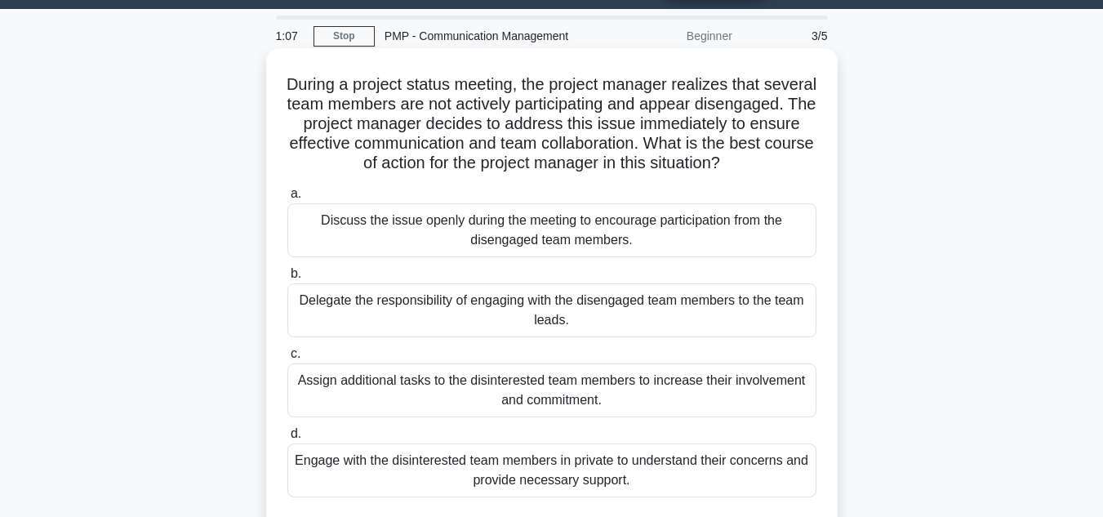
click at [729, 257] on div "Discuss the issue openly during the meeting to encourage participation from the…" at bounding box center [551, 230] width 529 height 54
click at [287, 199] on input "a. Discuss the issue openly during the meeting to encourage participation from …" at bounding box center [287, 194] width 0 height 11
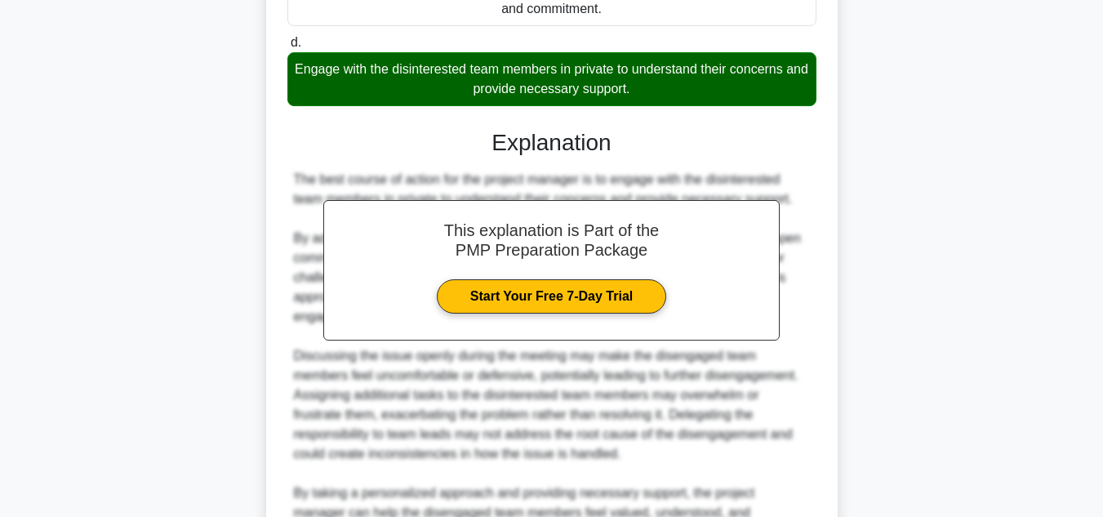
scroll to position [630, 0]
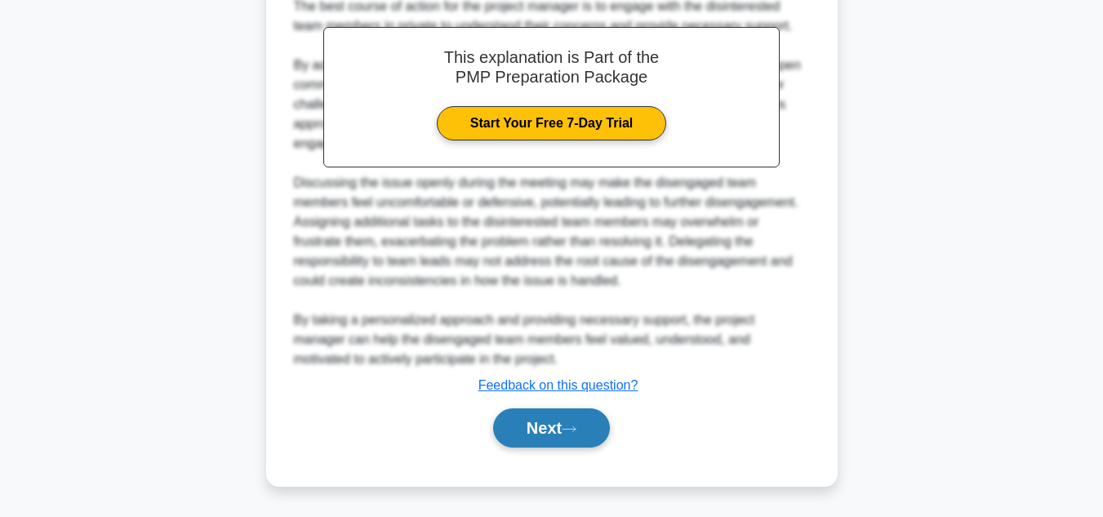
click at [566, 426] on button "Next" at bounding box center [551, 427] width 117 height 39
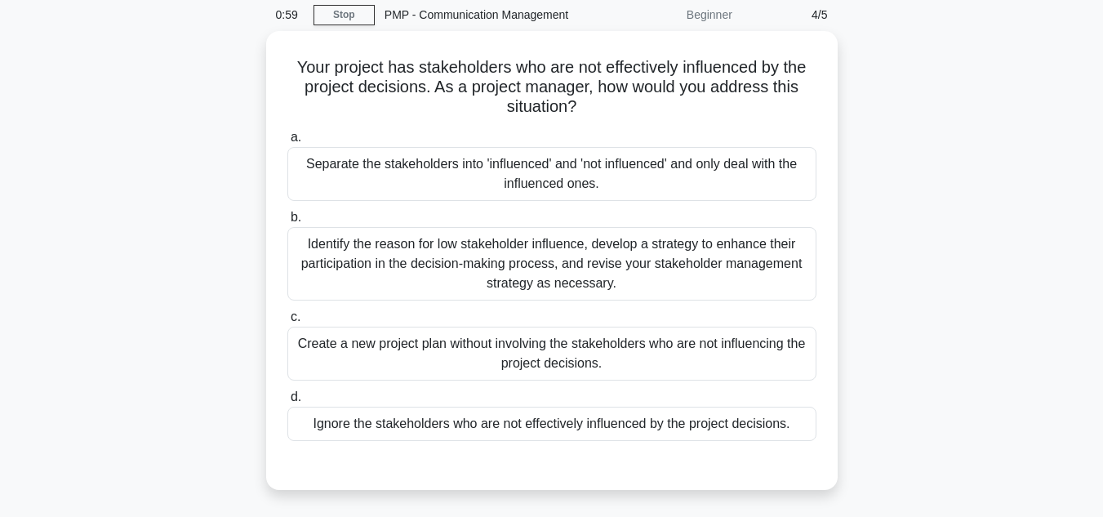
scroll to position [64, 0]
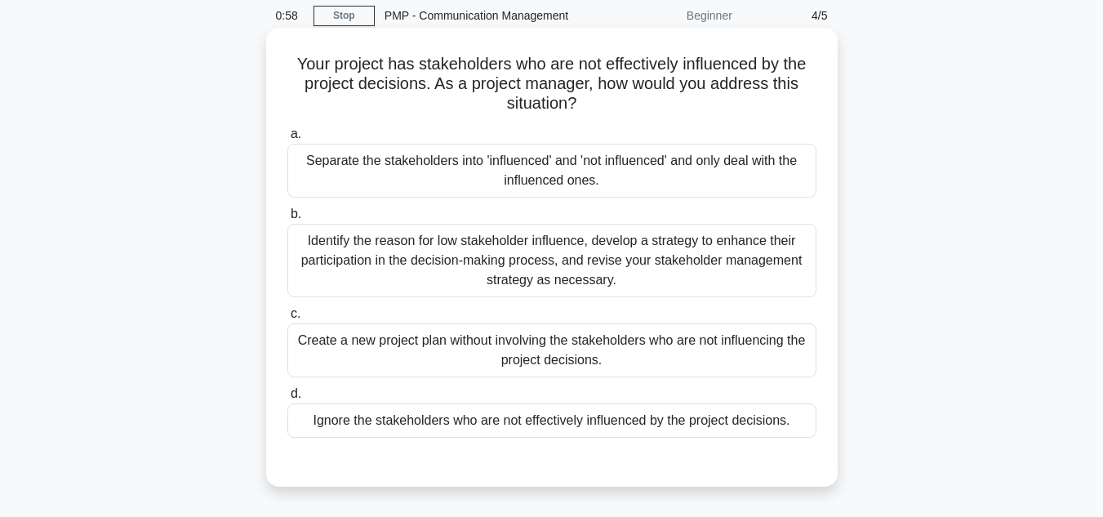
click at [568, 65] on h5 "Your project has stakeholders who are not effectively influenced by the project…" at bounding box center [552, 84] width 533 height 60
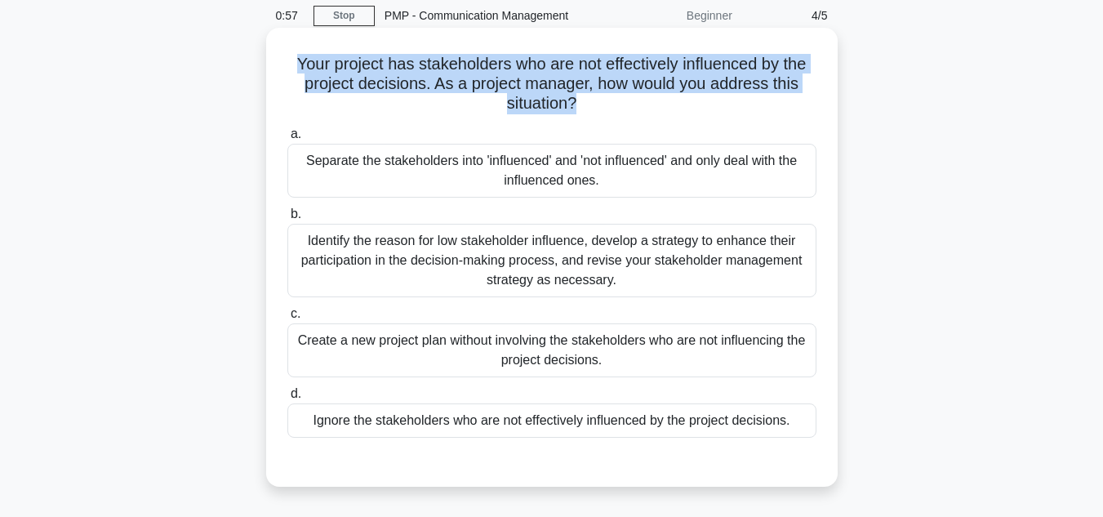
click at [568, 65] on h5 "Your project has stakeholders who are not effectively influenced by the project…" at bounding box center [552, 84] width 533 height 60
copy div "Your project has stakeholders who are not effectively influenced by the project…"
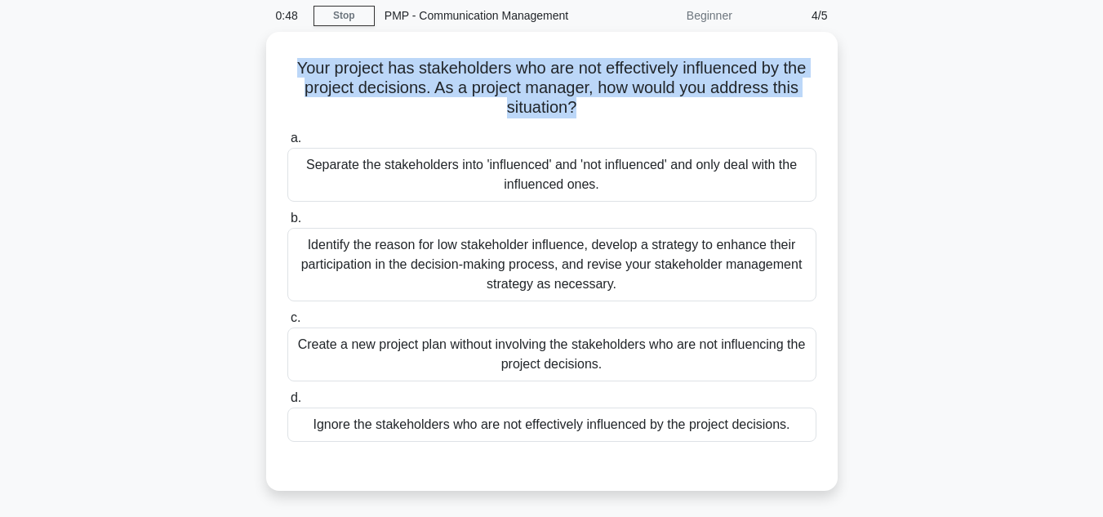
click at [863, 86] on div "Your project has stakeholders who are not effectively influenced by the project…" at bounding box center [552, 271] width 931 height 479
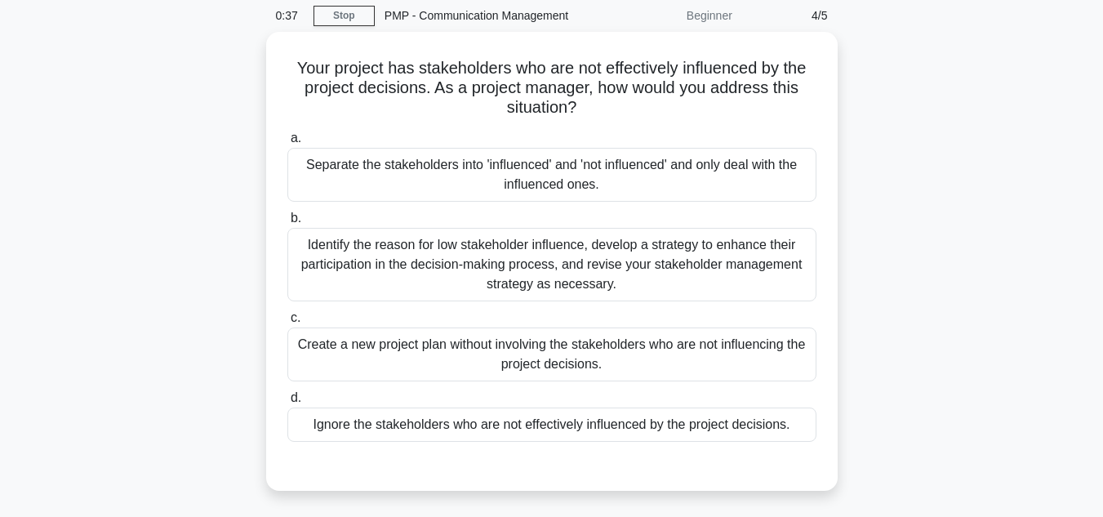
click at [981, 136] on div "Your project has stakeholders who are not effectively influenced by the project…" at bounding box center [552, 271] width 931 height 479
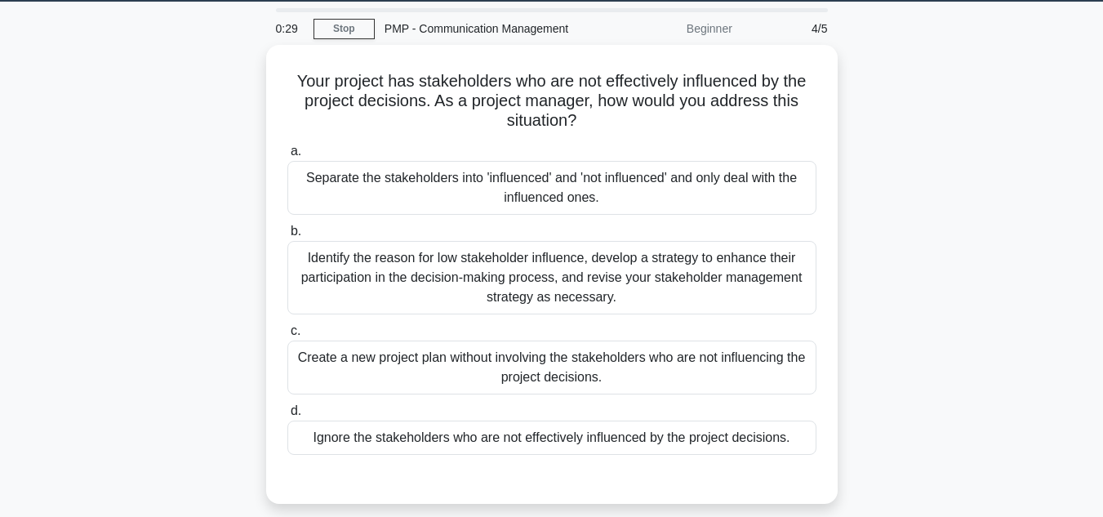
scroll to position [50, 0]
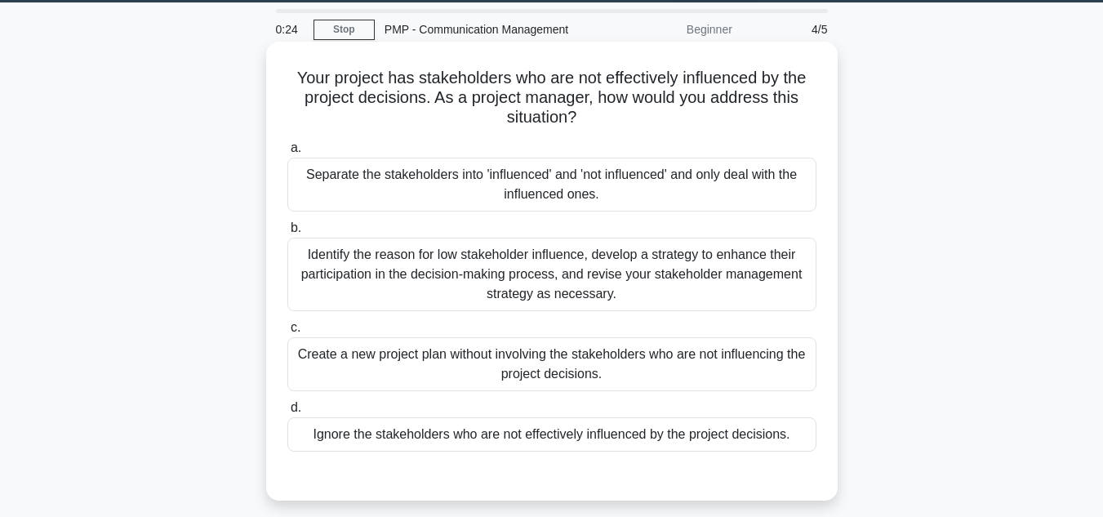
click at [755, 257] on div "Identify the reason for low stakeholder influence, develop a strategy to enhanc…" at bounding box center [551, 275] width 529 height 74
click at [287, 234] on input "b. Identify the reason for low stakeholder influence, develop a strategy to enh…" at bounding box center [287, 228] width 0 height 11
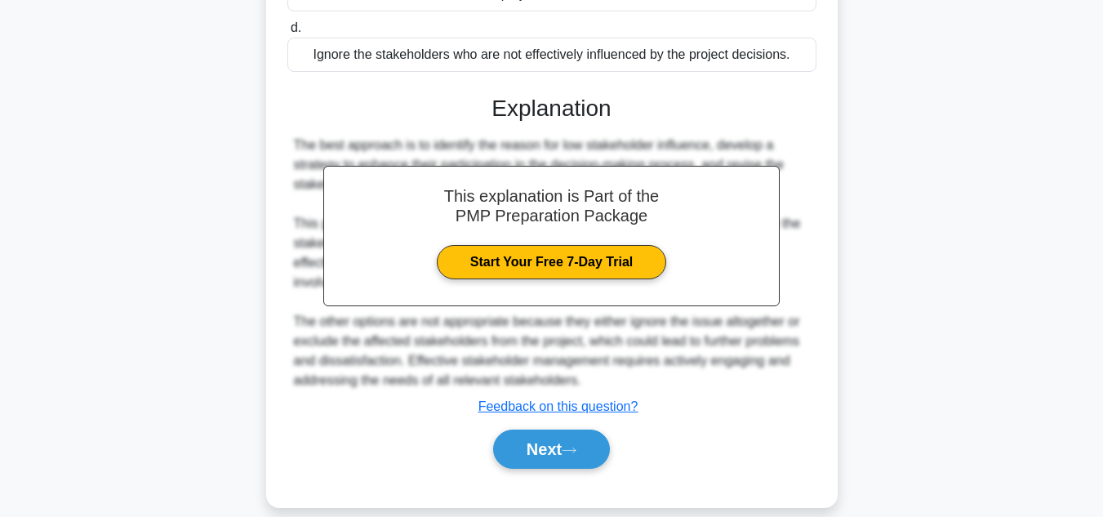
scroll to position [452, 0]
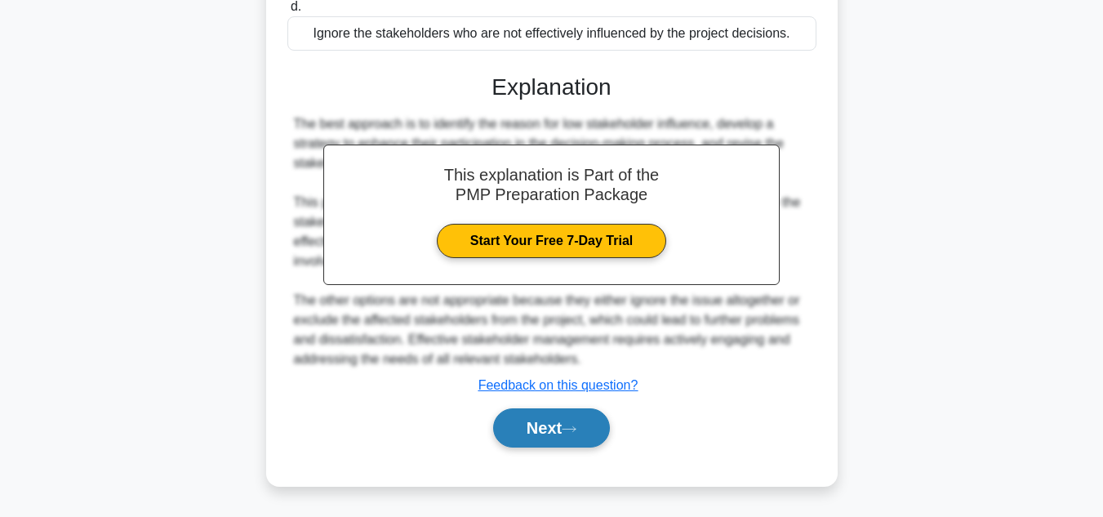
click at [562, 434] on button "Next" at bounding box center [551, 427] width 117 height 39
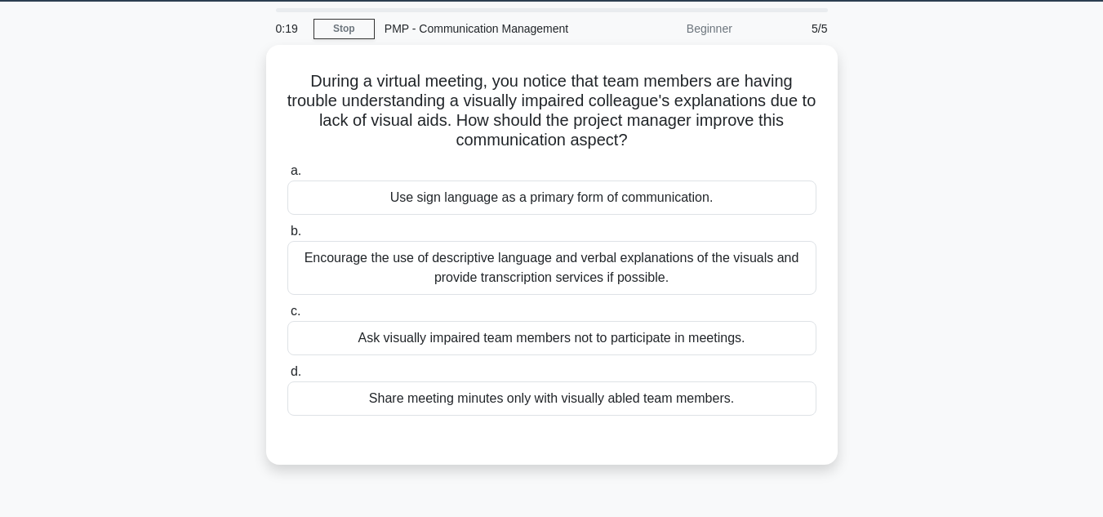
scroll to position [51, 0]
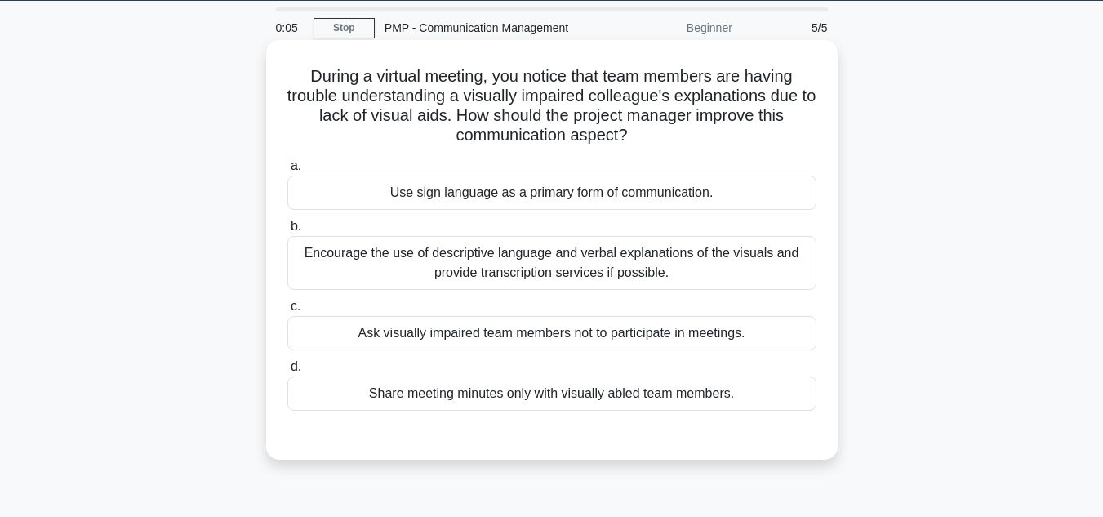
click at [724, 273] on div "Encourage the use of descriptive language and verbal explanations of the visual…" at bounding box center [551, 263] width 529 height 54
click at [287, 232] on input "b. Encourage the use of descriptive language and verbal explanations of the vis…" at bounding box center [287, 226] width 0 height 11
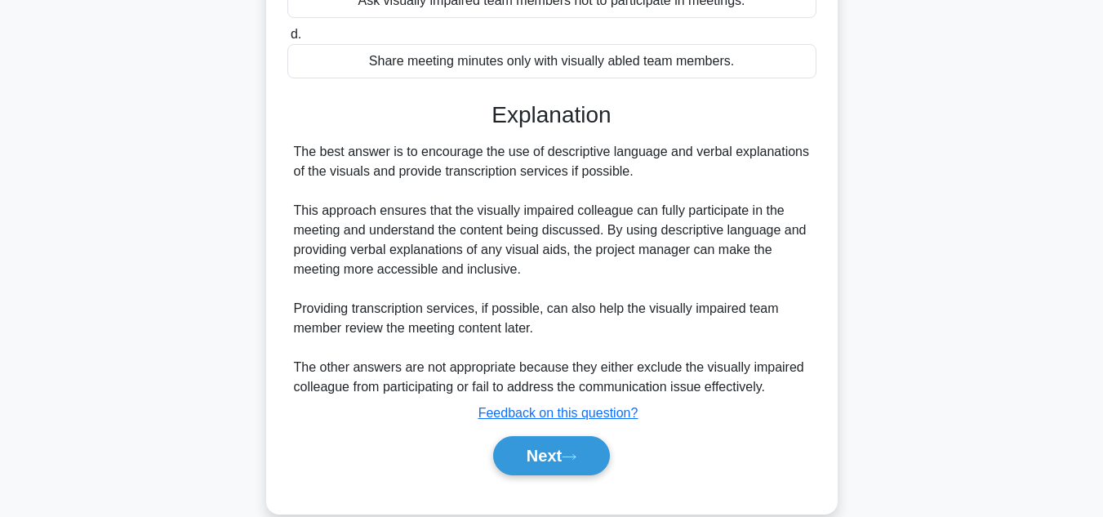
scroll to position [412, 0]
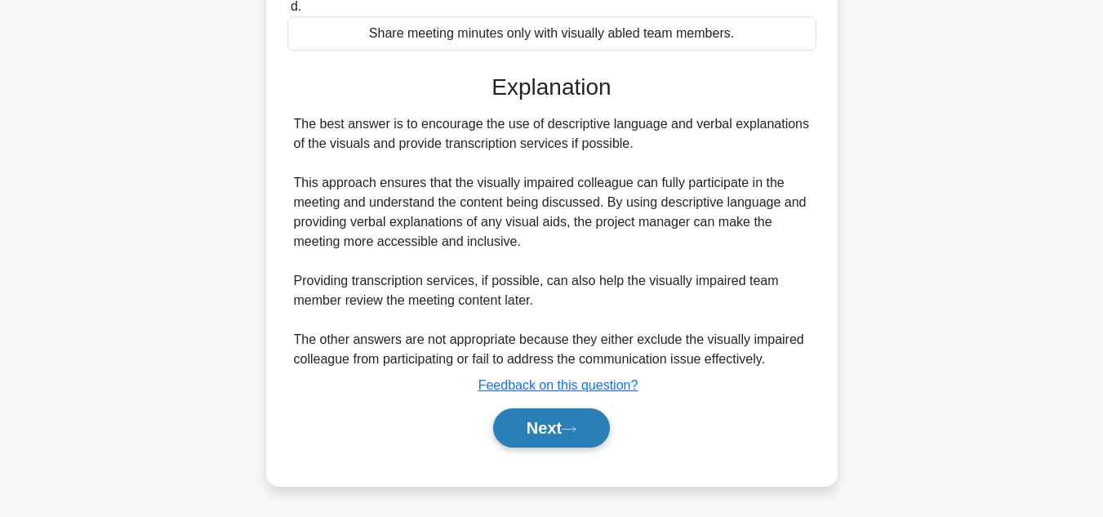
click at [589, 436] on button "Next" at bounding box center [551, 427] width 117 height 39
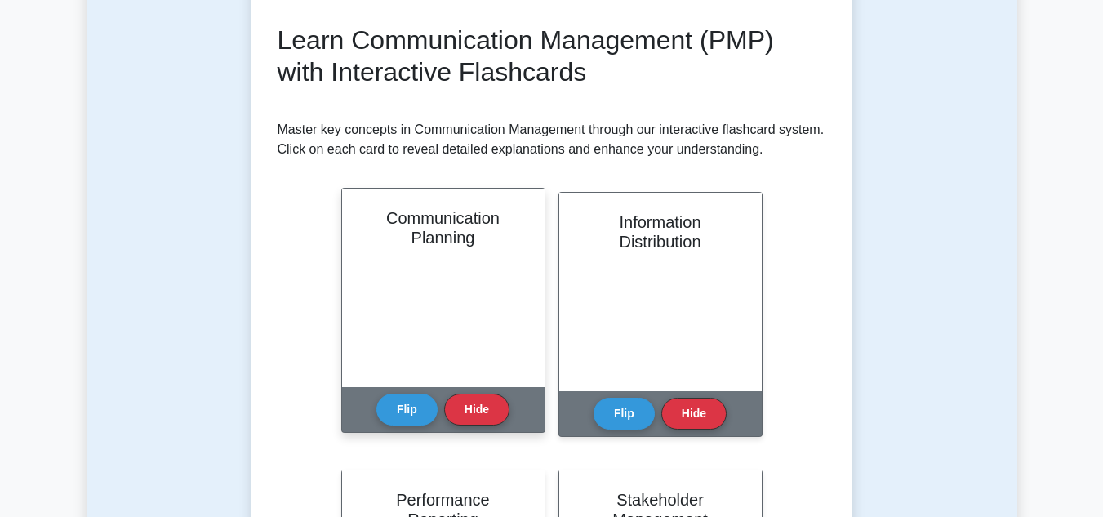
scroll to position [219, 0]
click at [434, 403] on button "Flip" at bounding box center [407, 410] width 61 height 32
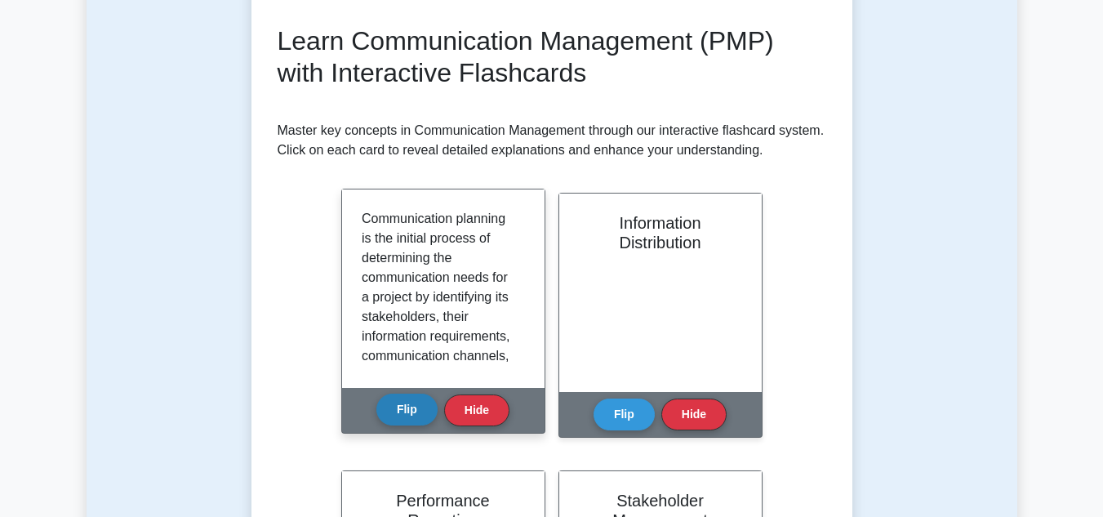
click at [434, 403] on button "Flip" at bounding box center [407, 410] width 61 height 32
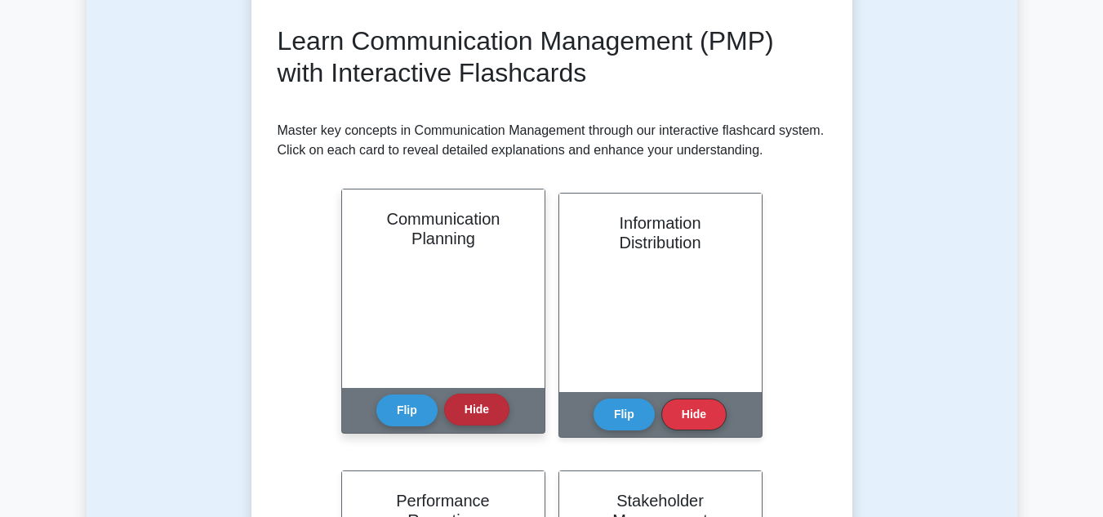
click at [457, 408] on button "Hide" at bounding box center [476, 410] width 65 height 32
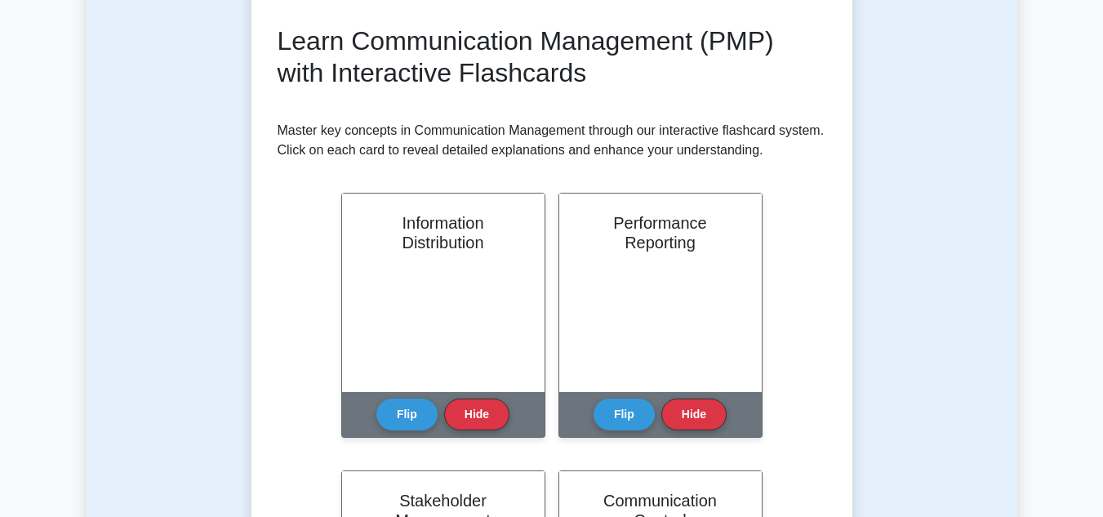
click at [457, 408] on button "Hide" at bounding box center [476, 415] width 65 height 32
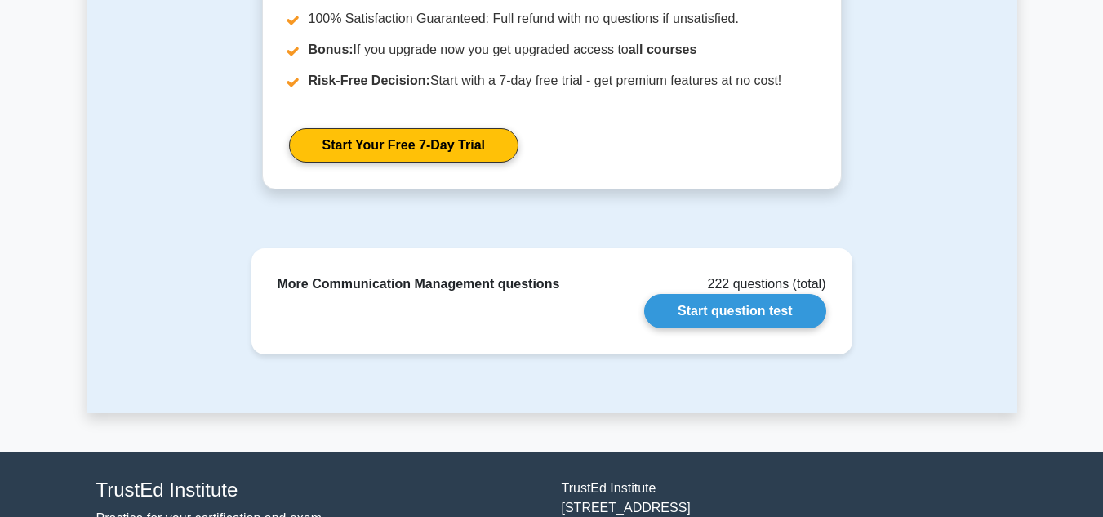
scroll to position [1812, 0]
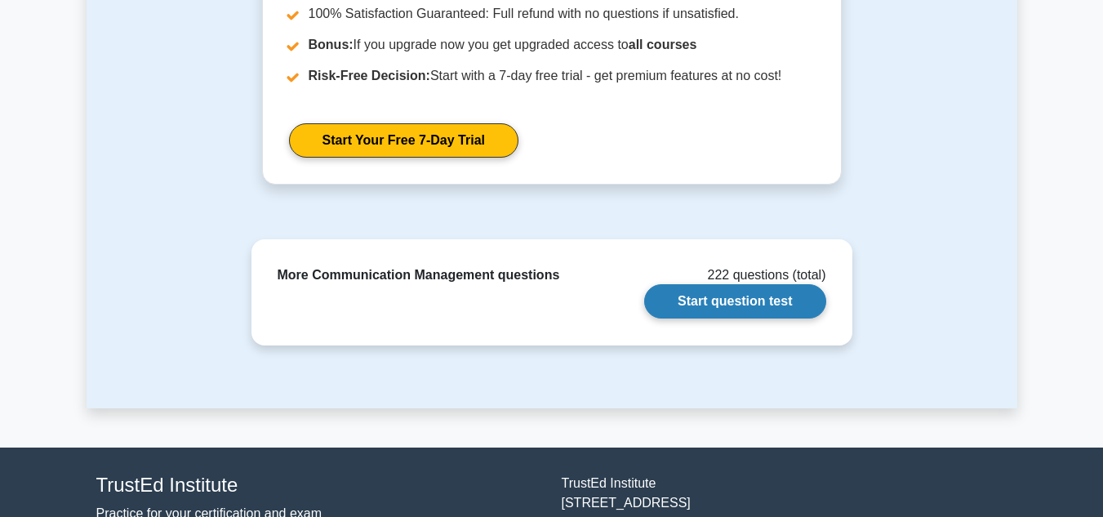
click at [774, 299] on link "Start question test" at bounding box center [734, 301] width 181 height 34
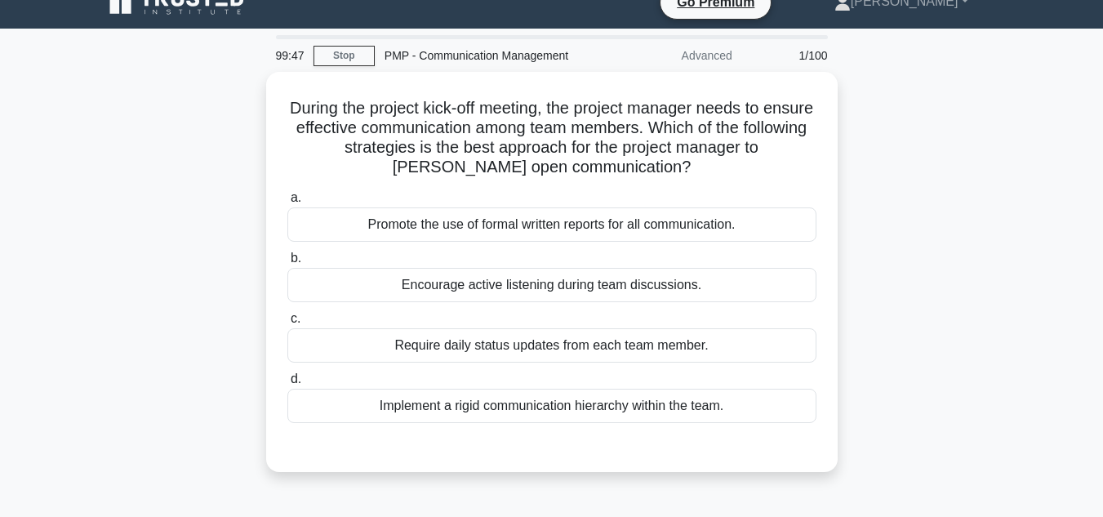
scroll to position [23, 0]
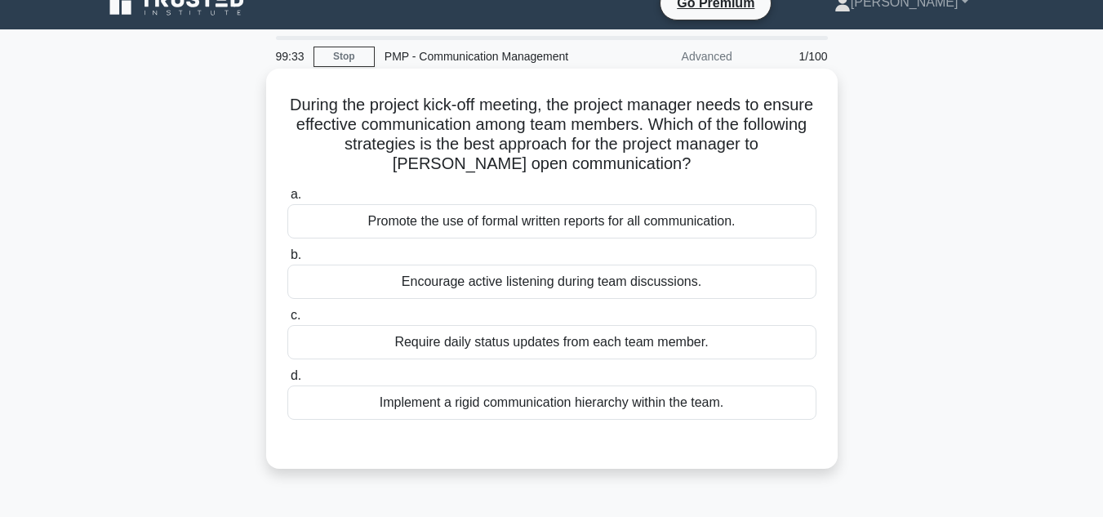
click at [751, 220] on div "Promote the use of formal written reports for all communication." at bounding box center [551, 221] width 529 height 34
click at [287, 200] on input "a. Promote the use of formal written reports for all communication." at bounding box center [287, 194] width 0 height 11
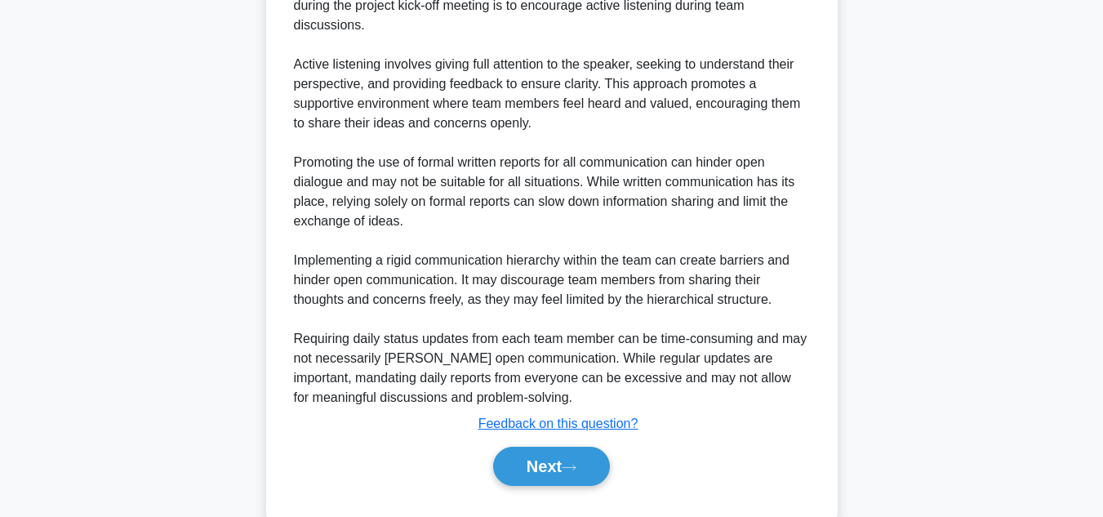
scroll to position [533, 0]
click at [566, 446] on button "Next" at bounding box center [551, 465] width 117 height 39
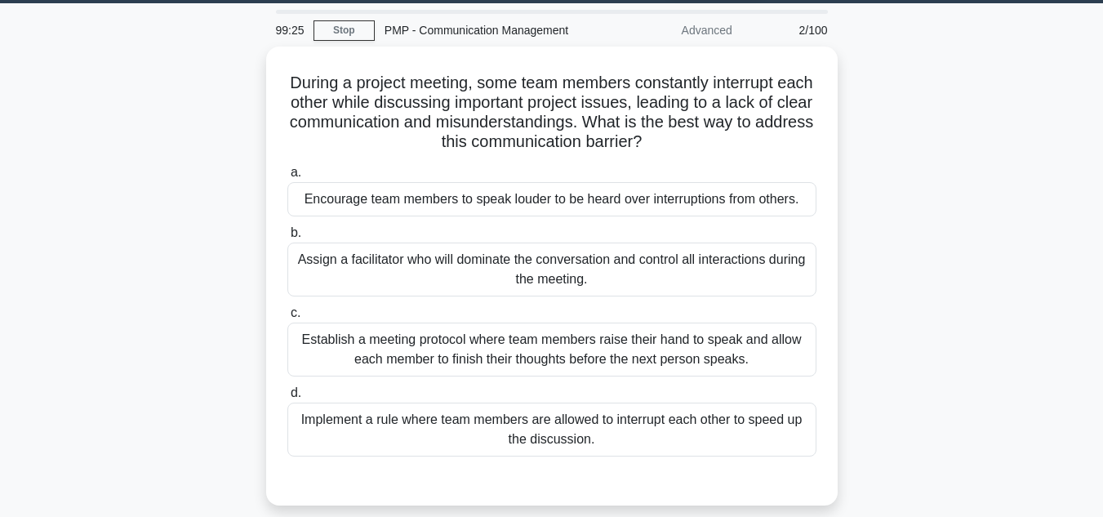
scroll to position [47, 0]
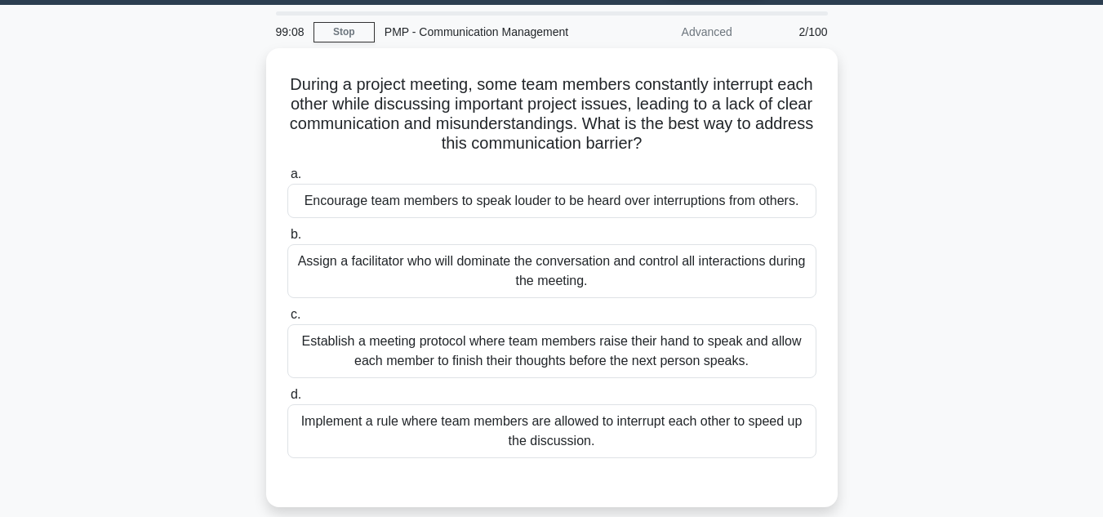
click at [906, 225] on div "During a project meeting, some team members constantly interrupt each other whi…" at bounding box center [552, 287] width 931 height 479
click at [900, 212] on div "During a project meeting, some team members constantly interrupt each other whi…" at bounding box center [552, 287] width 931 height 479
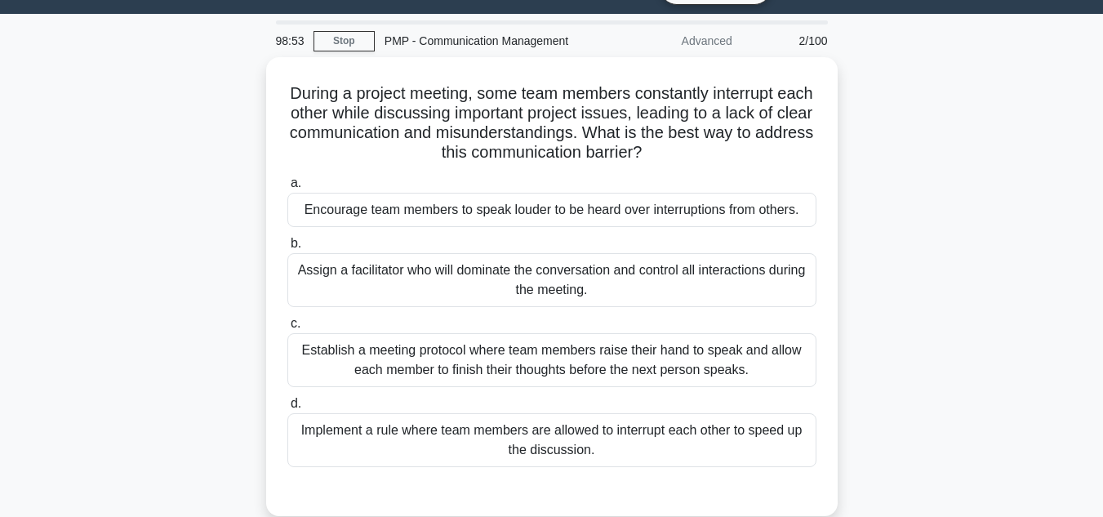
scroll to position [38, 0]
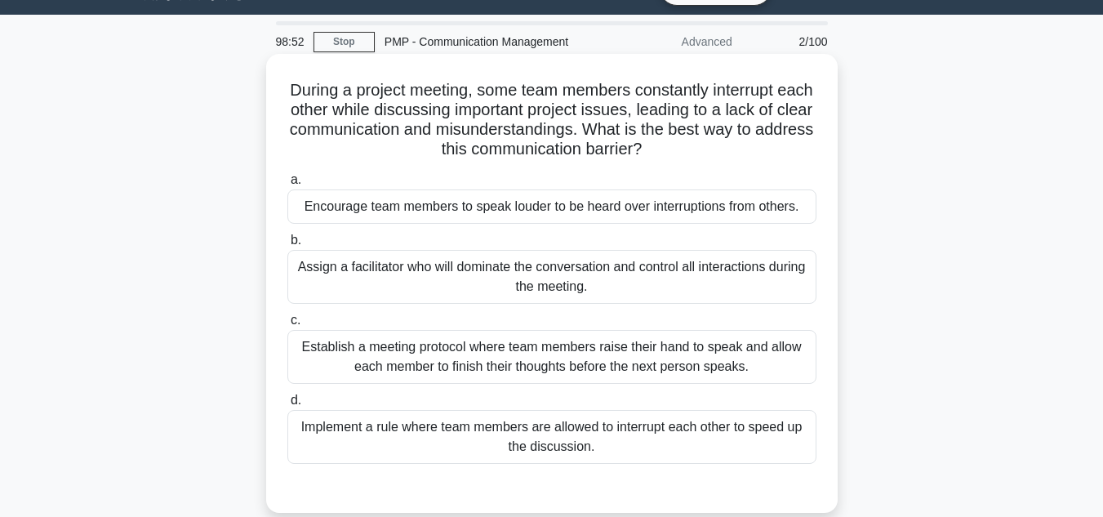
click at [786, 346] on div "Establish a meeting protocol where team members raise their hand to speak and a…" at bounding box center [551, 357] width 529 height 54
click at [287, 326] on input "c. Establish a meeting protocol where team members raise their hand to speak an…" at bounding box center [287, 320] width 0 height 11
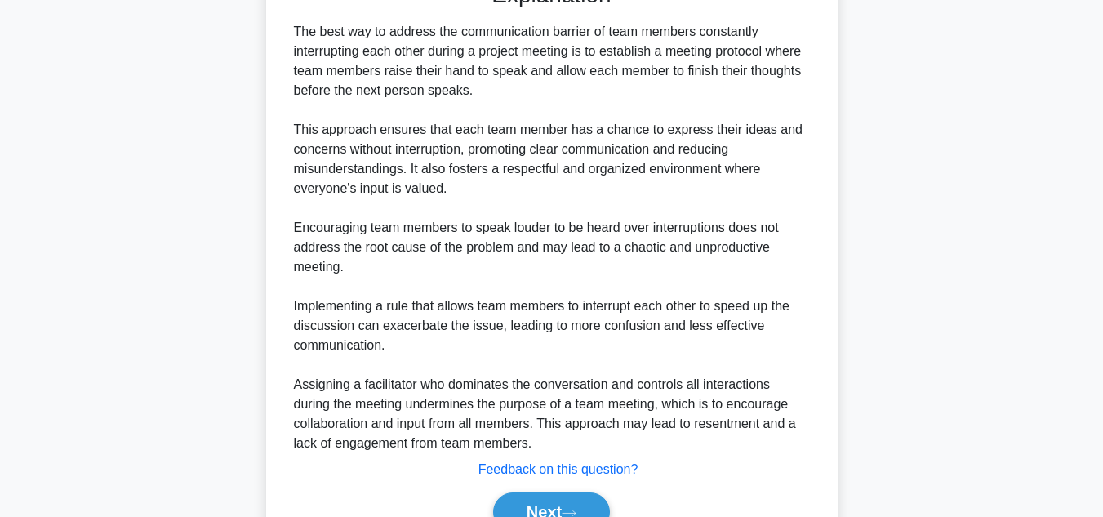
scroll to position [628, 0]
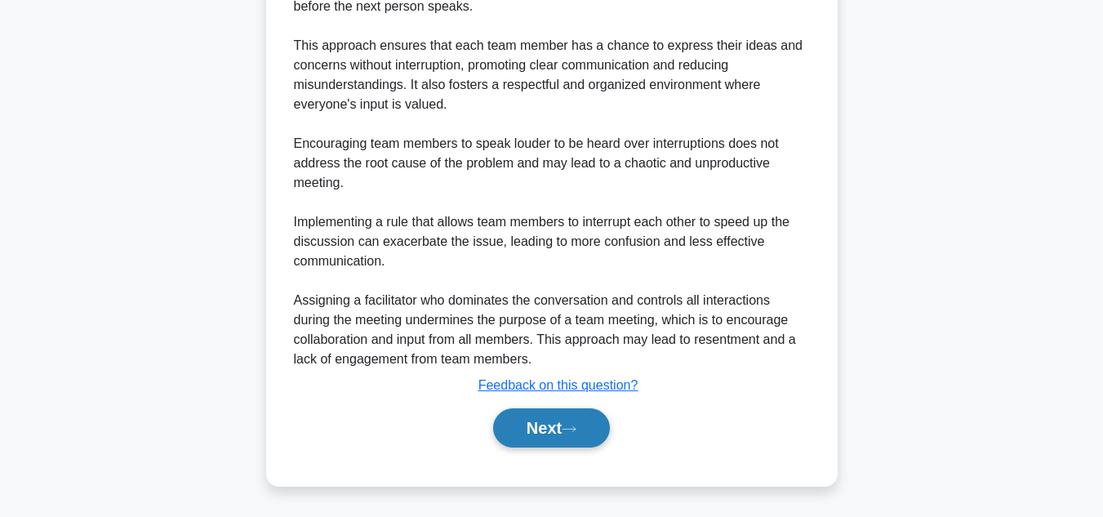
click at [585, 434] on button "Next" at bounding box center [551, 427] width 117 height 39
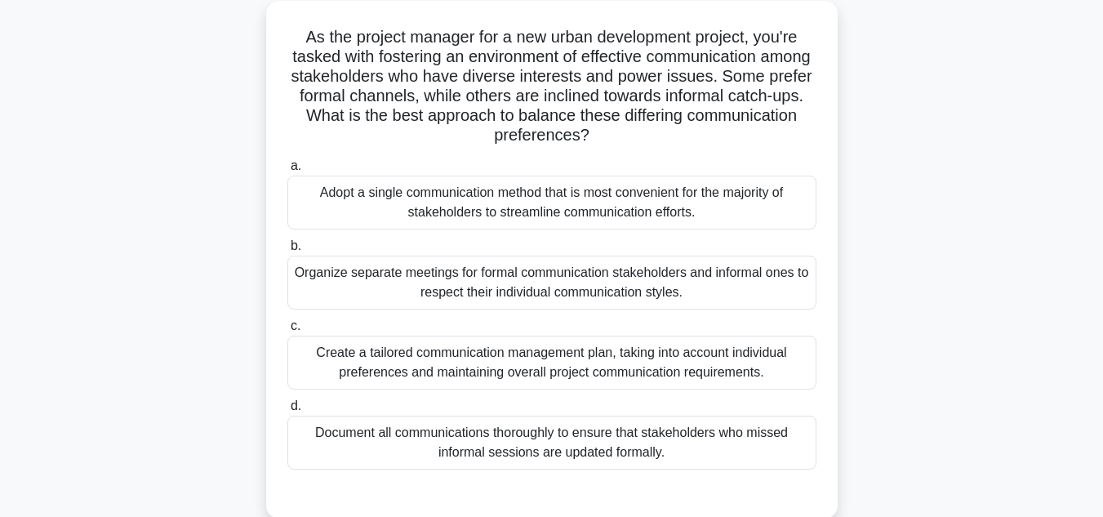
scroll to position [96, 0]
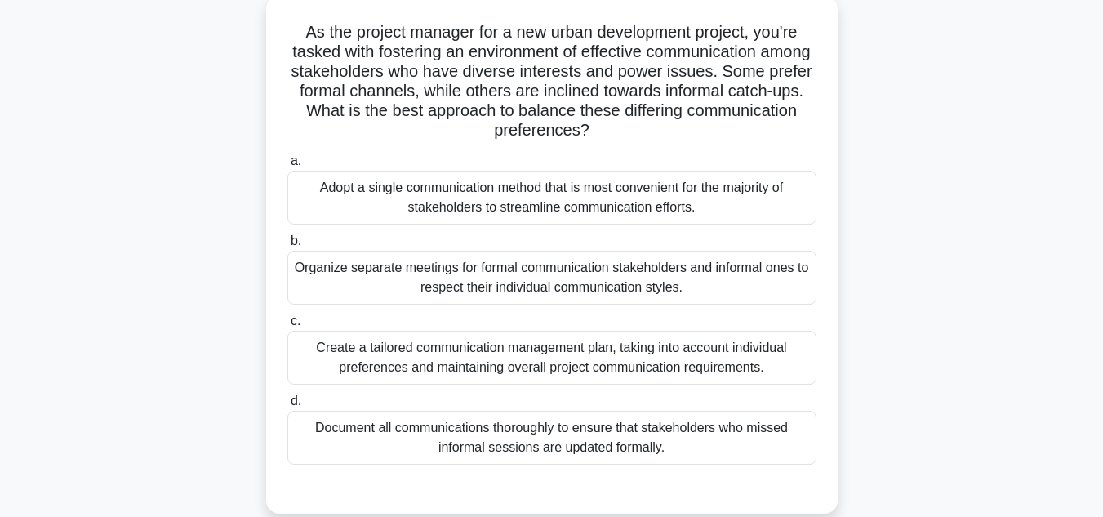
click at [347, 110] on h5 "As the project manager for a new urban development project, you're tasked with …" at bounding box center [552, 81] width 533 height 119
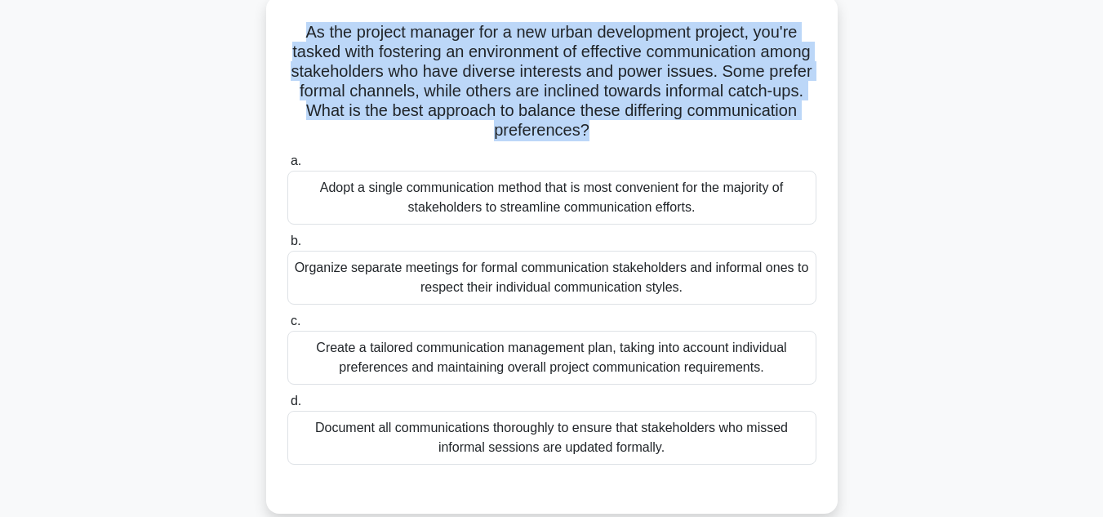
click at [347, 110] on h5 "As the project manager for a new urban development project, you're tasked with …" at bounding box center [552, 81] width 533 height 119
click at [317, 123] on h5 "As the project manager for a new urban development project, you're tasked with …" at bounding box center [552, 81] width 533 height 119
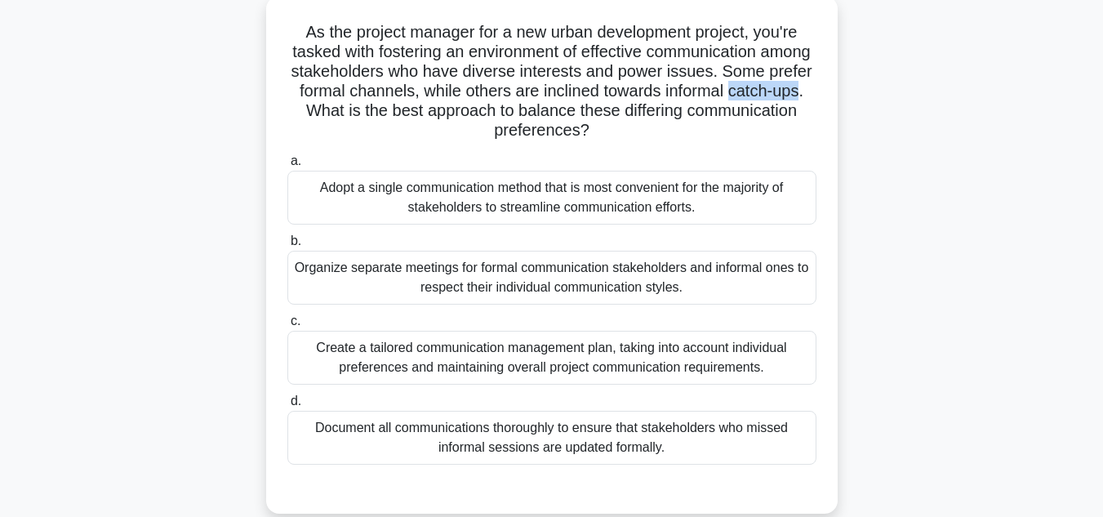
drag, startPoint x: 319, startPoint y: 114, endPoint x: 392, endPoint y: 109, distance: 72.9
click at [392, 109] on h5 "As the project manager for a new urban development project, you're tasked with …" at bounding box center [552, 81] width 533 height 119
copy h5 "catch-ups."
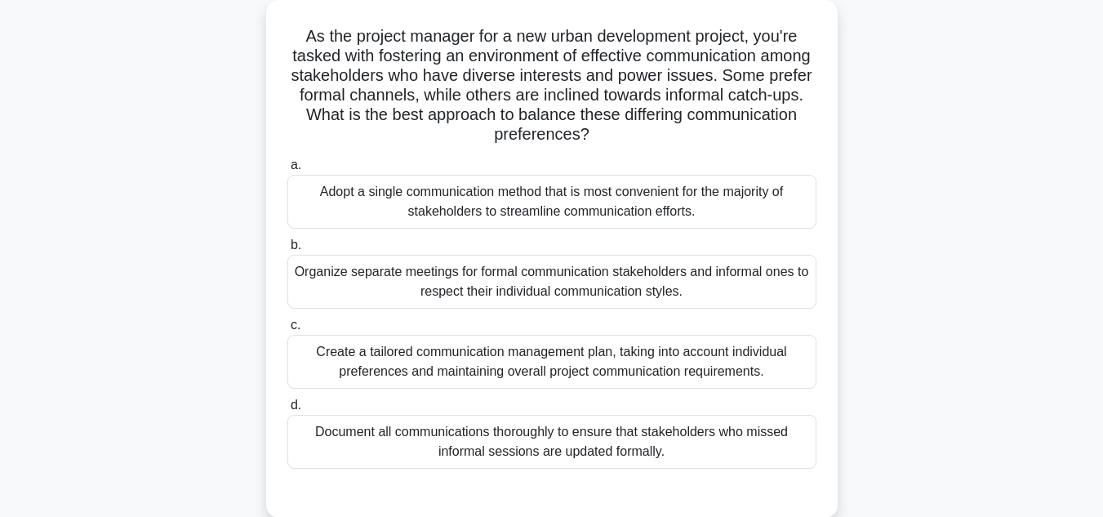
click at [843, 87] on div "As the project manager for a new urban development project, you're tasked with …" at bounding box center [552, 268] width 931 height 537
click at [855, 120] on div "As the project manager for a new urban development project, you're tasked with …" at bounding box center [552, 268] width 931 height 537
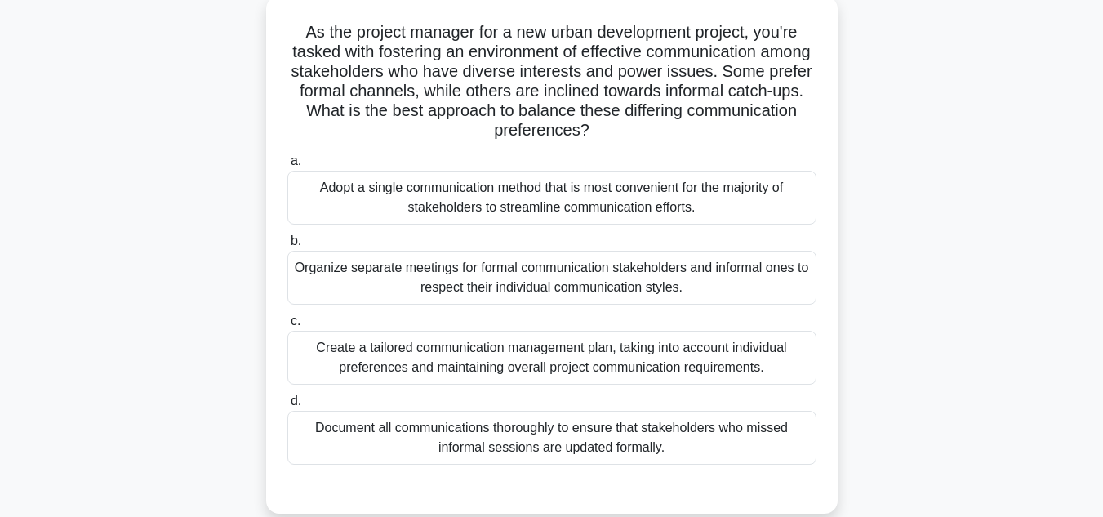
click at [755, 194] on div "Adopt a single communication method that is most convenient for the majority of…" at bounding box center [551, 198] width 529 height 54
click at [287, 167] on input "a. Adopt a single communication method that is most convenient for the majority…" at bounding box center [287, 161] width 0 height 11
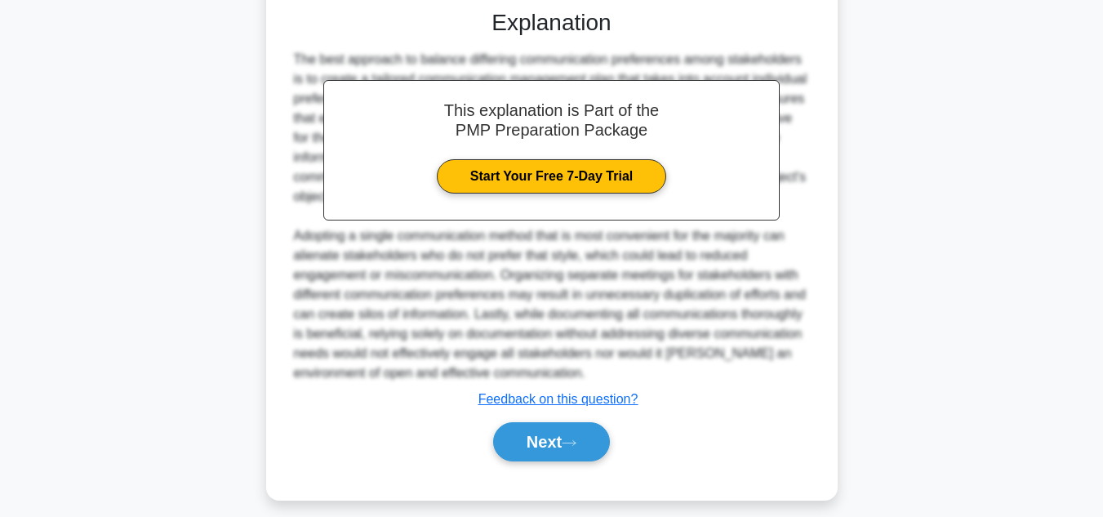
scroll to position [591, 0]
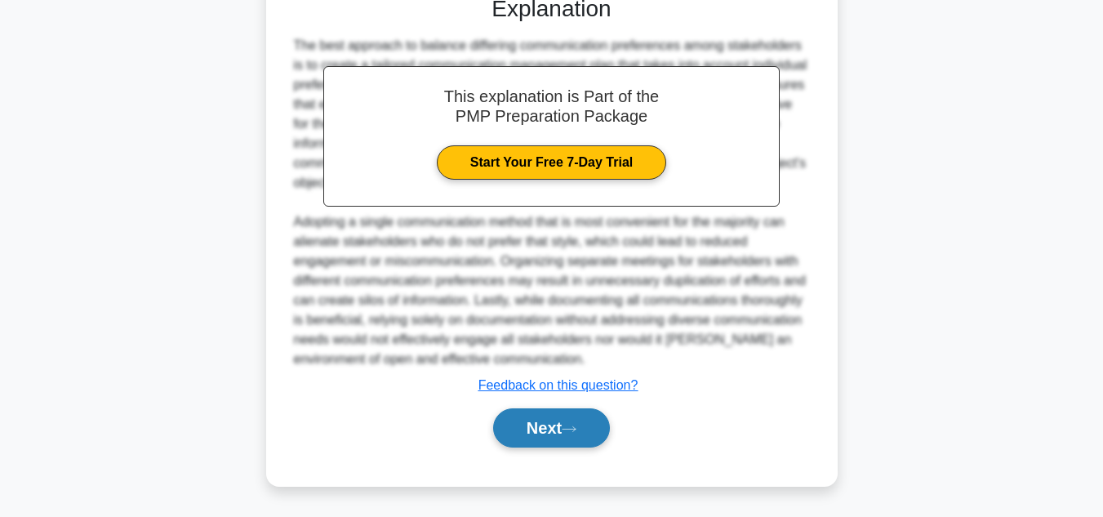
click at [597, 430] on button "Next" at bounding box center [551, 427] width 117 height 39
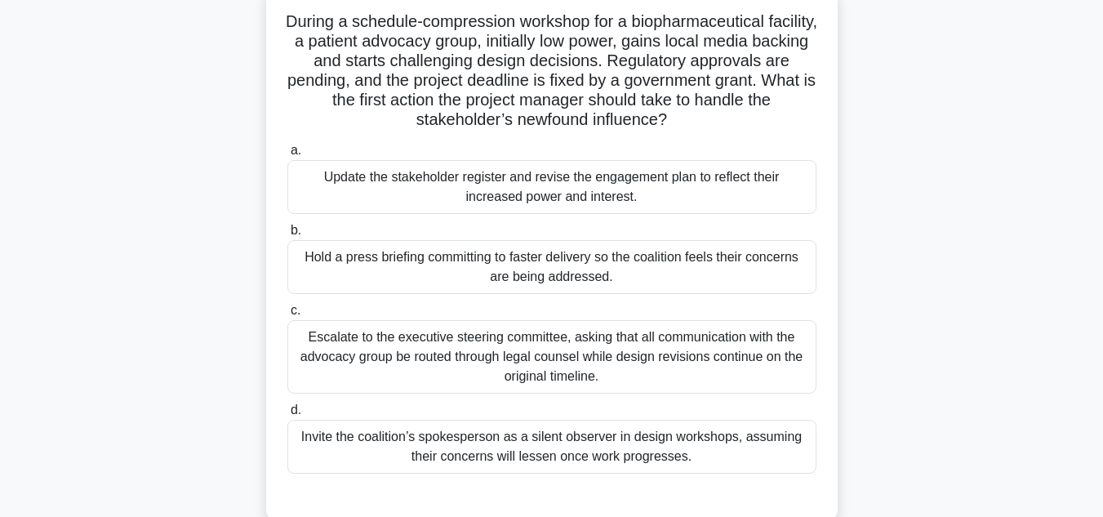
scroll to position [112, 0]
click at [867, 273] on div "During a schedule-compression workshop for a biopharmaceutical facility, a pati…" at bounding box center [552, 262] width 931 height 557
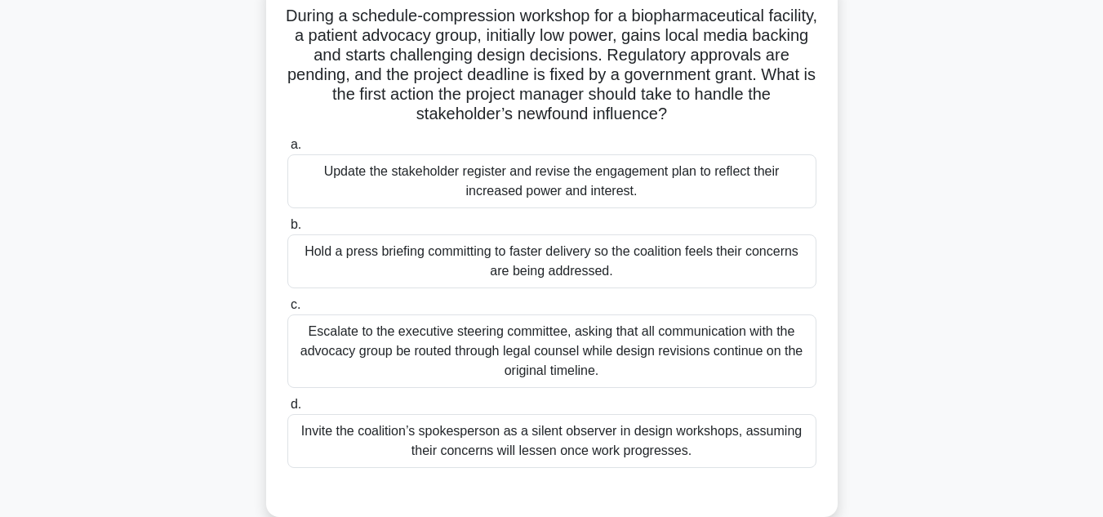
click at [745, 343] on div "Escalate to the executive steering committee, asking that all communication wit…" at bounding box center [551, 351] width 529 height 74
click at [287, 310] on input "c. Escalate to the executive steering committee, asking that all communication …" at bounding box center [287, 305] width 0 height 11
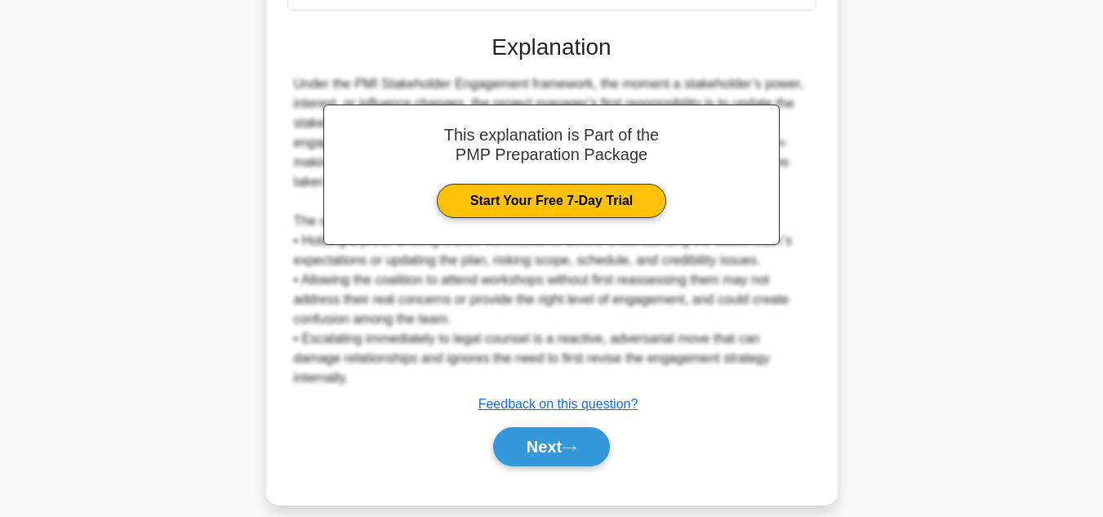
scroll to position [565, 0]
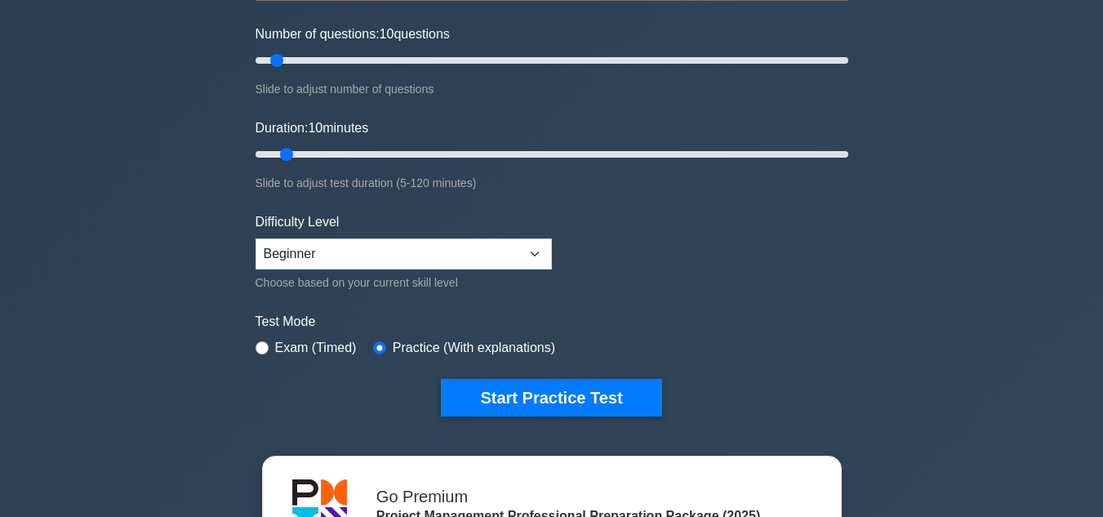
scroll to position [200, 0]
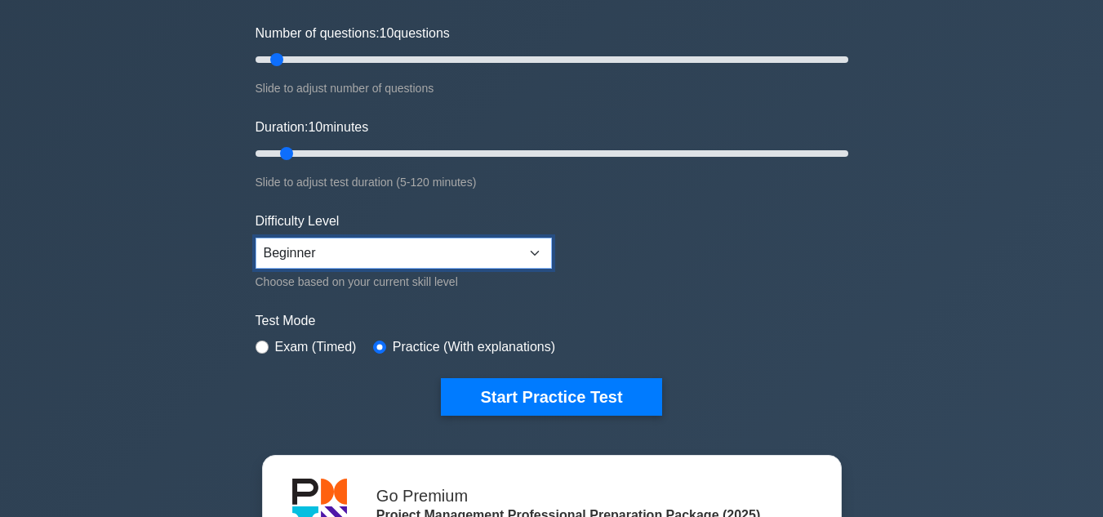
click at [528, 252] on select "Beginner Intermediate Expert" at bounding box center [404, 253] width 296 height 31
click at [623, 262] on form "Topics Scope Management Time Management Cost Management Quality Management Risk…" at bounding box center [552, 163] width 593 height 505
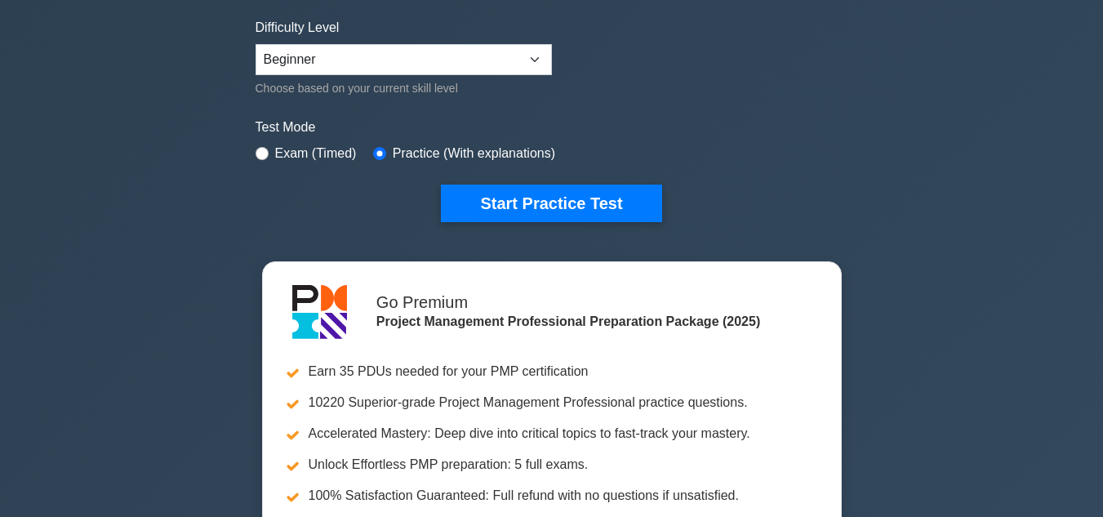
scroll to position [0, 0]
